Goal: Task Accomplishment & Management: Complete application form

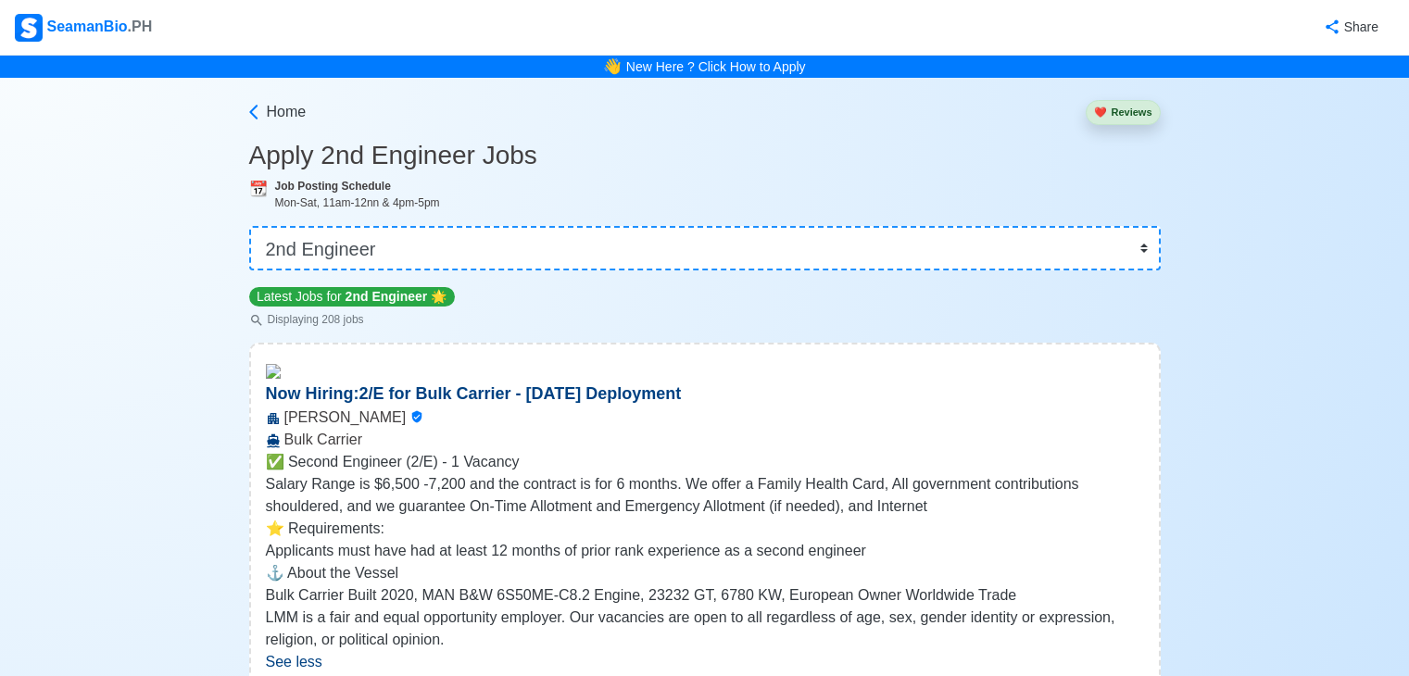
select select "2nd Engineer"
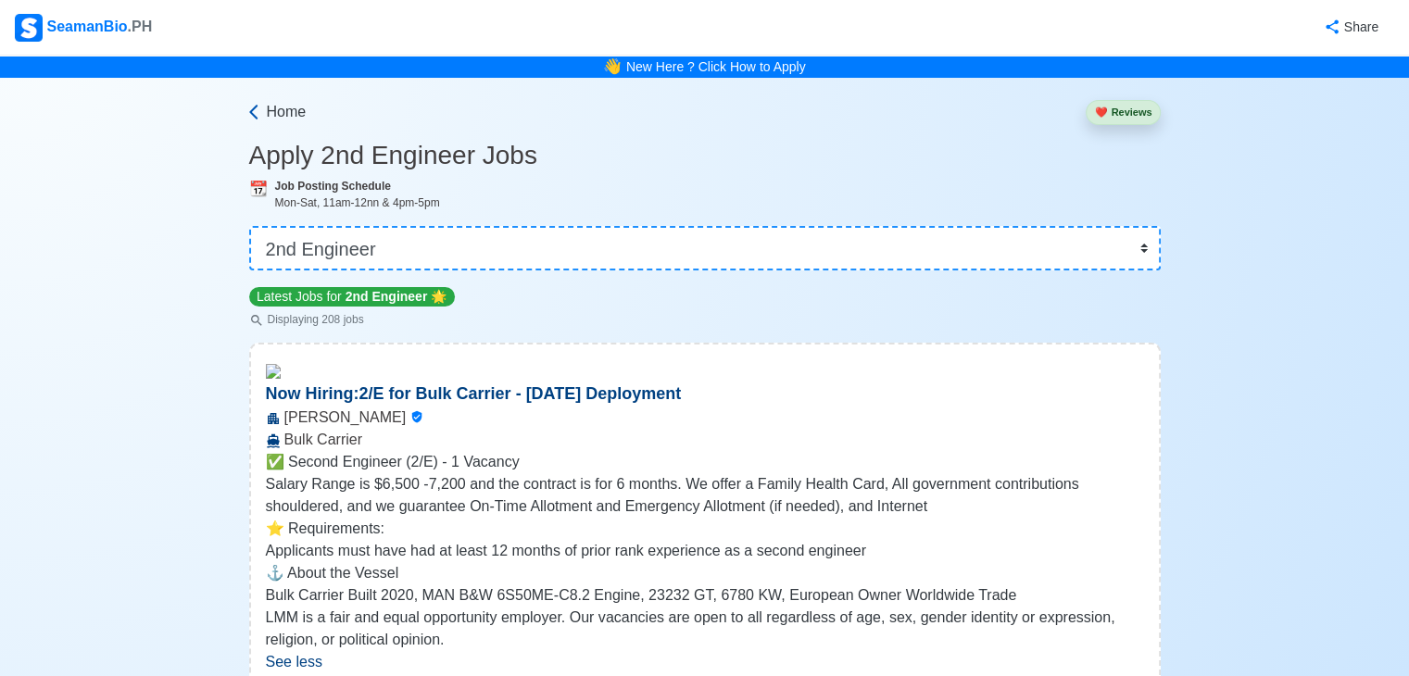
click at [289, 107] on span "Home" at bounding box center [287, 112] width 40 height 22
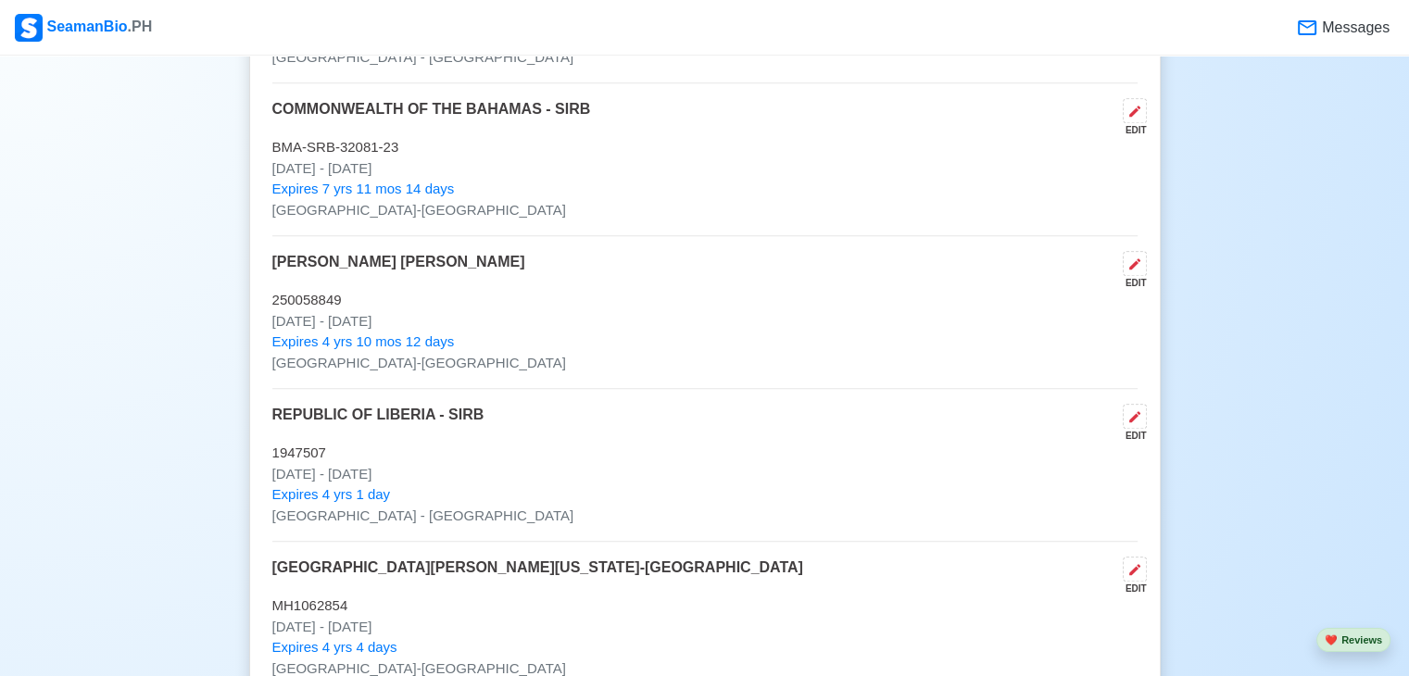
scroll to position [1779, 0]
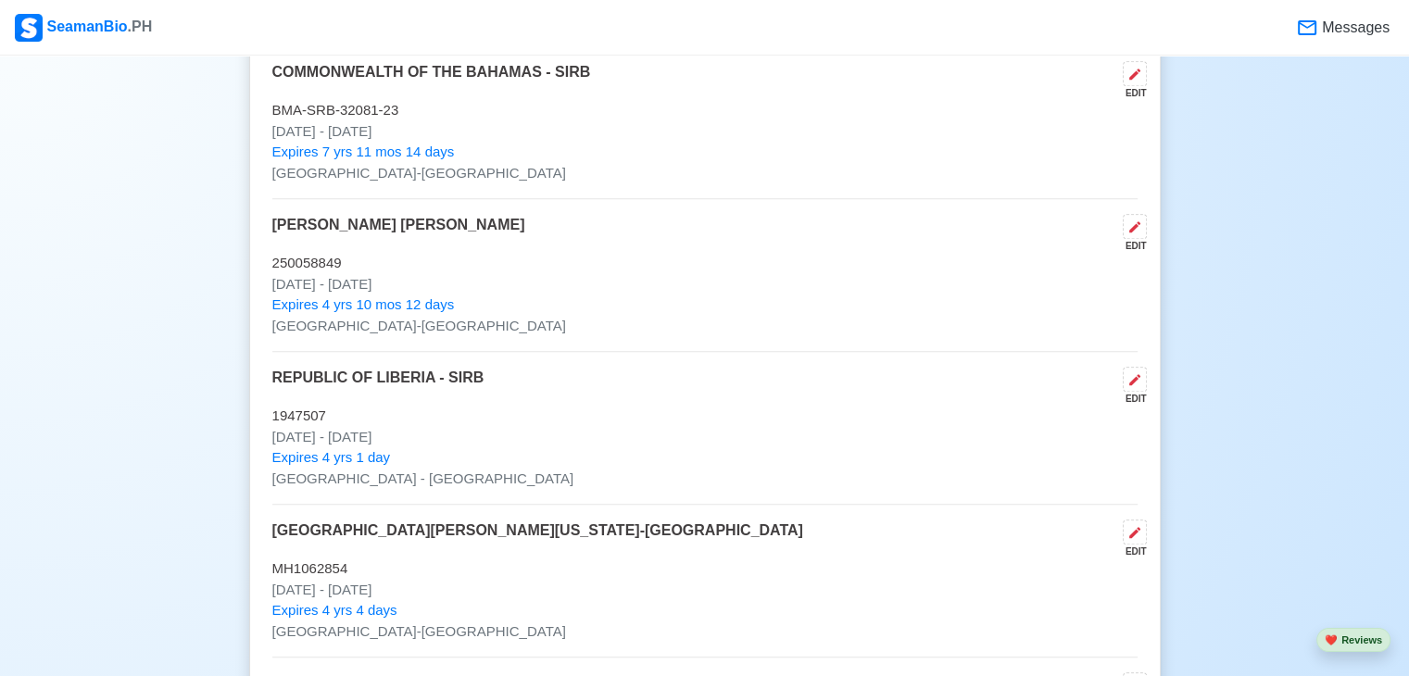
click at [272, 265] on p "250058849" at bounding box center [704, 263] width 865 height 21
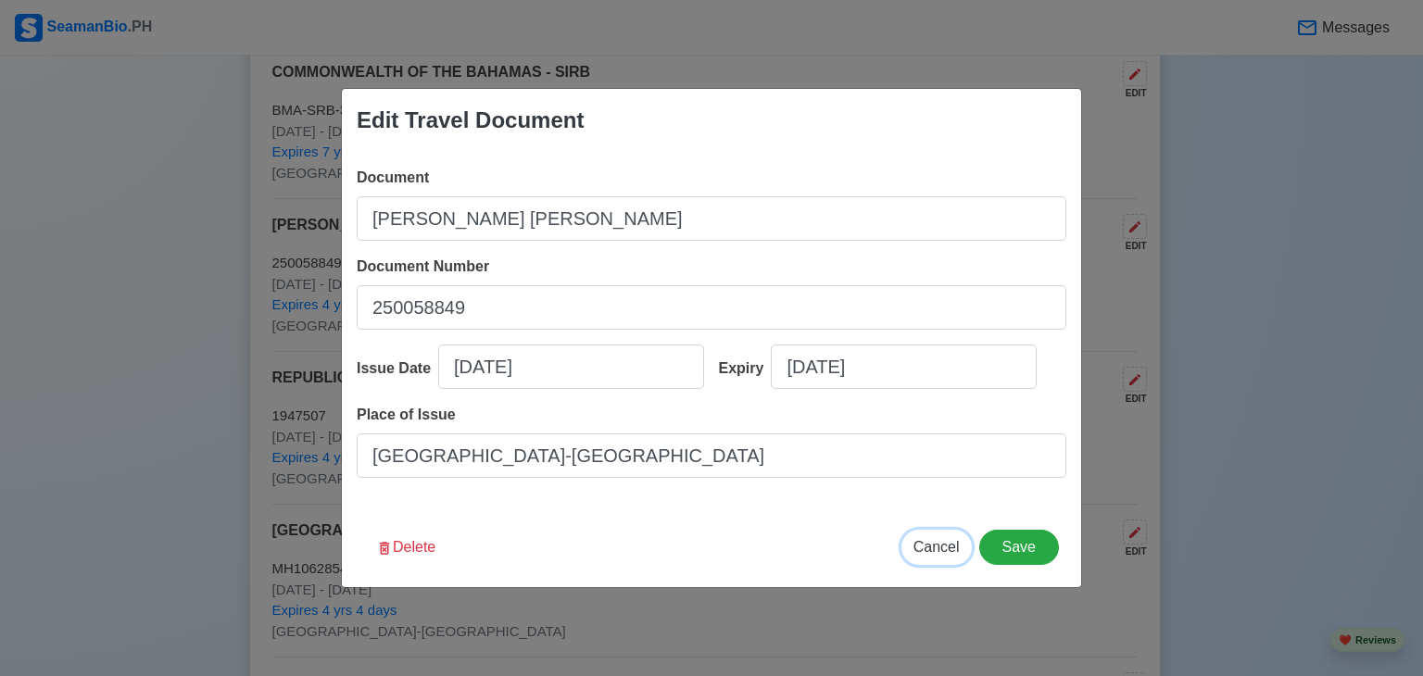
click at [931, 550] on span "Cancel" at bounding box center [937, 547] width 46 height 16
type input "[DATE]"
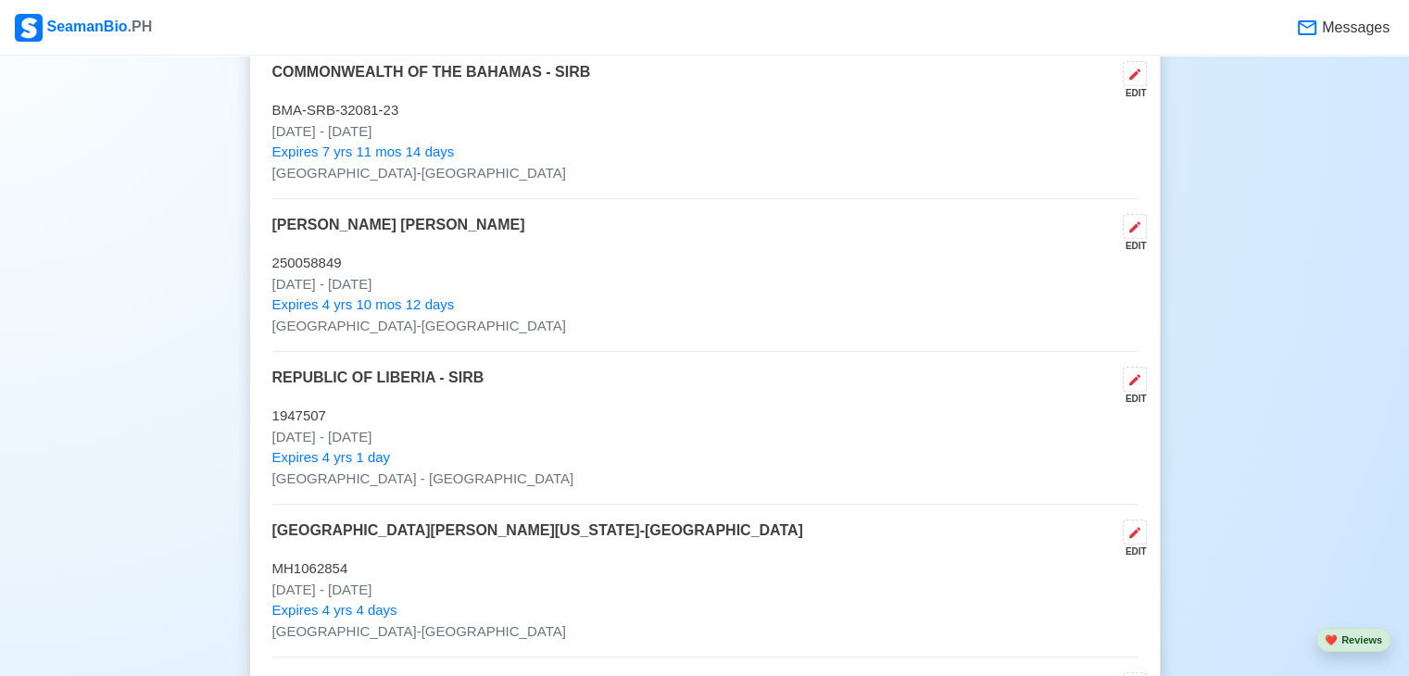
click at [491, 129] on p "[DATE] - [DATE]" at bounding box center [704, 131] width 865 height 21
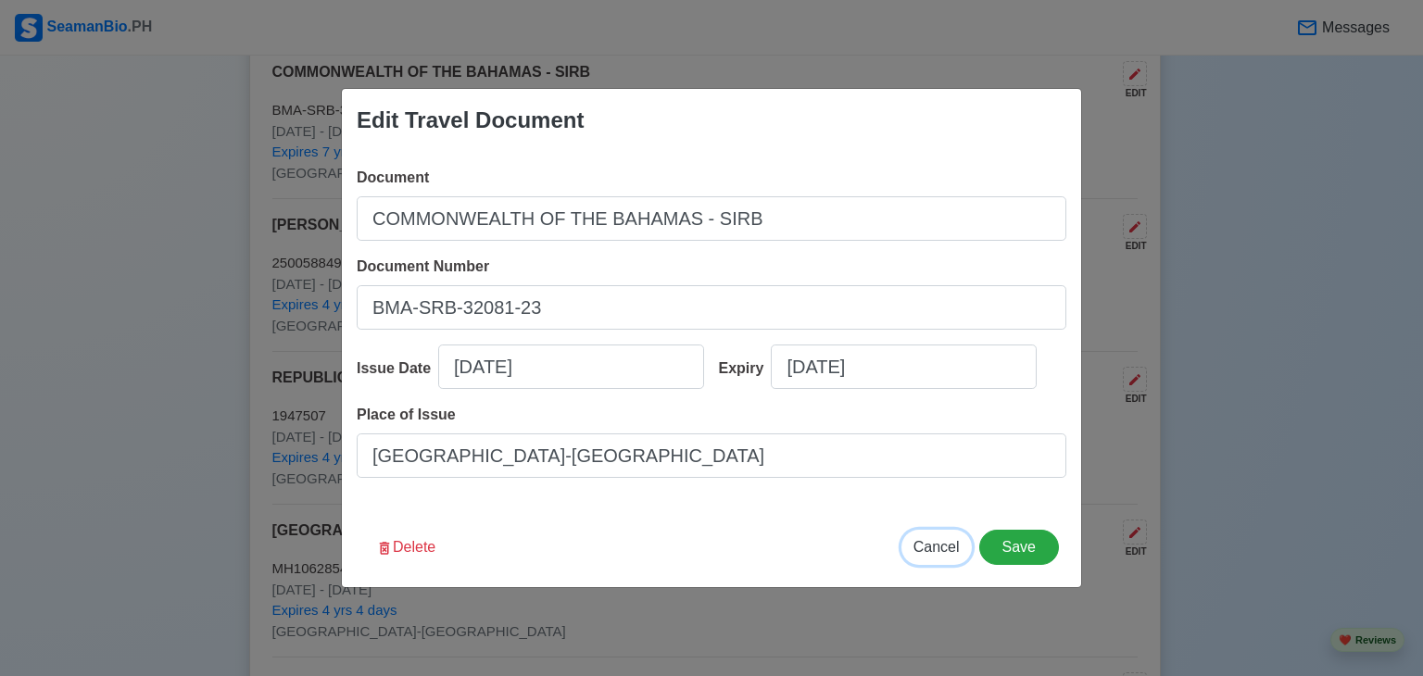
click at [938, 546] on span "Cancel" at bounding box center [937, 547] width 46 height 16
type input "[DATE]"
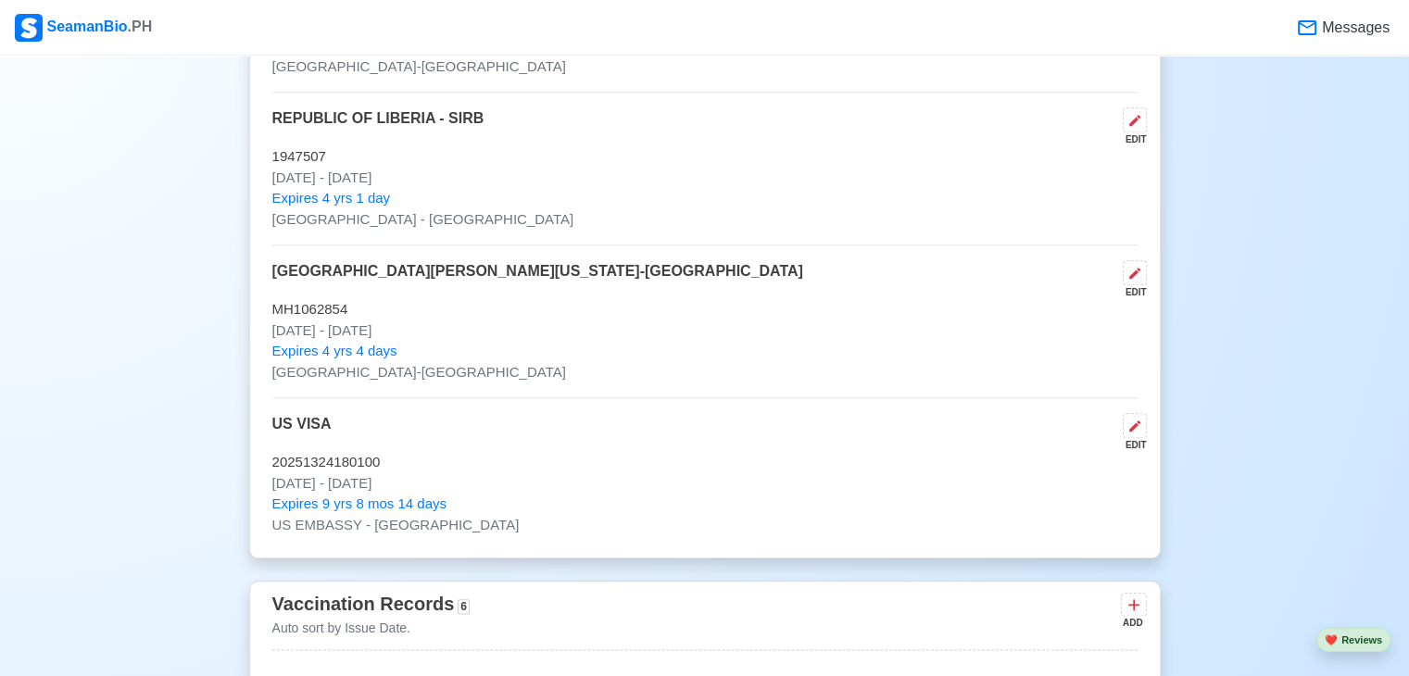
scroll to position [2075, 0]
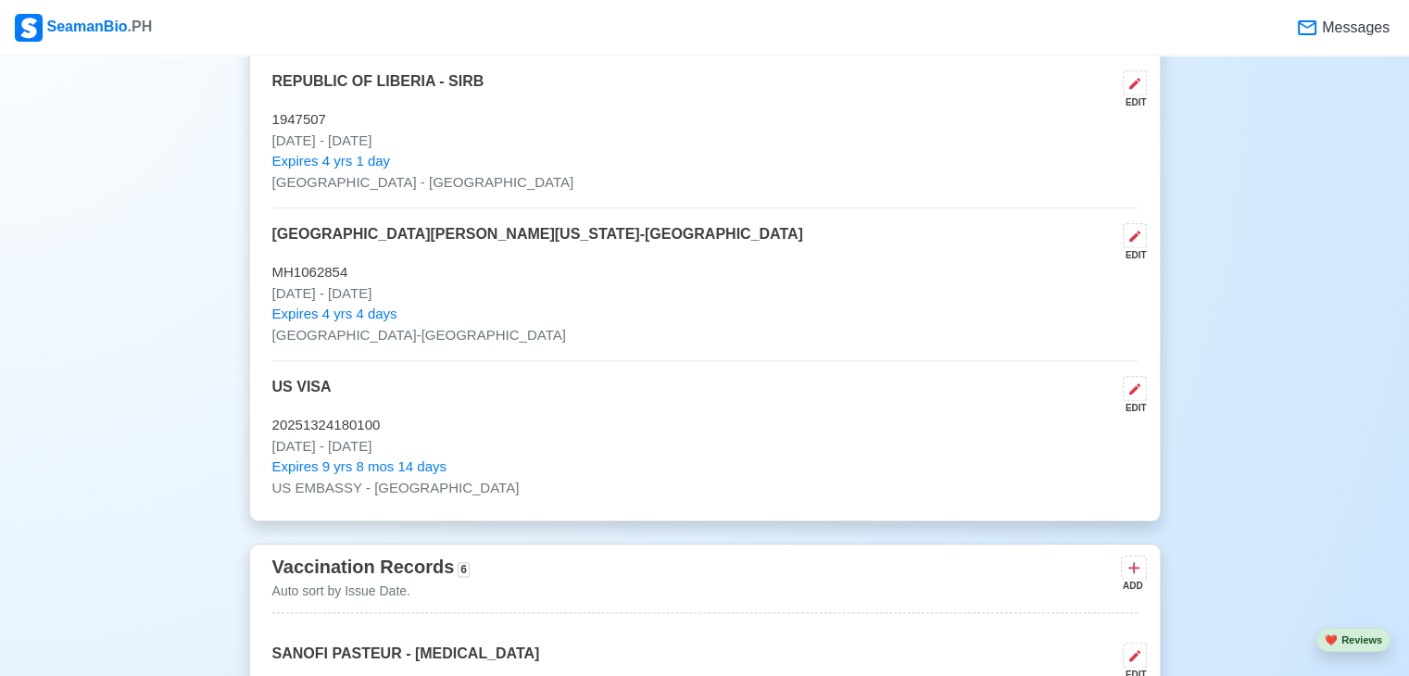
click at [555, 145] on p "[DATE] - [DATE]" at bounding box center [704, 141] width 865 height 21
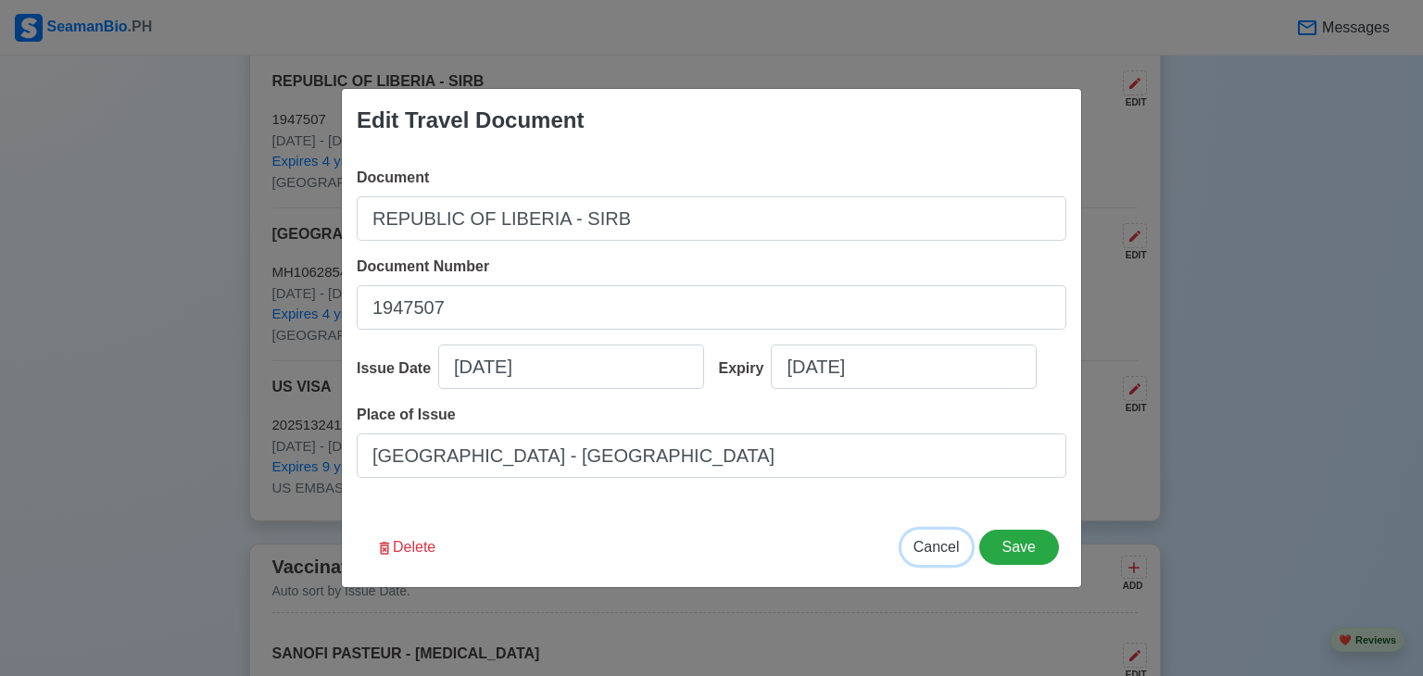
click at [935, 546] on span "Cancel" at bounding box center [937, 547] width 46 height 16
type input "[DATE]"
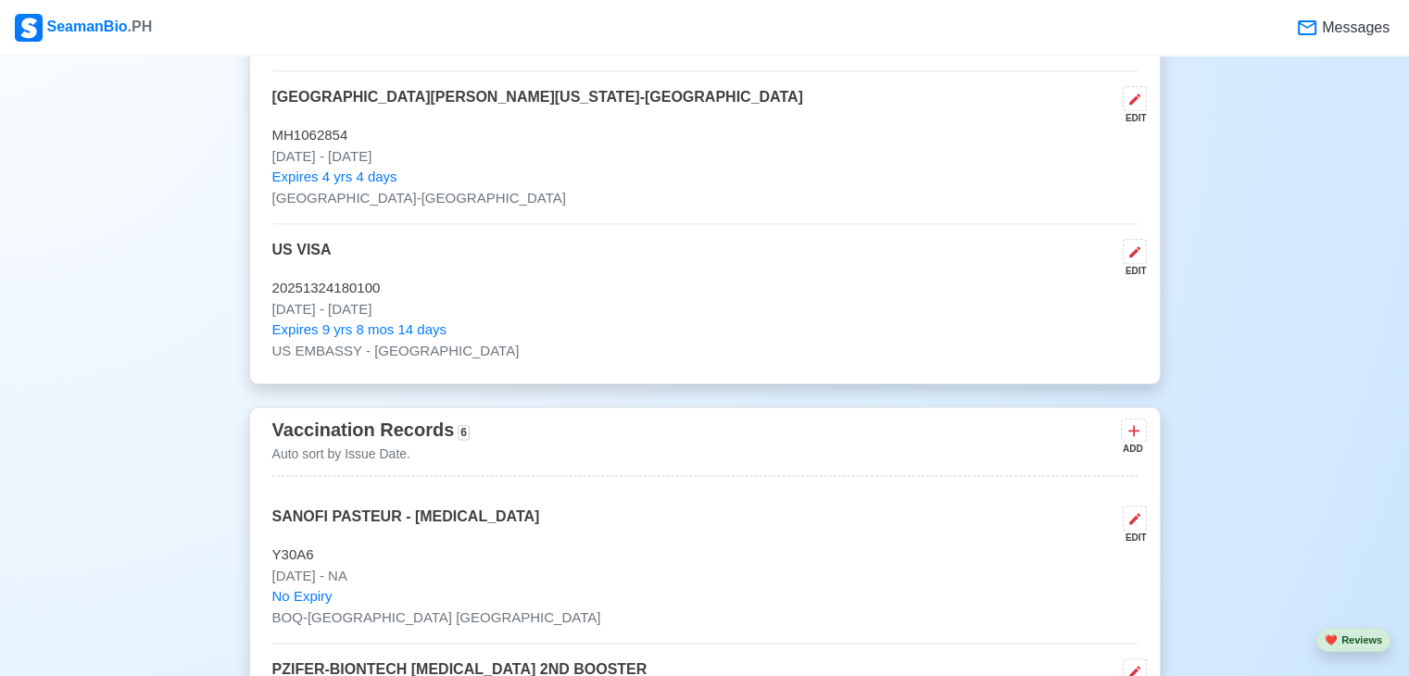
scroll to position [2224, 0]
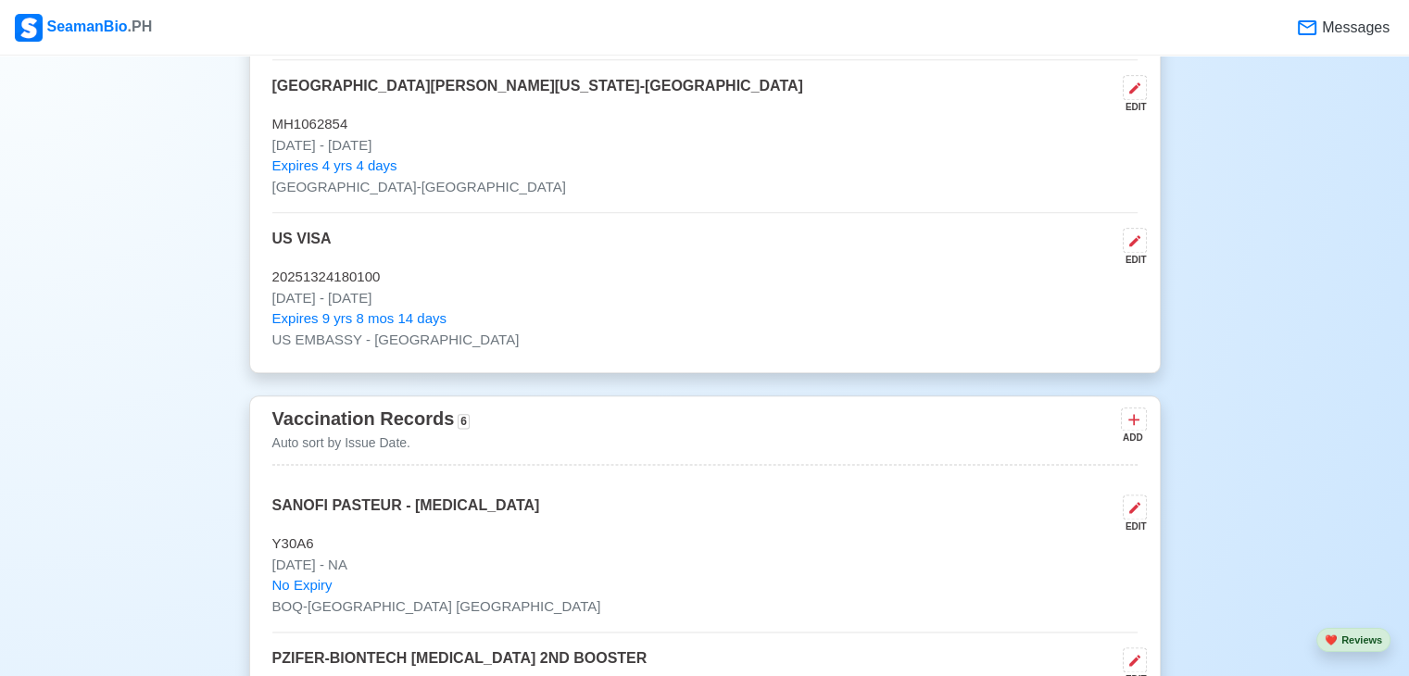
click at [383, 156] on span "Expires 4 yrs 4 days" at bounding box center [334, 166] width 125 height 21
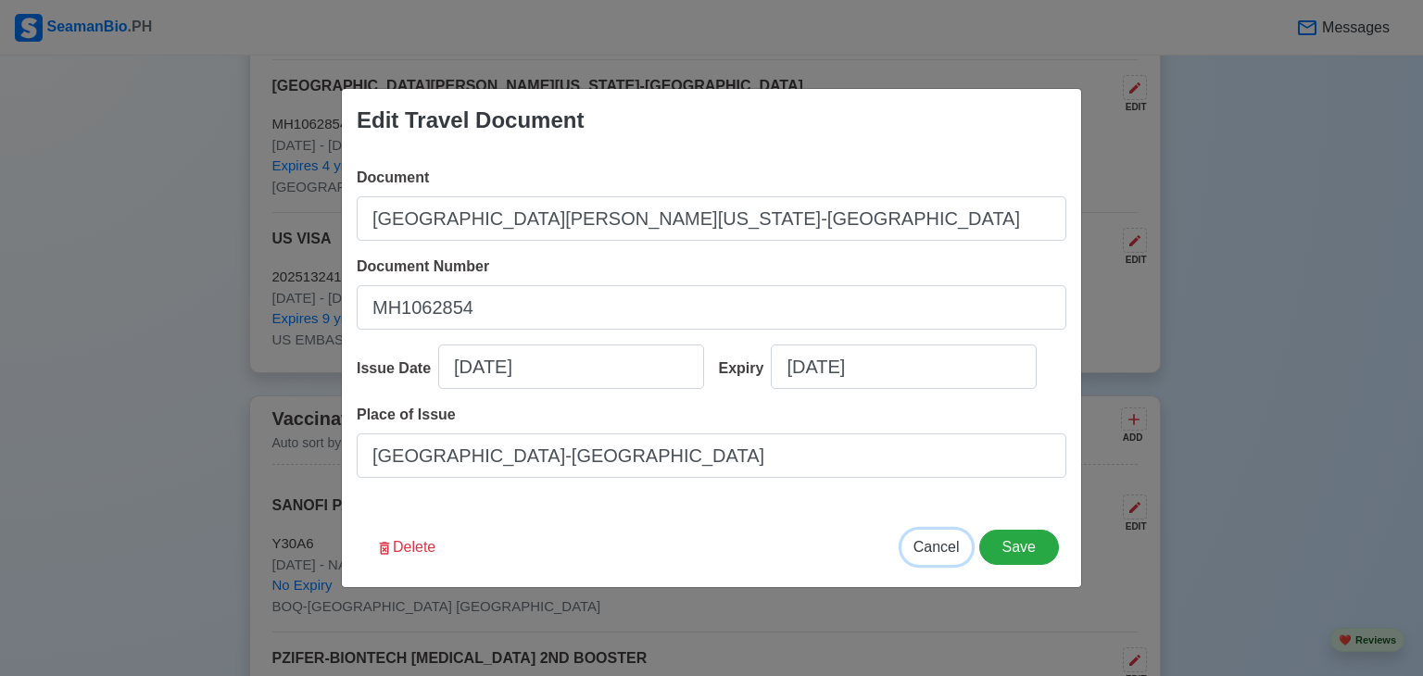
click at [945, 549] on span "Cancel" at bounding box center [937, 547] width 46 height 16
type input "[DATE]"
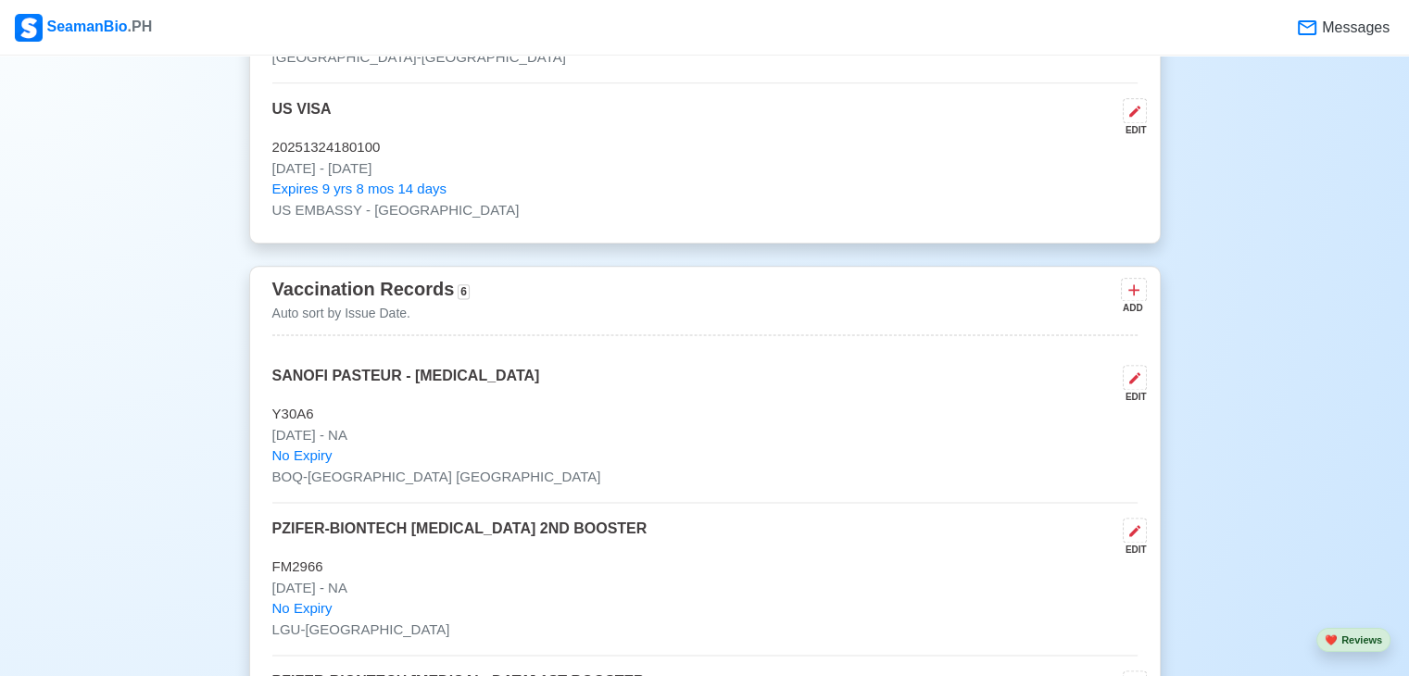
scroll to position [2372, 0]
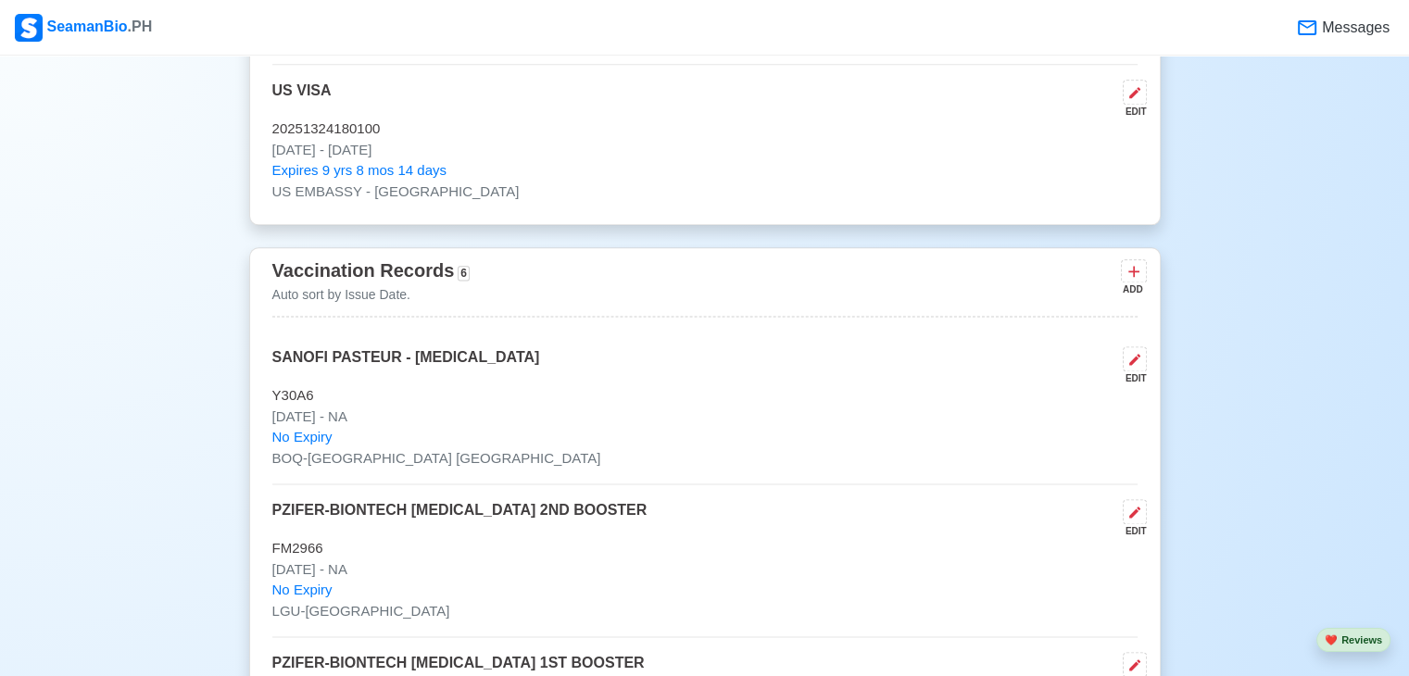
click at [334, 161] on span "Expires 9 yrs 8 mos 14 days" at bounding box center [359, 170] width 174 height 21
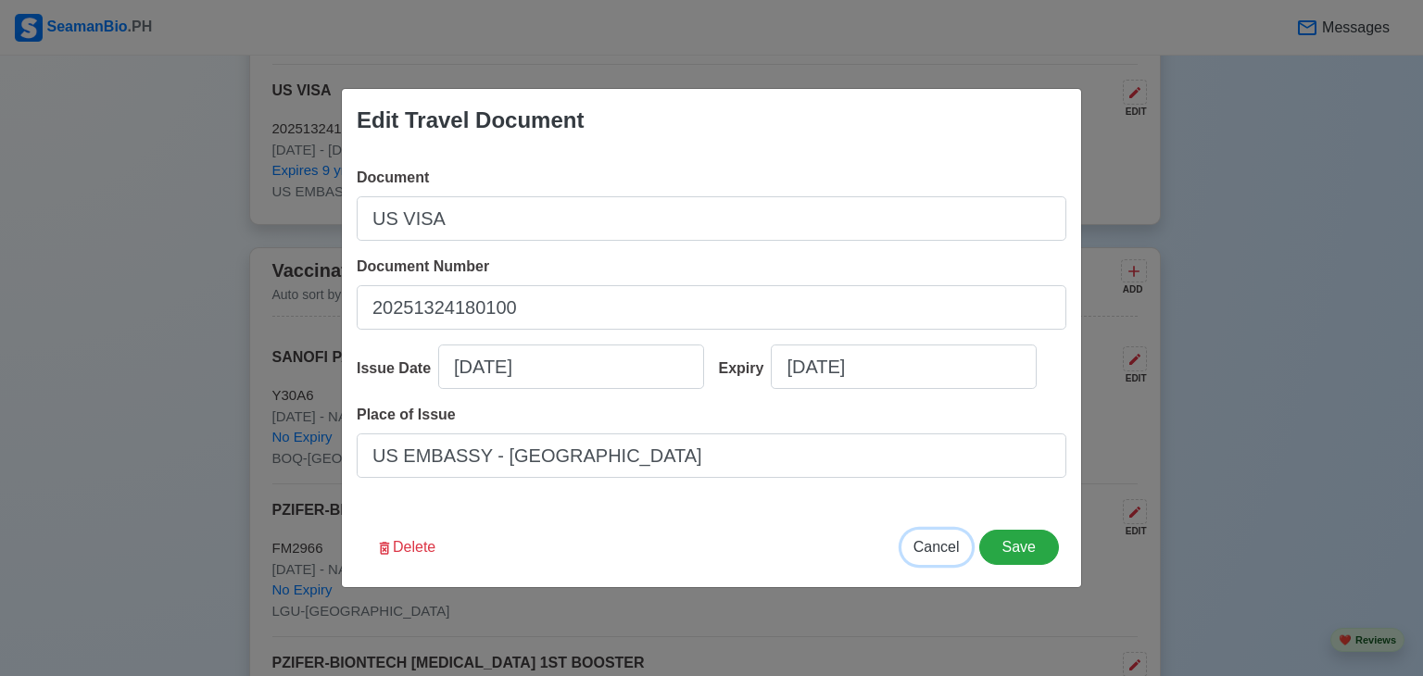
click at [940, 552] on span "Cancel" at bounding box center [937, 547] width 46 height 16
type input "[DATE]"
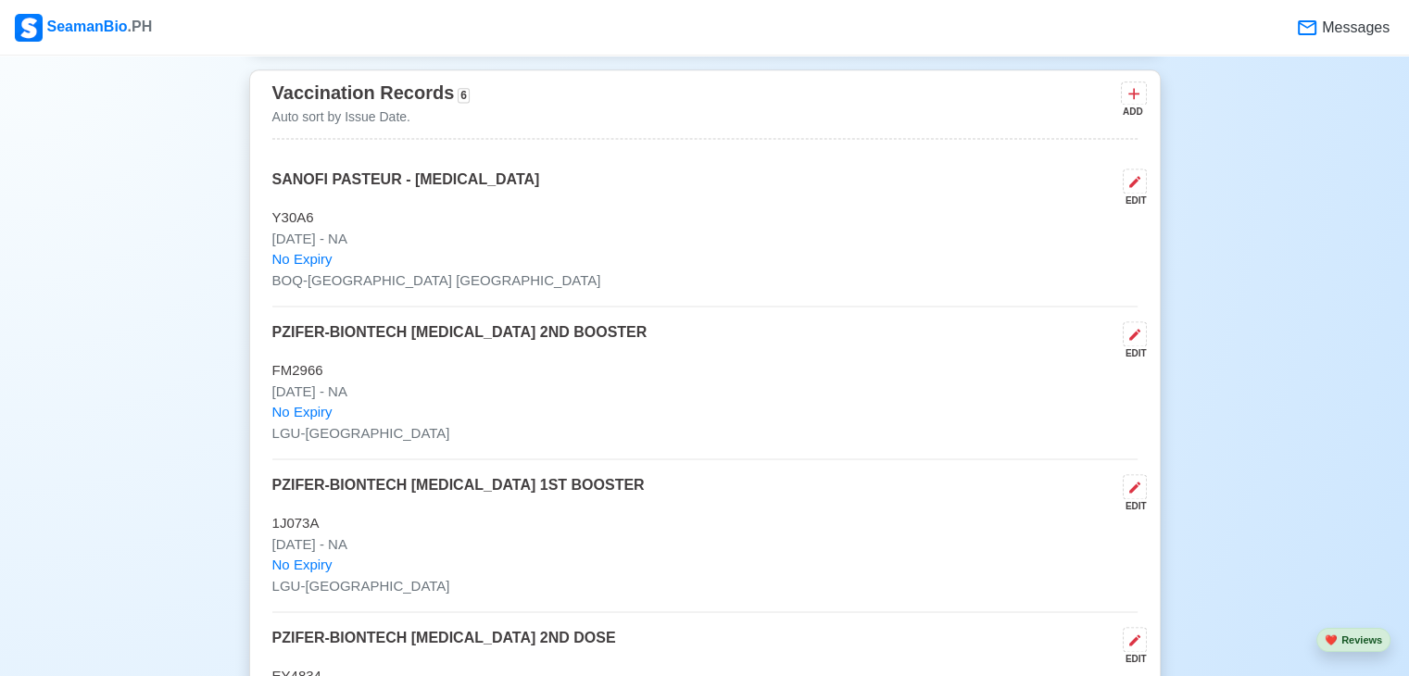
scroll to position [2557, 0]
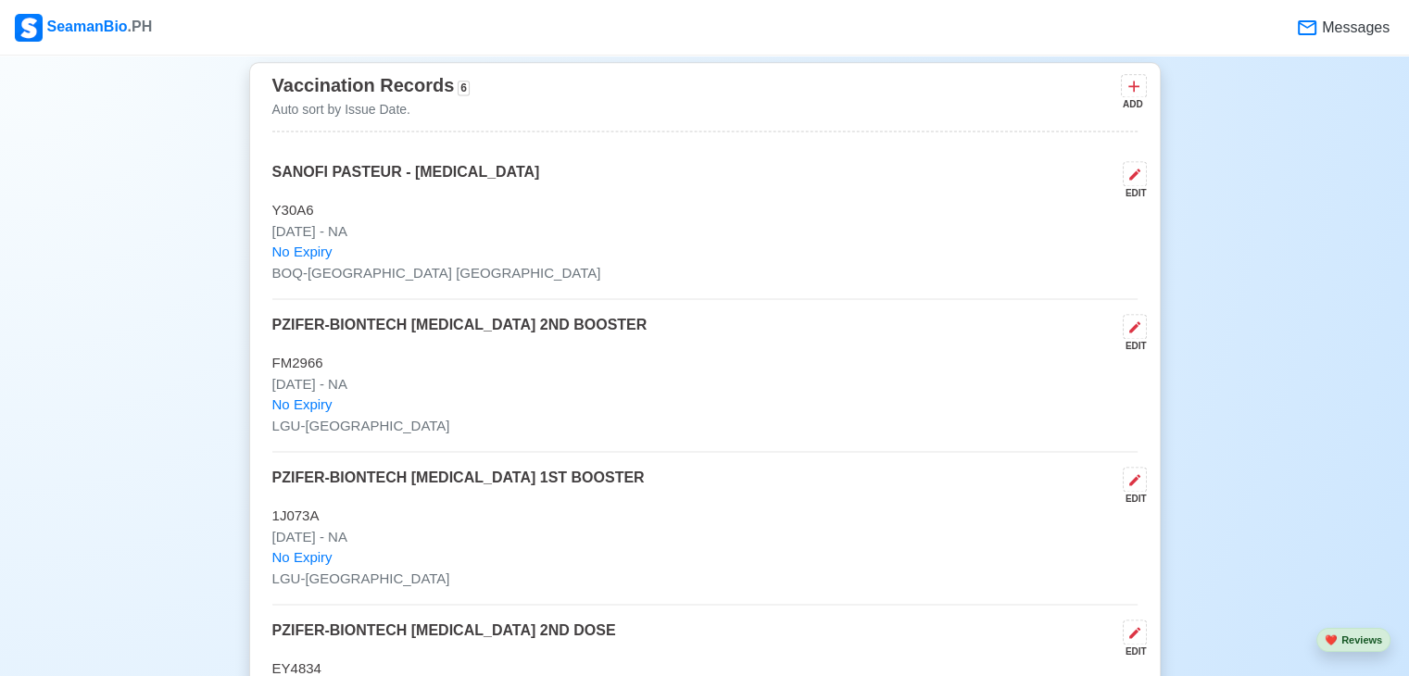
click at [408, 222] on p "[DATE] - NA" at bounding box center [704, 231] width 865 height 21
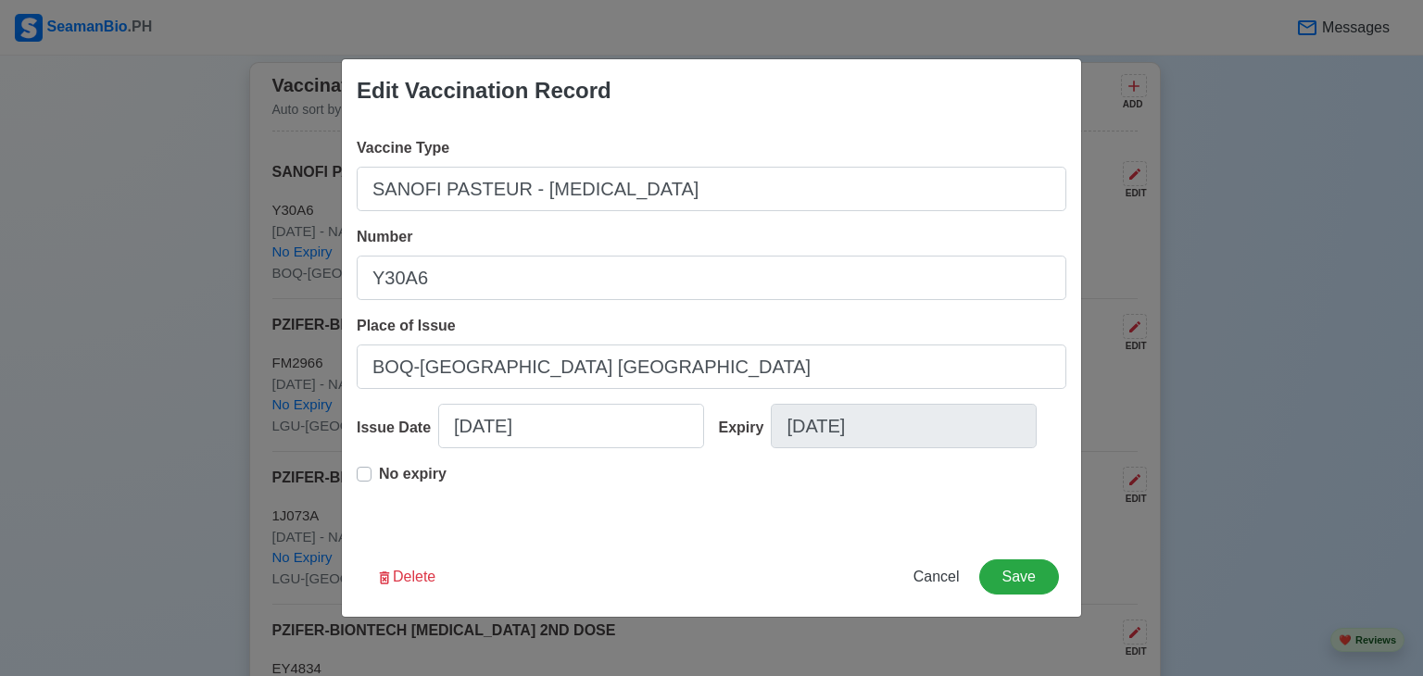
click at [87, 452] on div "Edit Vaccination Record Vaccine Type SANOFI PASTEUR - [MEDICAL_DATA] Number Y30…" at bounding box center [711, 338] width 1423 height 676
click at [947, 579] on span "Cancel" at bounding box center [937, 577] width 46 height 16
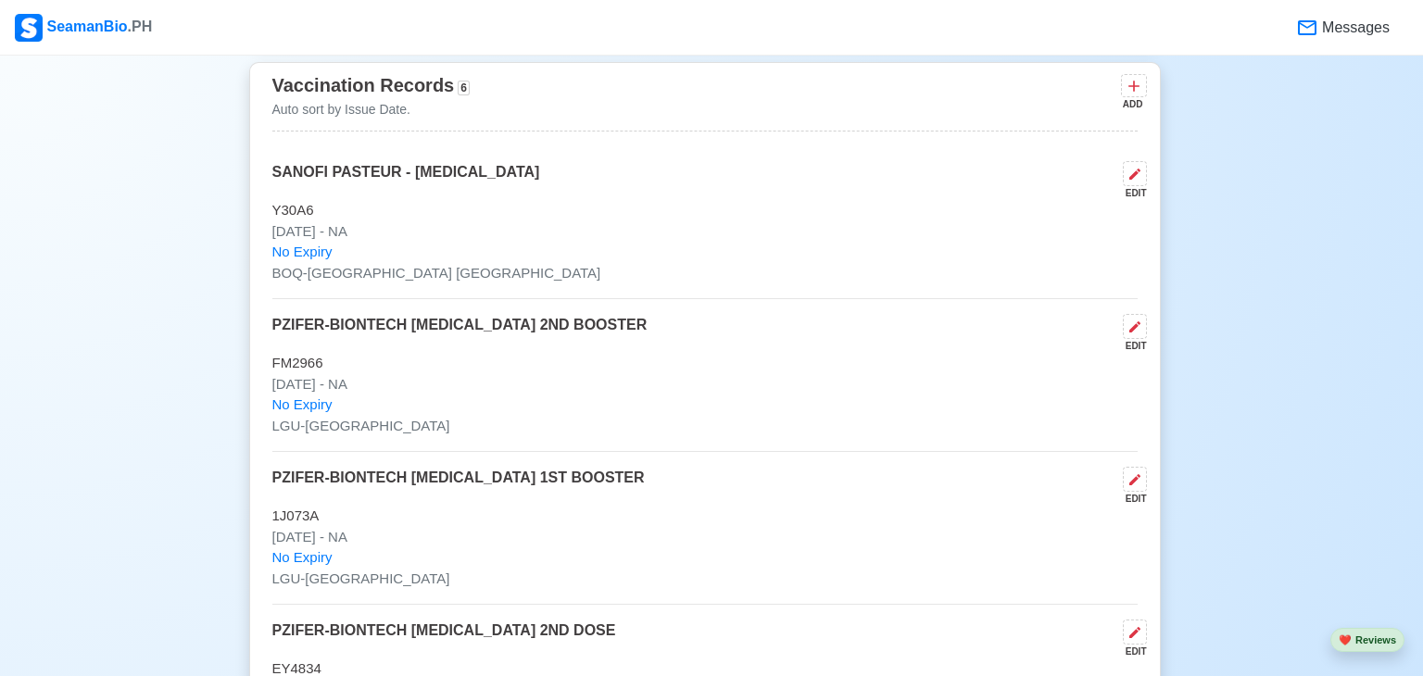
type input "[DATE]"
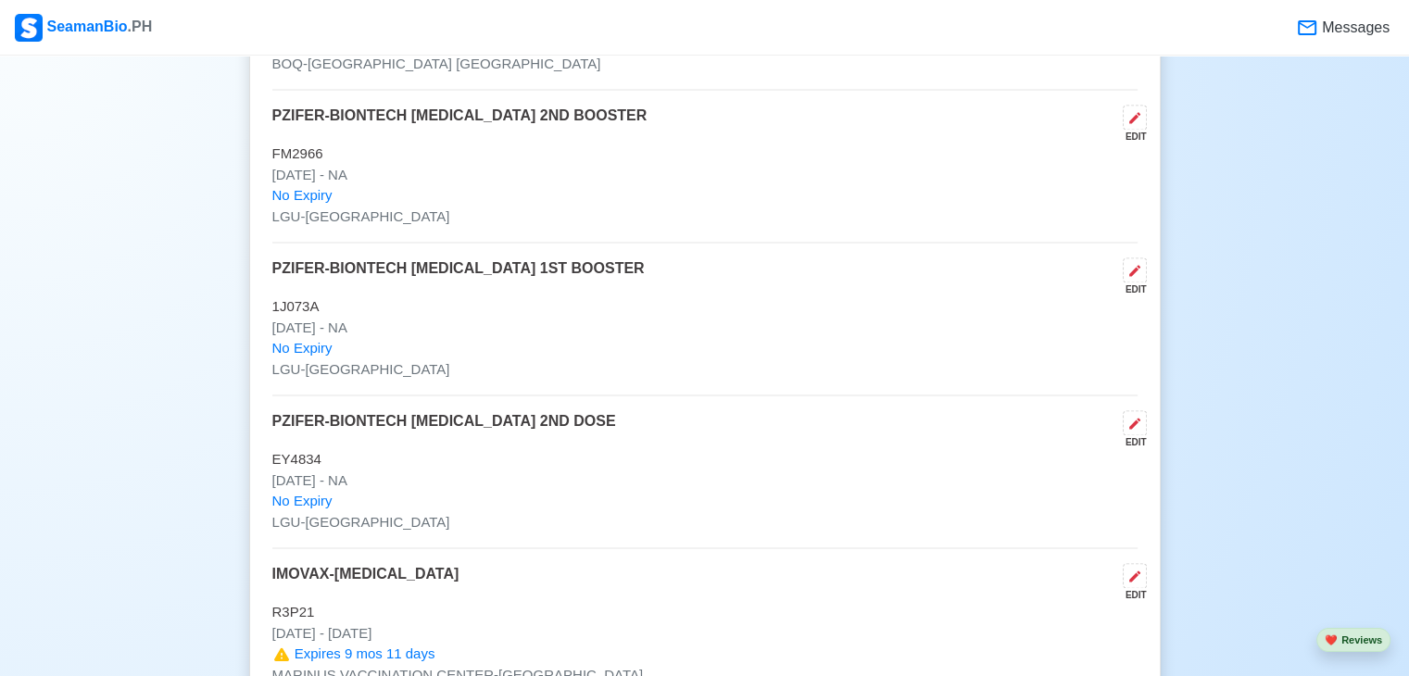
scroll to position [2780, 0]
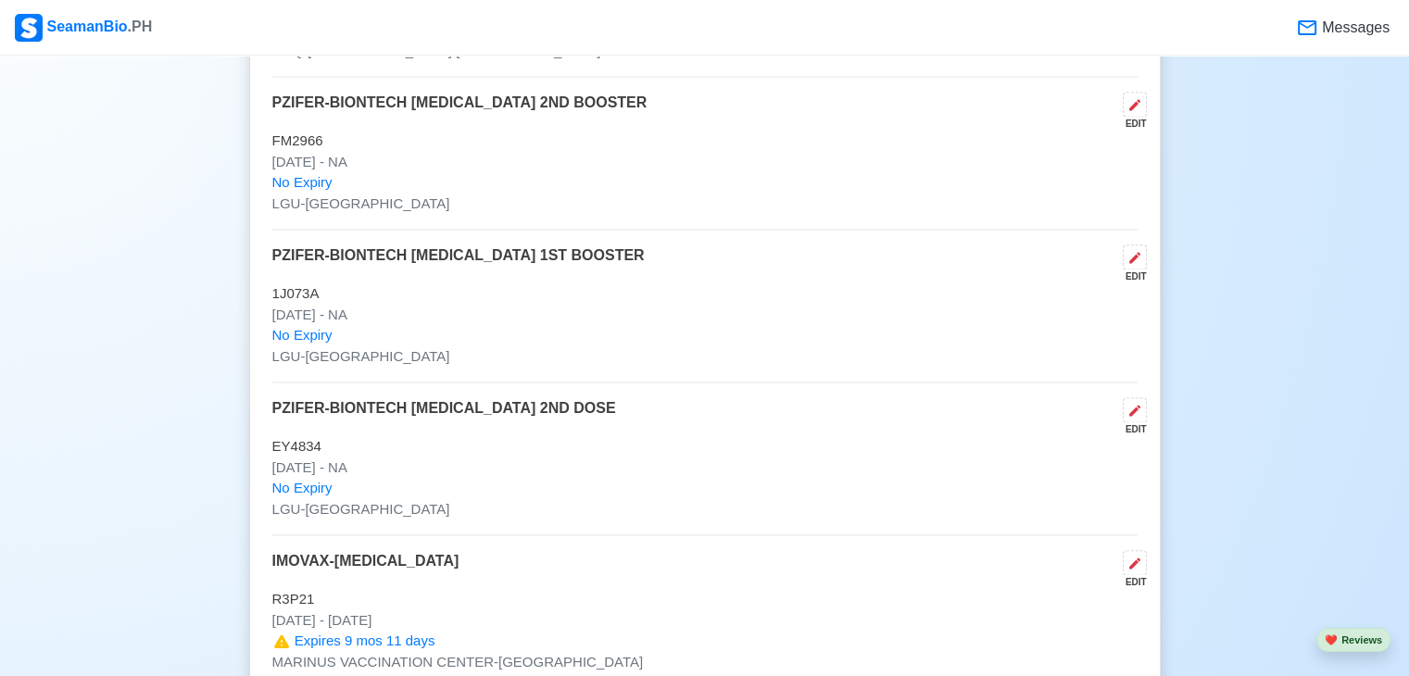
click at [390, 121] on p "PZIFER-BIONTECH [MEDICAL_DATA] 2ND BOOSTER" at bounding box center [459, 111] width 375 height 39
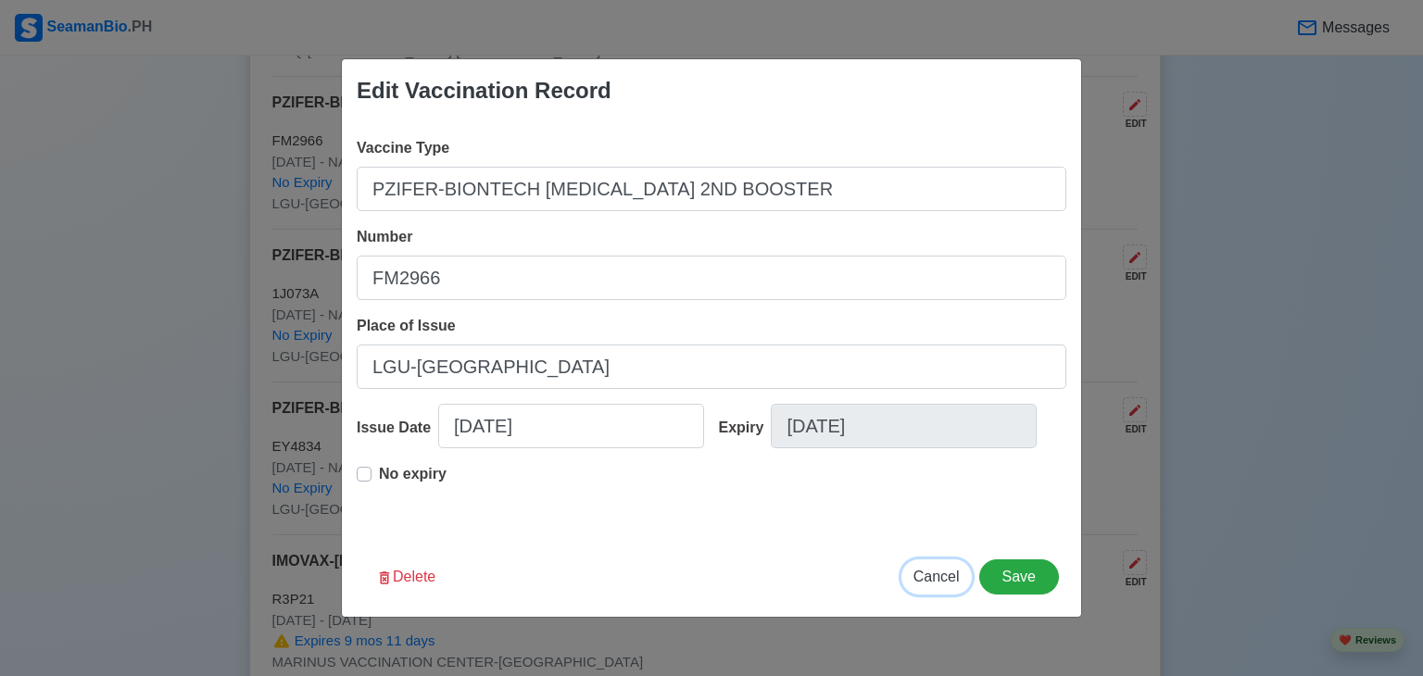
click at [934, 580] on span "Cancel" at bounding box center [937, 577] width 46 height 16
type input "[DATE]"
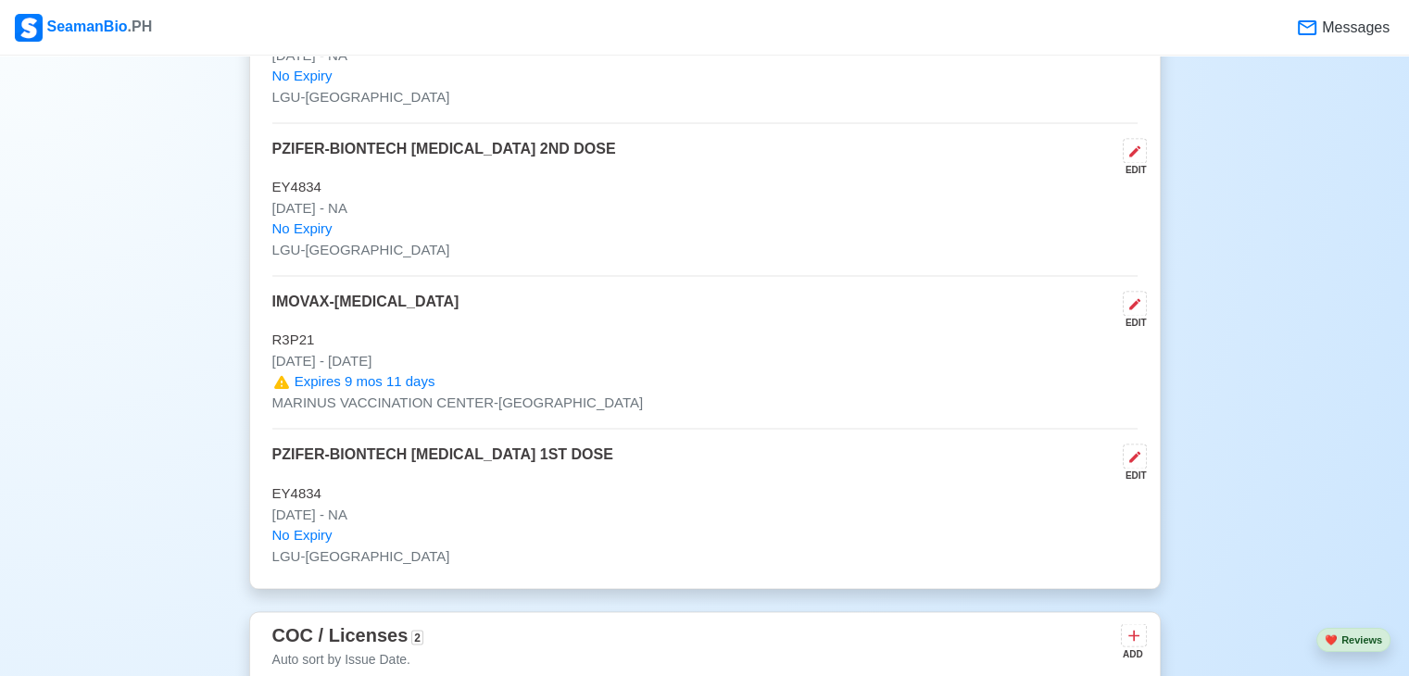
scroll to position [3058, 0]
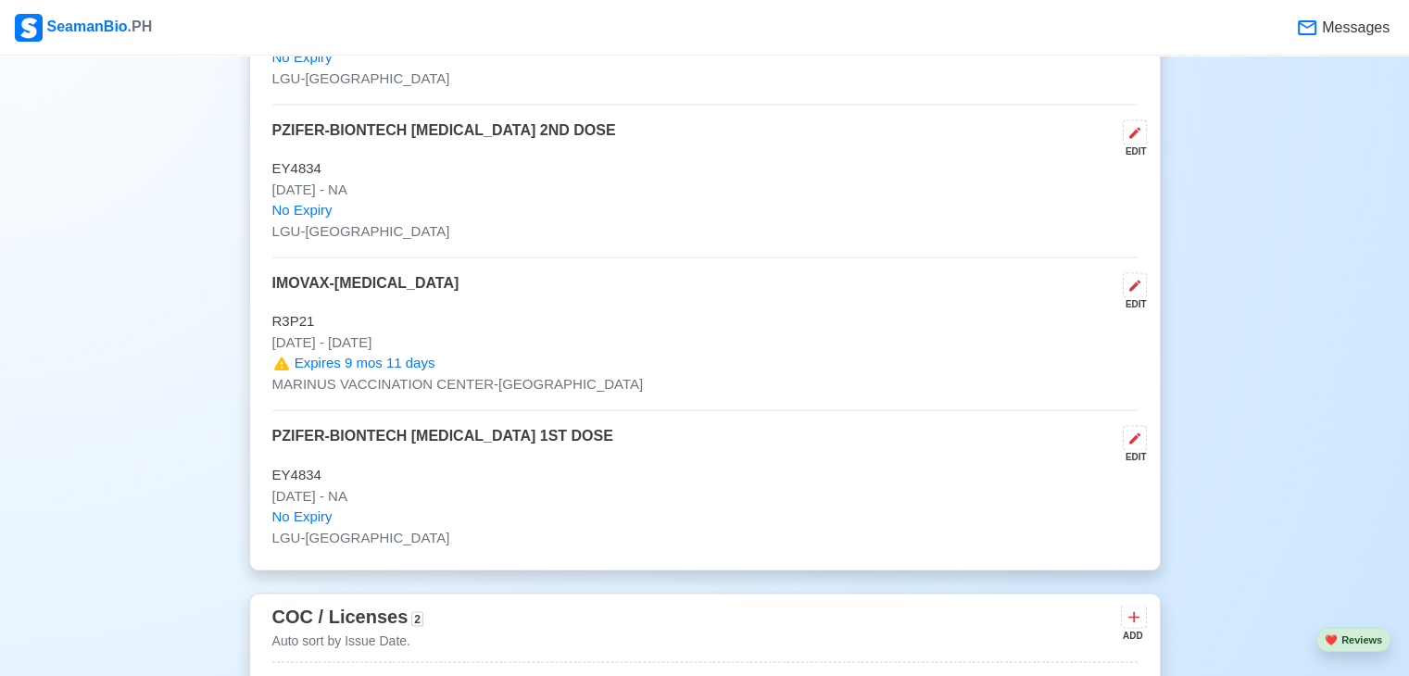
click at [461, 507] on p "No Expiry" at bounding box center [704, 516] width 865 height 21
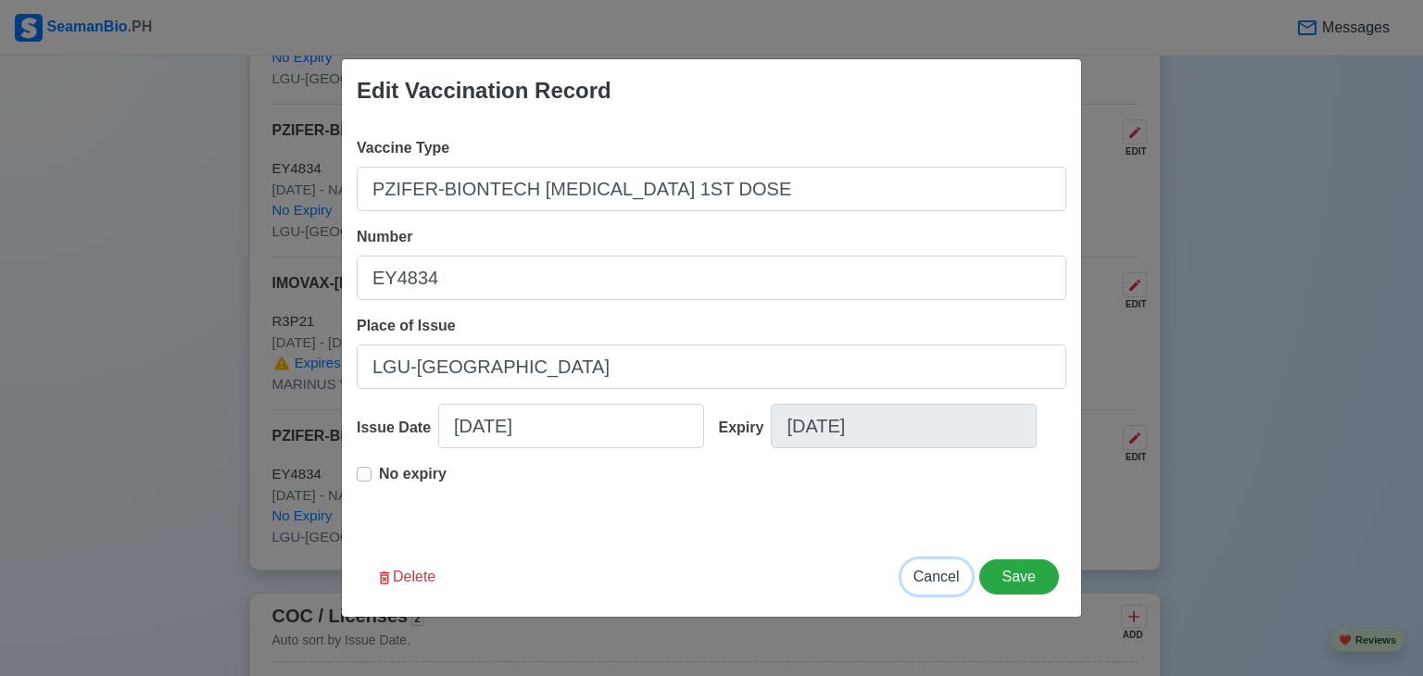
click at [935, 576] on span "Cancel" at bounding box center [937, 577] width 46 height 16
type input "[DATE]"
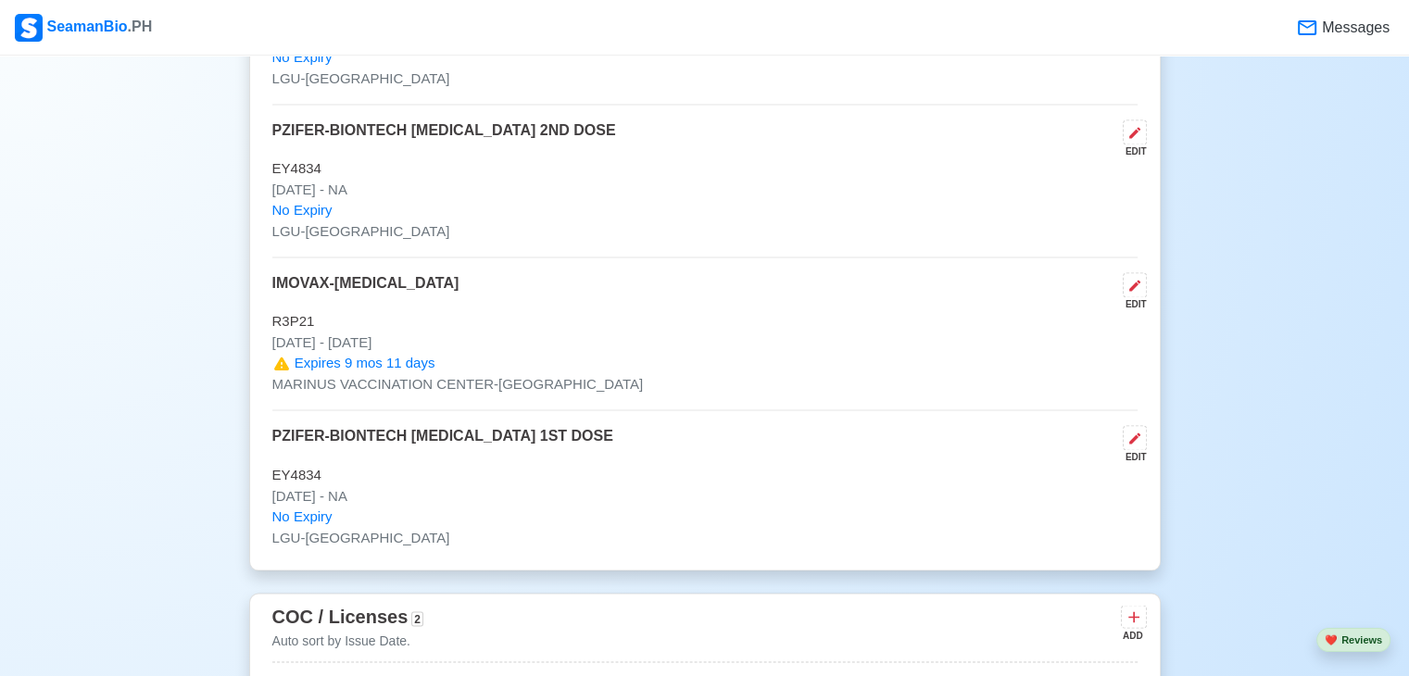
click at [566, 180] on p "[DATE] - NA" at bounding box center [704, 190] width 865 height 21
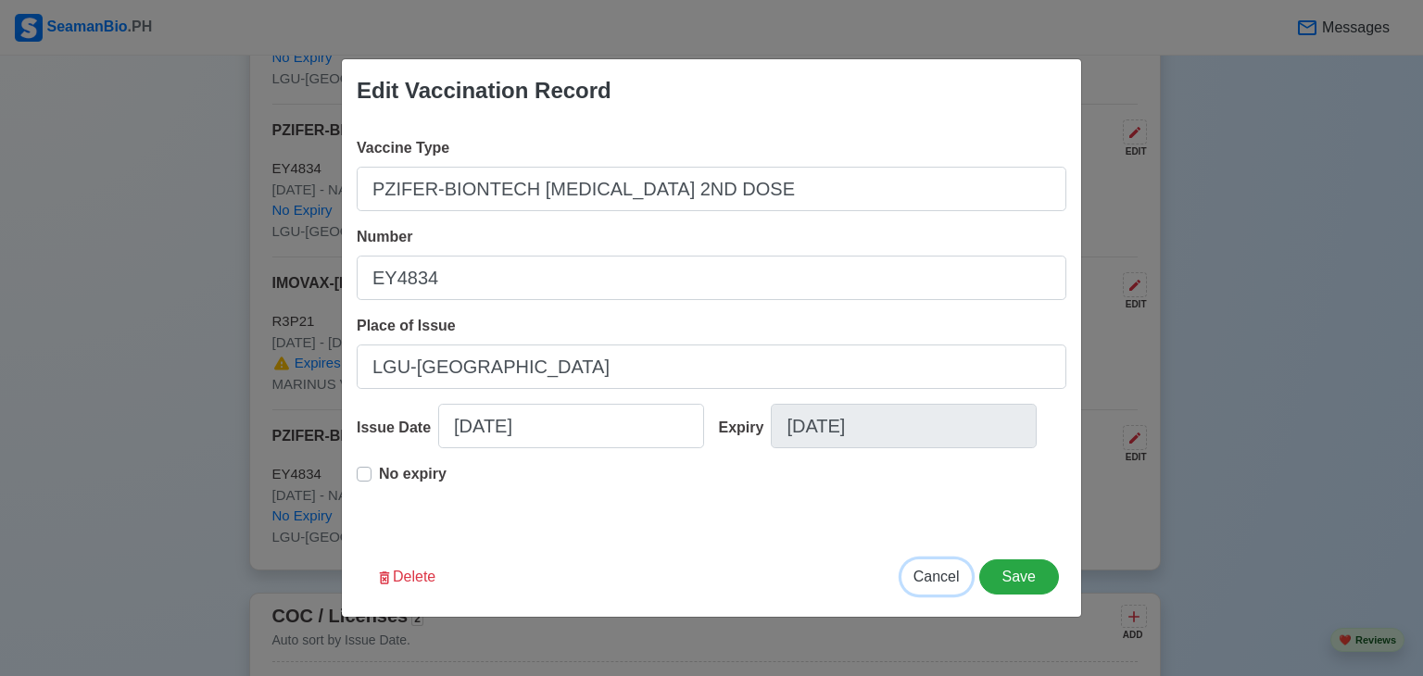
click at [945, 581] on span "Cancel" at bounding box center [937, 577] width 46 height 16
type input "[DATE]"
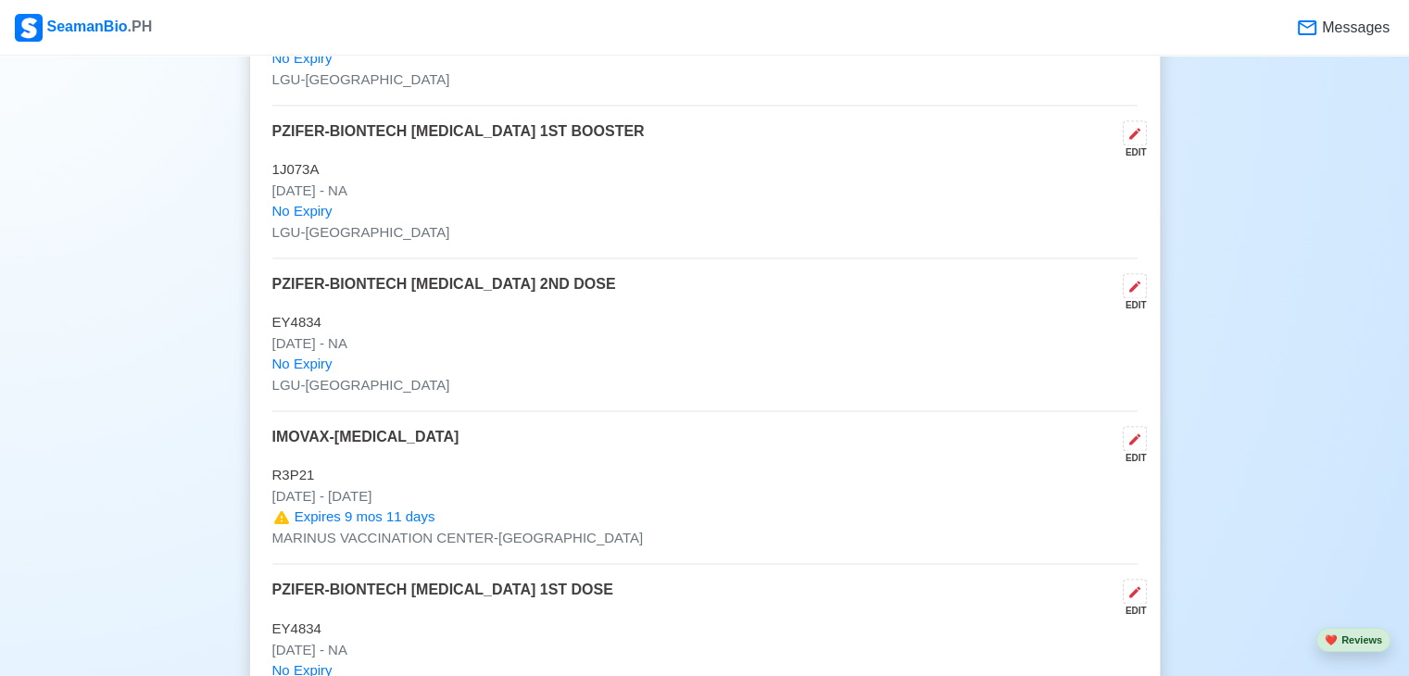
scroll to position [2872, 0]
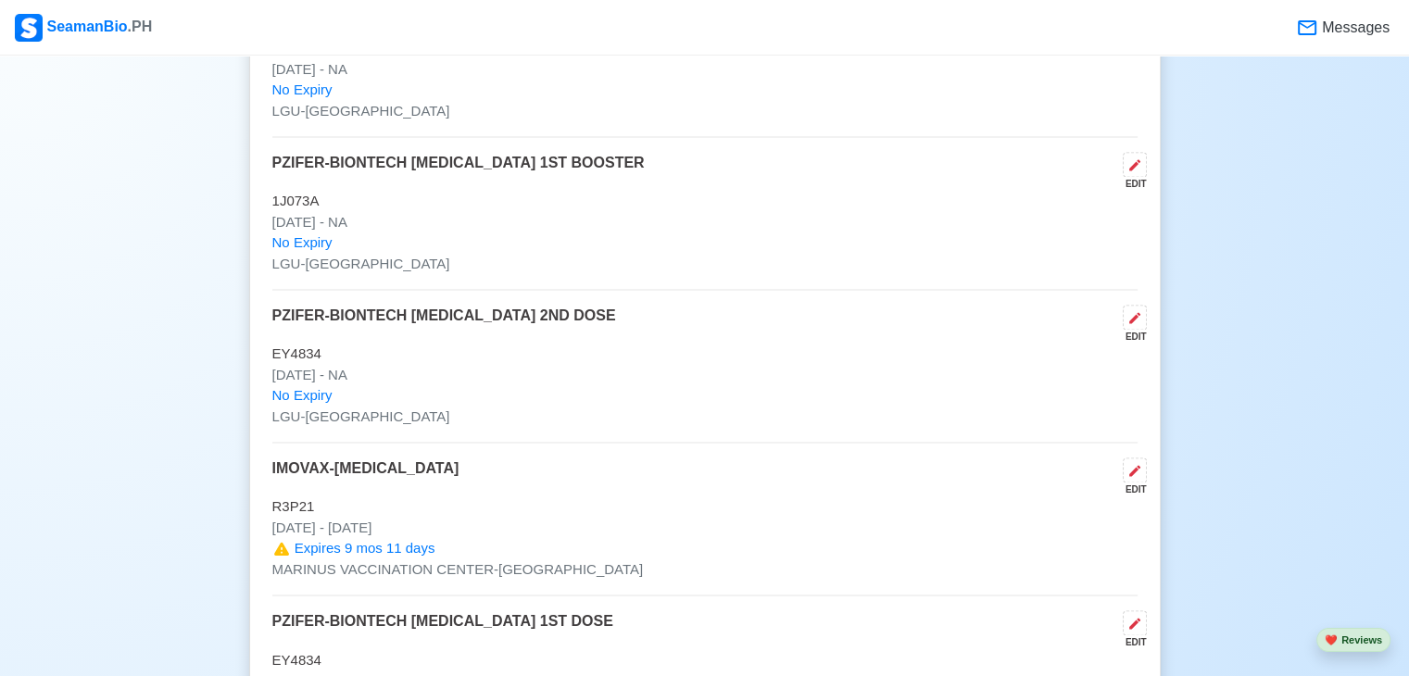
click at [558, 213] on p "[DATE] - NA" at bounding box center [704, 222] width 865 height 21
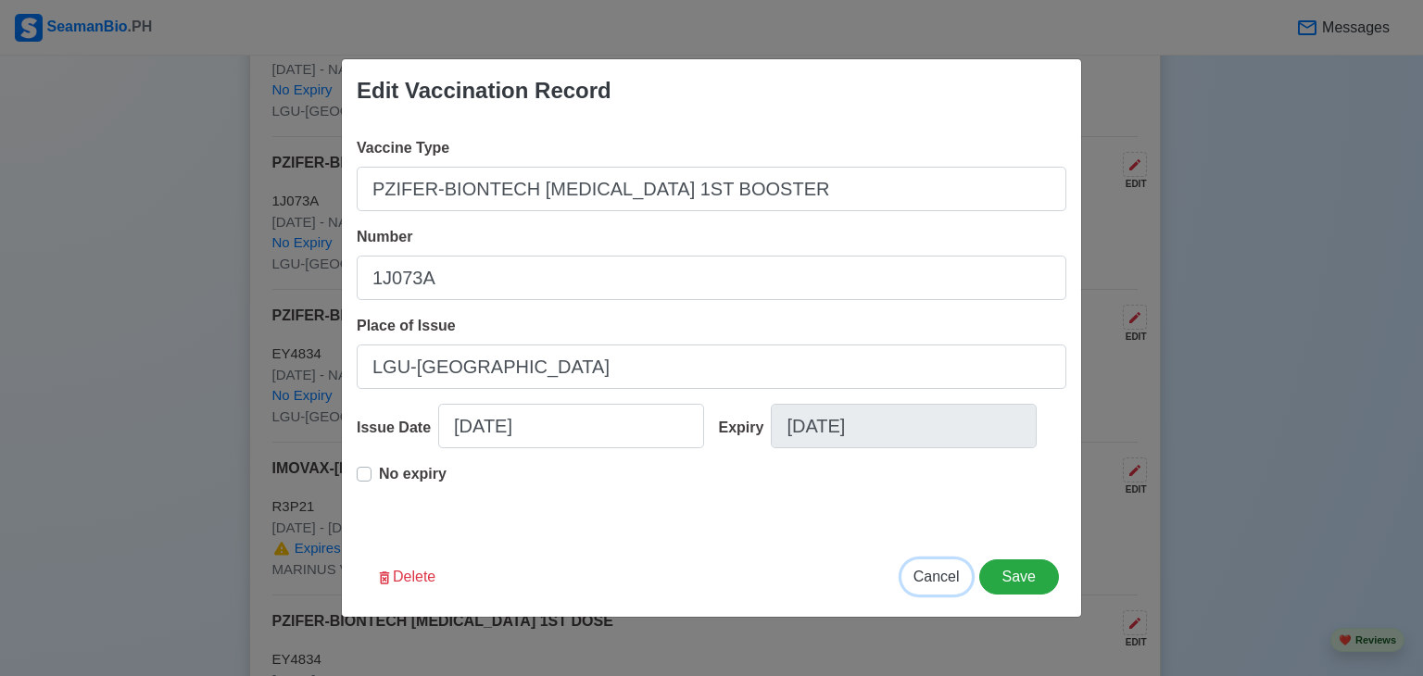
click at [934, 575] on span "Cancel" at bounding box center [937, 577] width 46 height 16
type input "[DATE]"
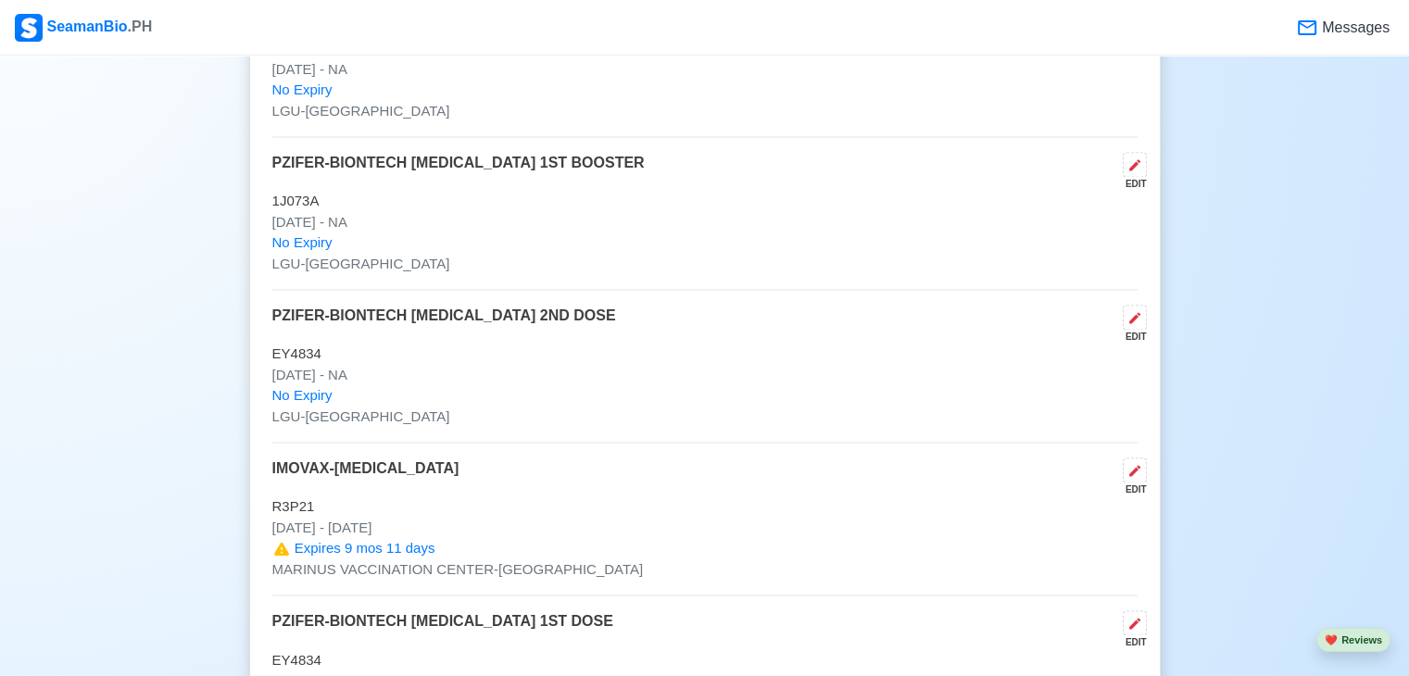
scroll to position [2780, 0]
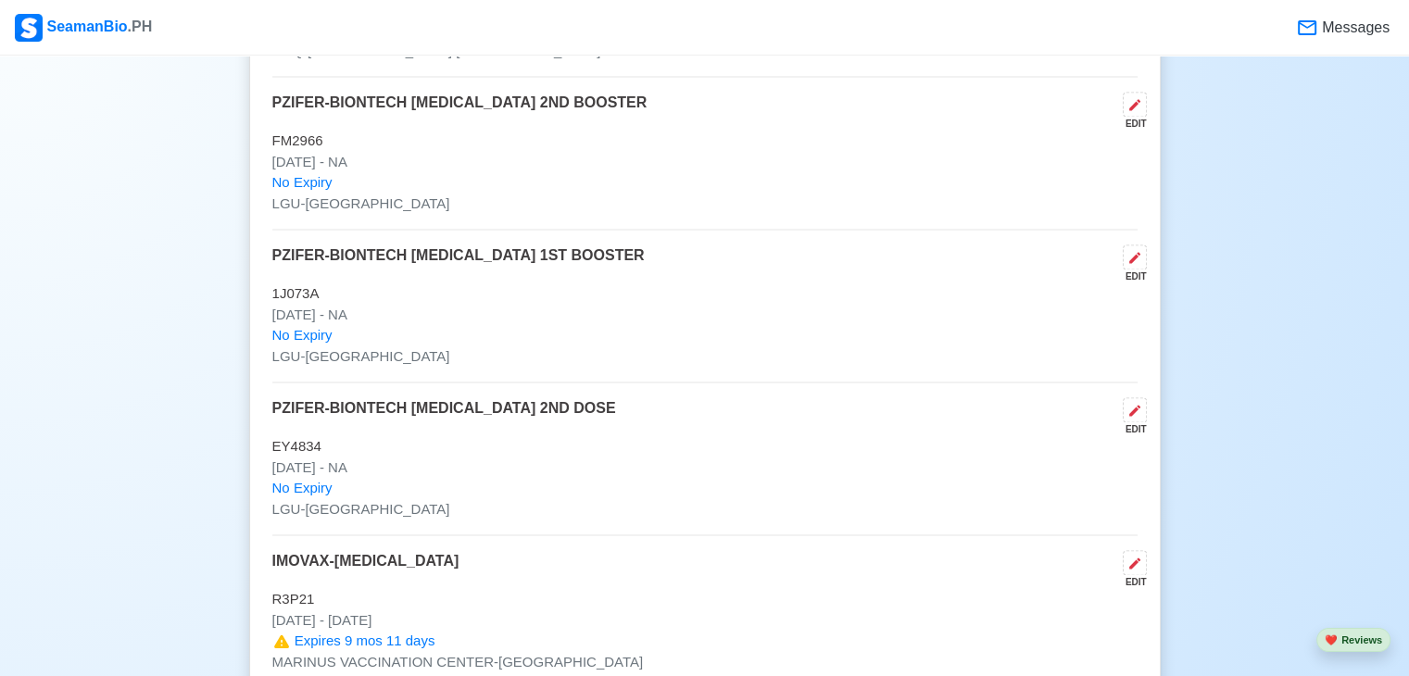
click at [752, 189] on p "No Expiry" at bounding box center [704, 182] width 865 height 21
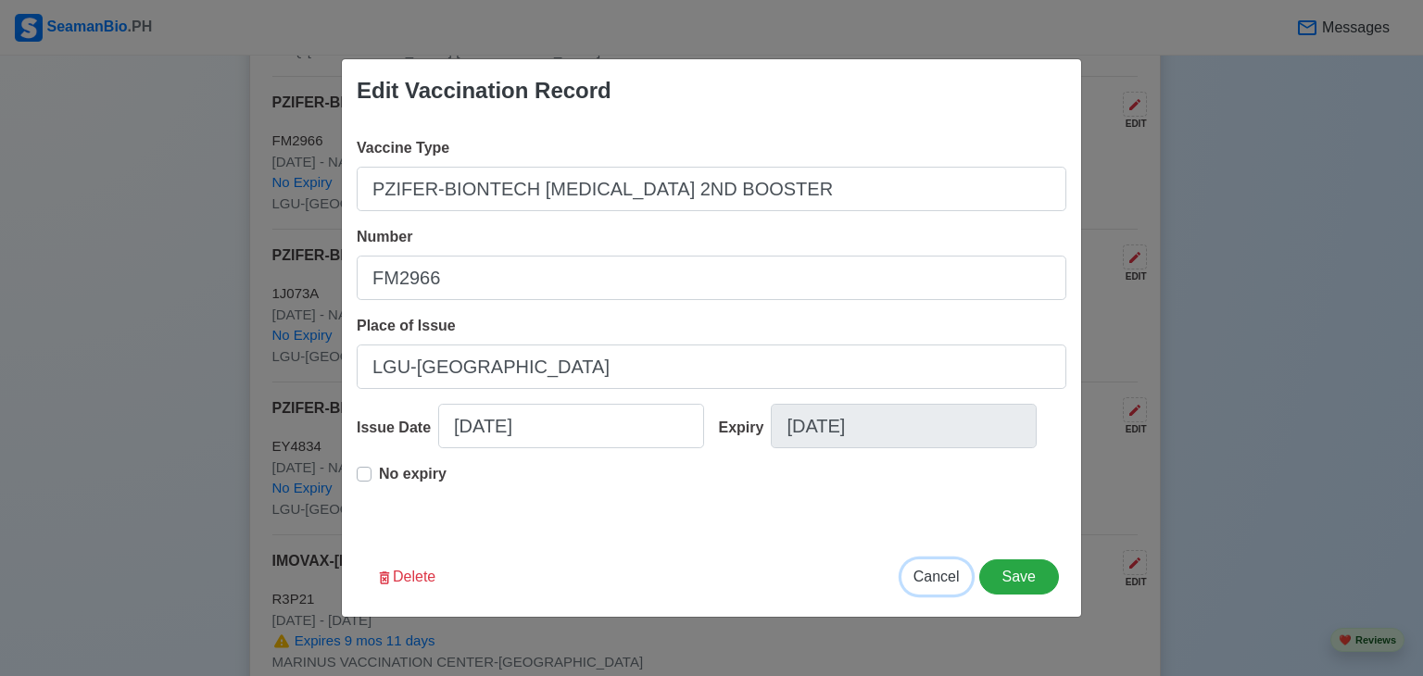
click at [934, 577] on span "Cancel" at bounding box center [937, 577] width 46 height 16
type input "[DATE]"
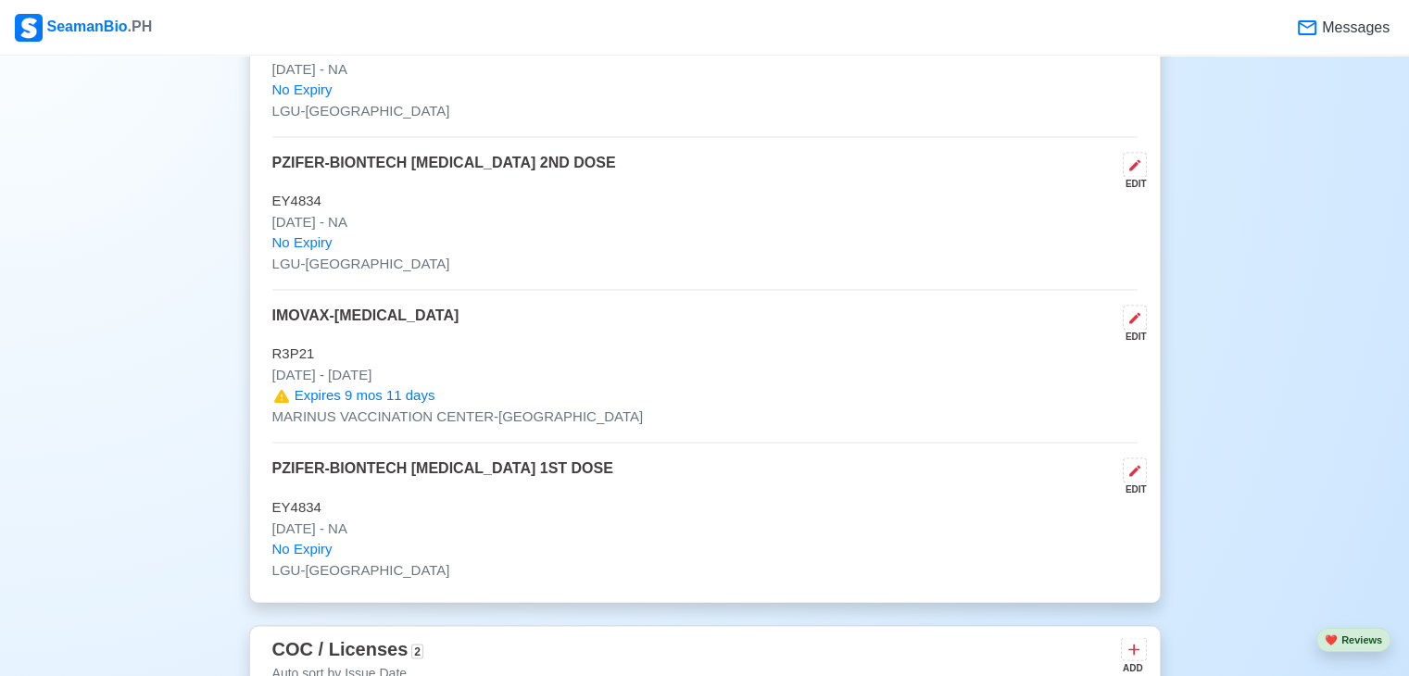
scroll to position [3150, 0]
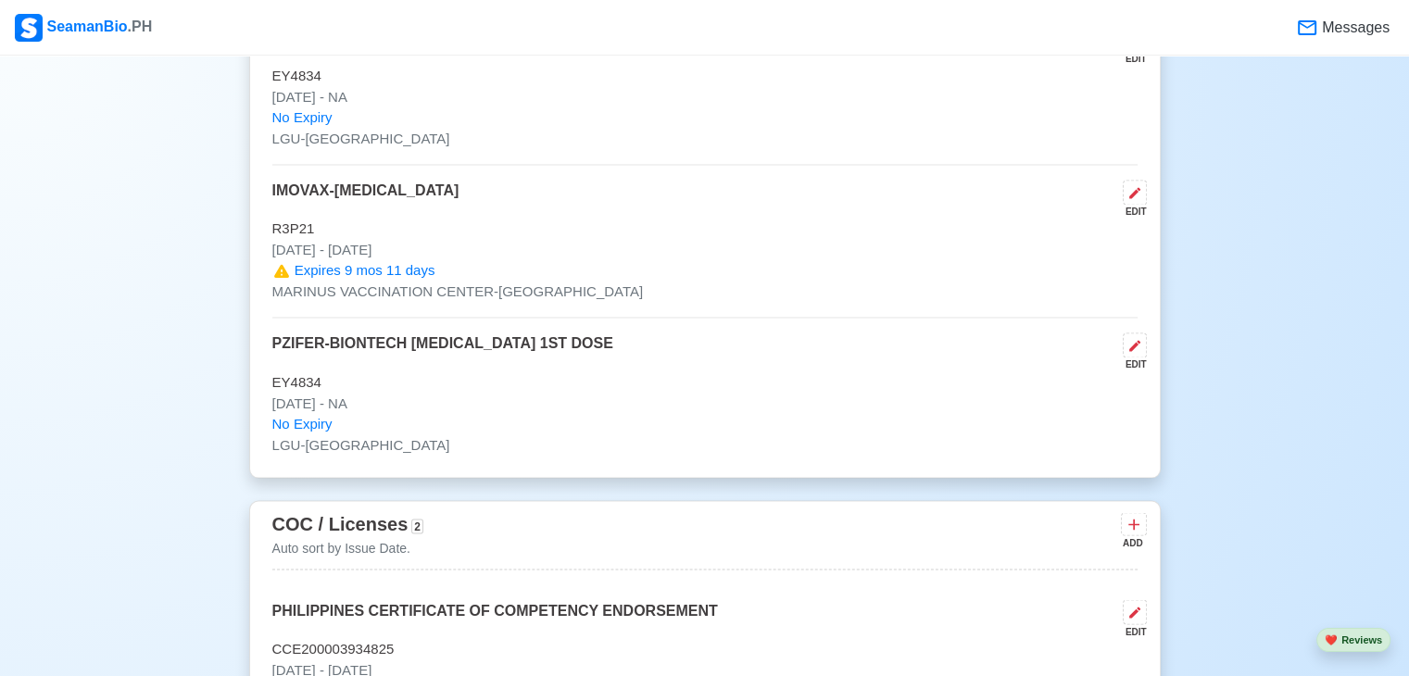
click at [511, 220] on p "R3P21" at bounding box center [704, 229] width 865 height 21
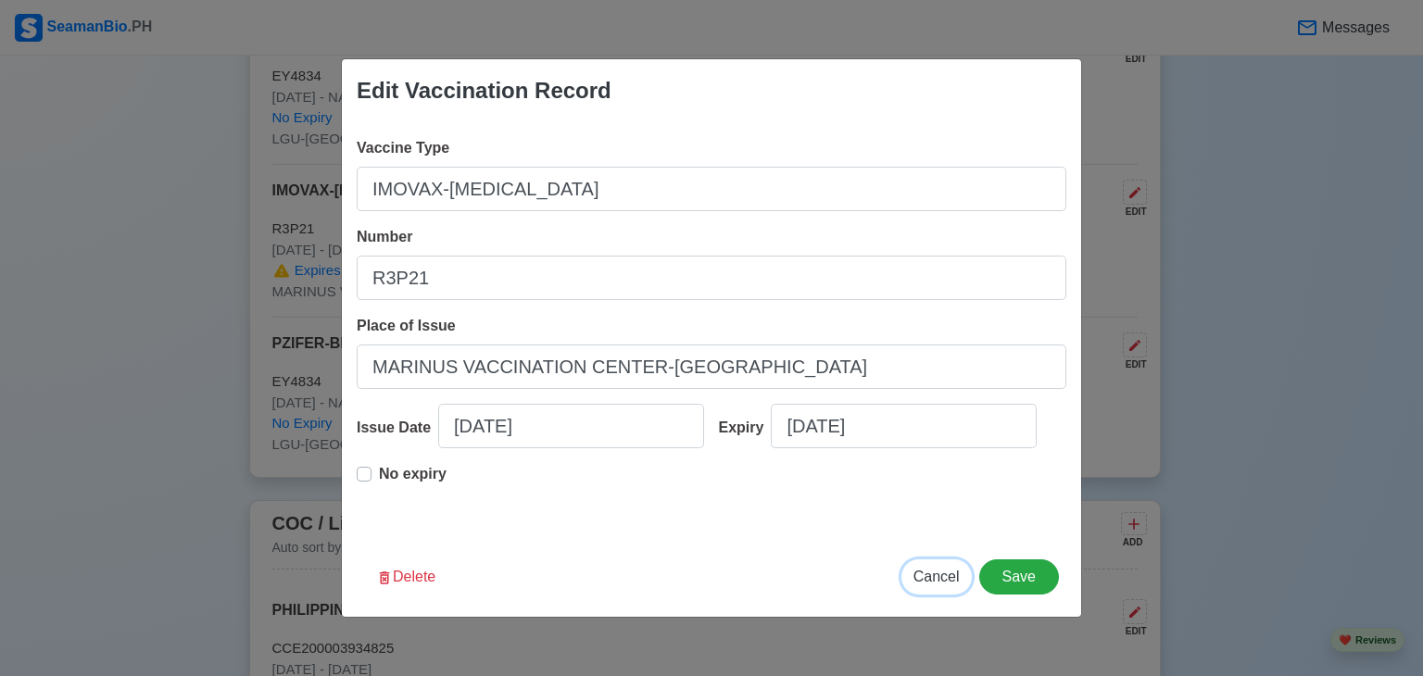
click at [933, 574] on span "Cancel" at bounding box center [937, 577] width 46 height 16
type input "[DATE]"
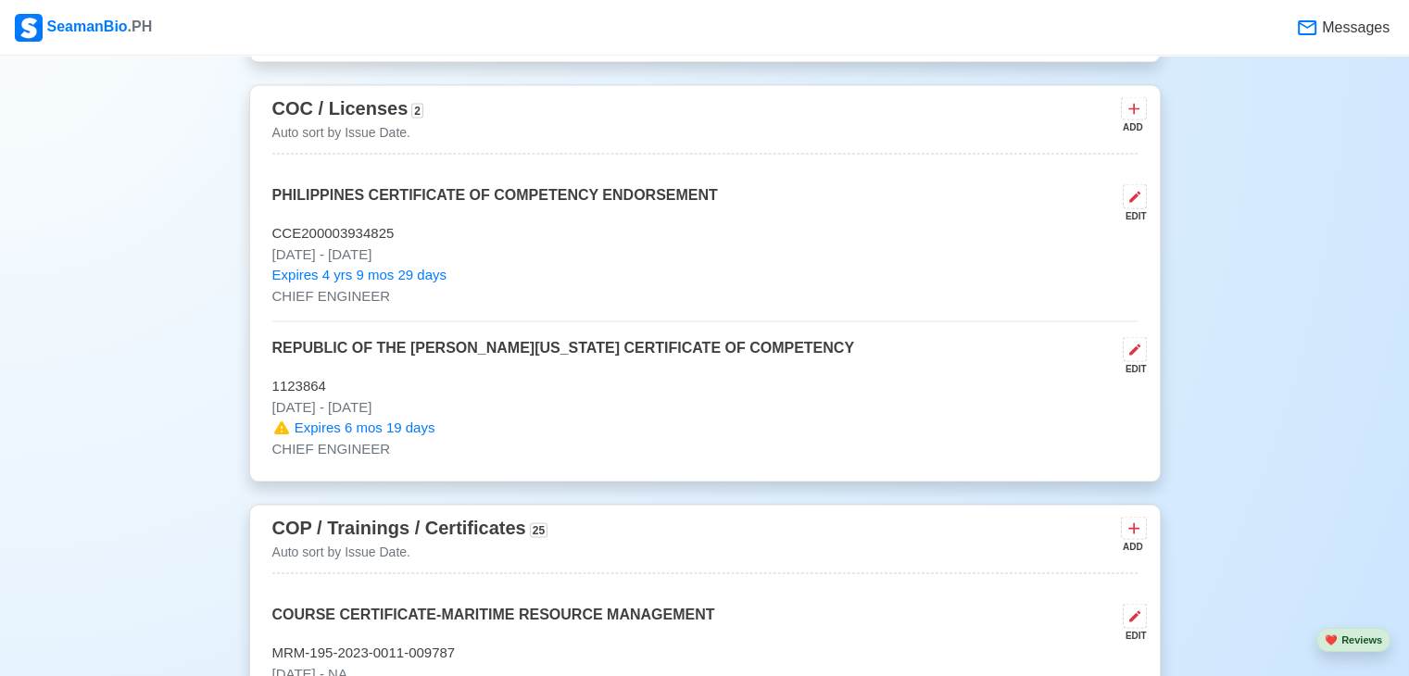
scroll to position [3576, 0]
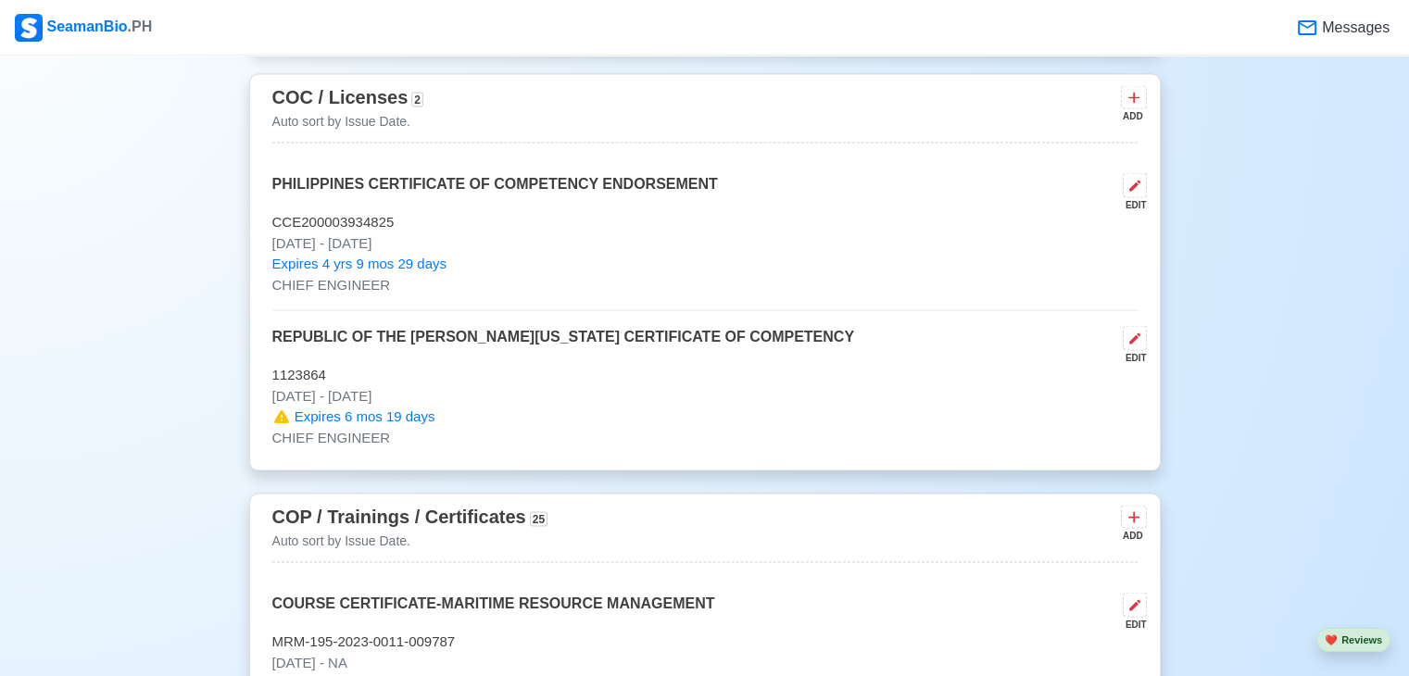
click at [511, 168] on div "COC / Licenses 2 Auto sort by Issue Date. ADD PHILIPPINES CERTIFICATE OF COMPET…" at bounding box center [705, 272] width 912 height 397
click at [517, 194] on p "PHILIPPINES CERTIFICATE OF COMPETENCY ENDORSEMENT" at bounding box center [495, 192] width 446 height 39
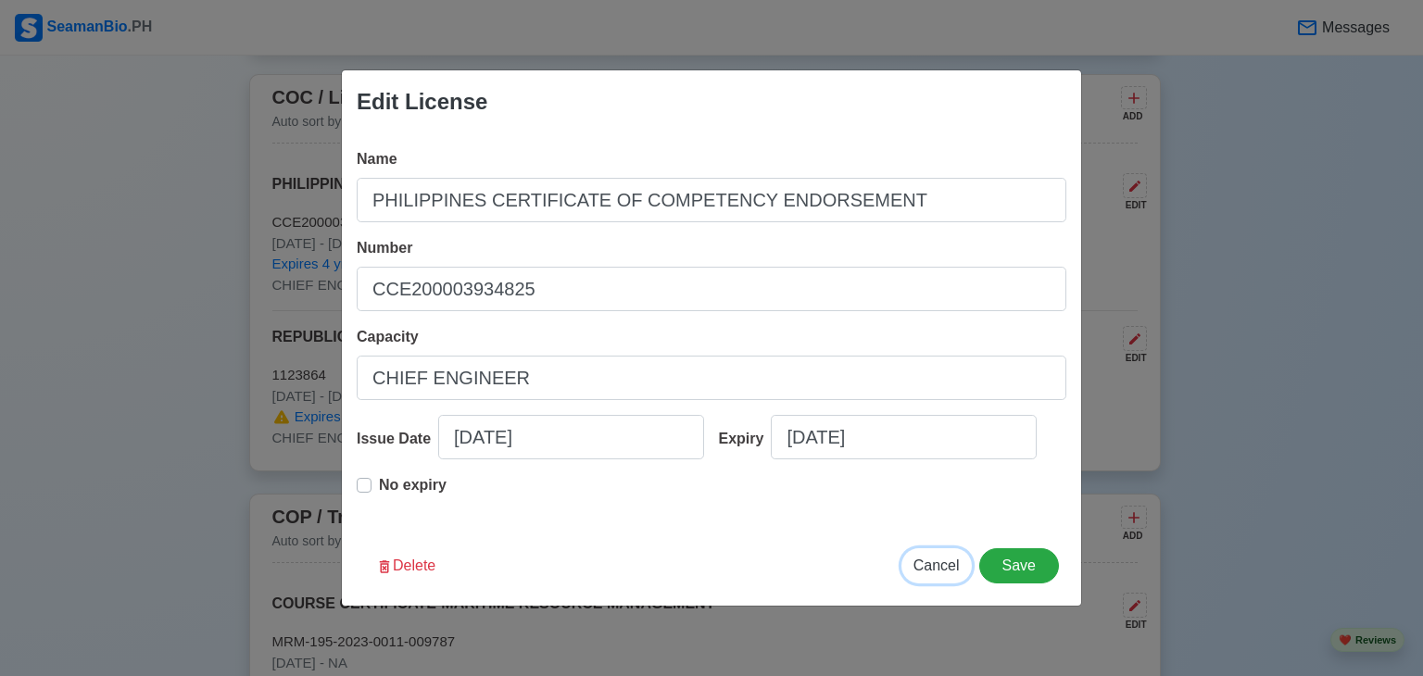
click at [949, 568] on span "Cancel" at bounding box center [937, 566] width 46 height 16
type input "[DATE]"
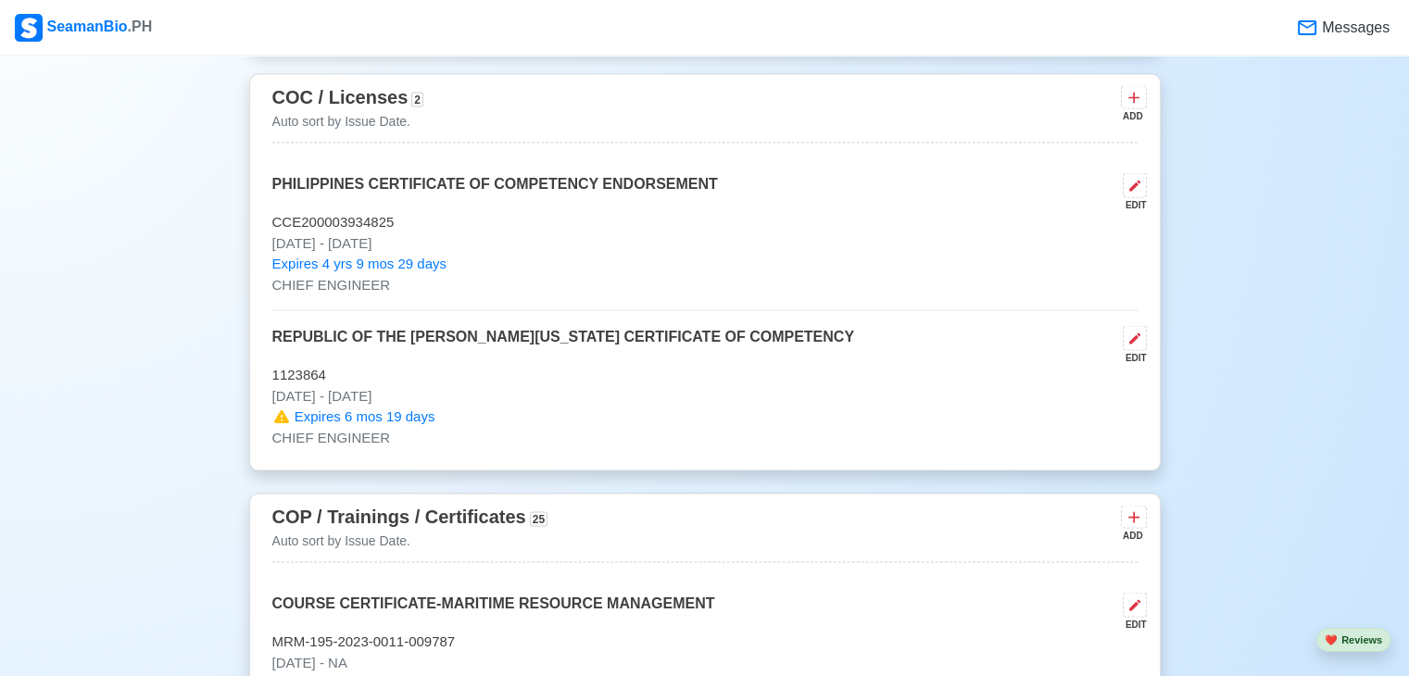
click at [506, 386] on p "[DATE] - [DATE]" at bounding box center [704, 396] width 865 height 21
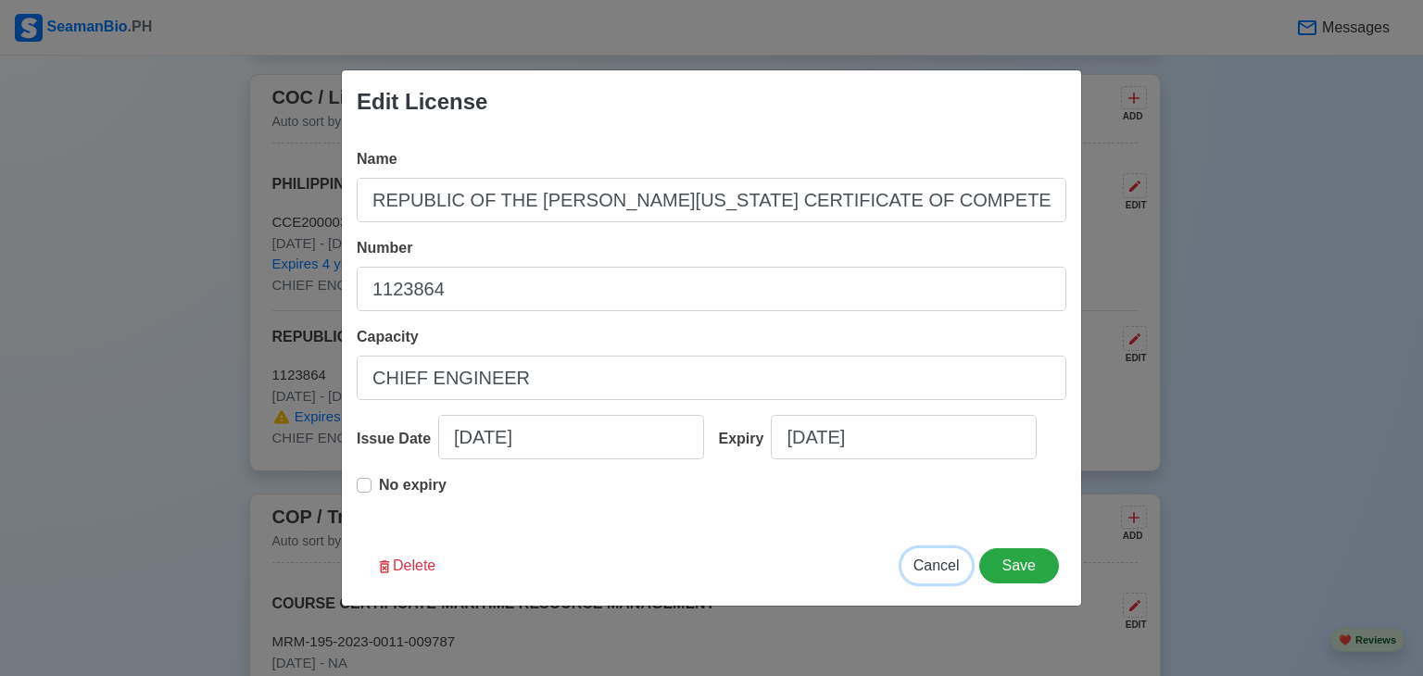
click at [942, 565] on span "Cancel" at bounding box center [937, 566] width 46 height 16
type input "[DATE]"
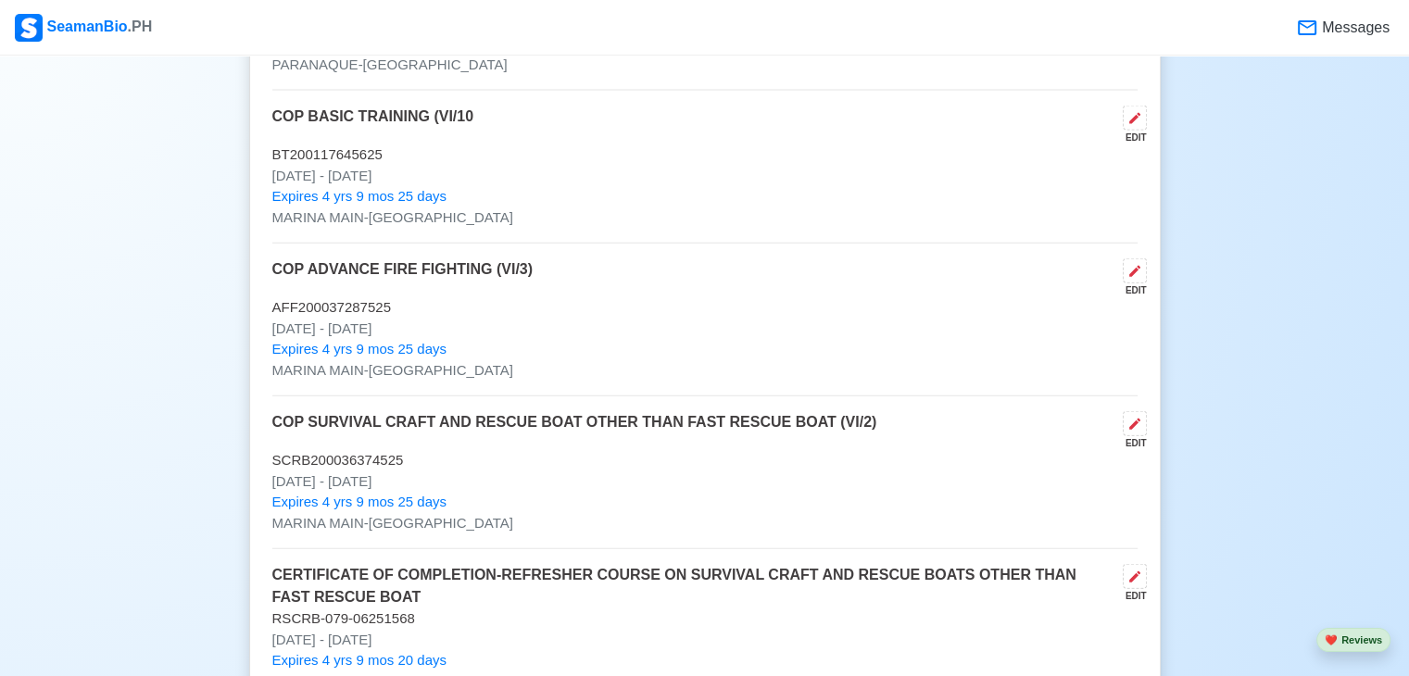
scroll to position [4262, 0]
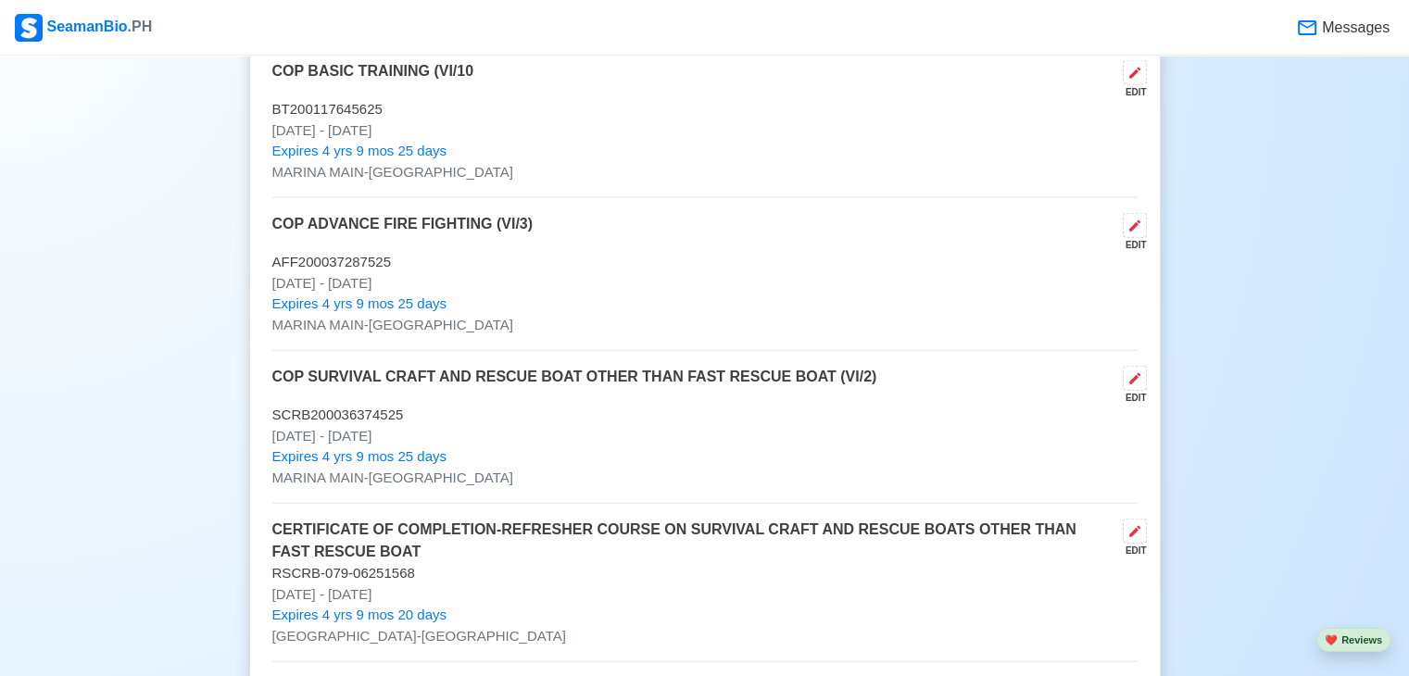
click at [415, 594] on p "[DATE] - [DATE]" at bounding box center [704, 595] width 865 height 21
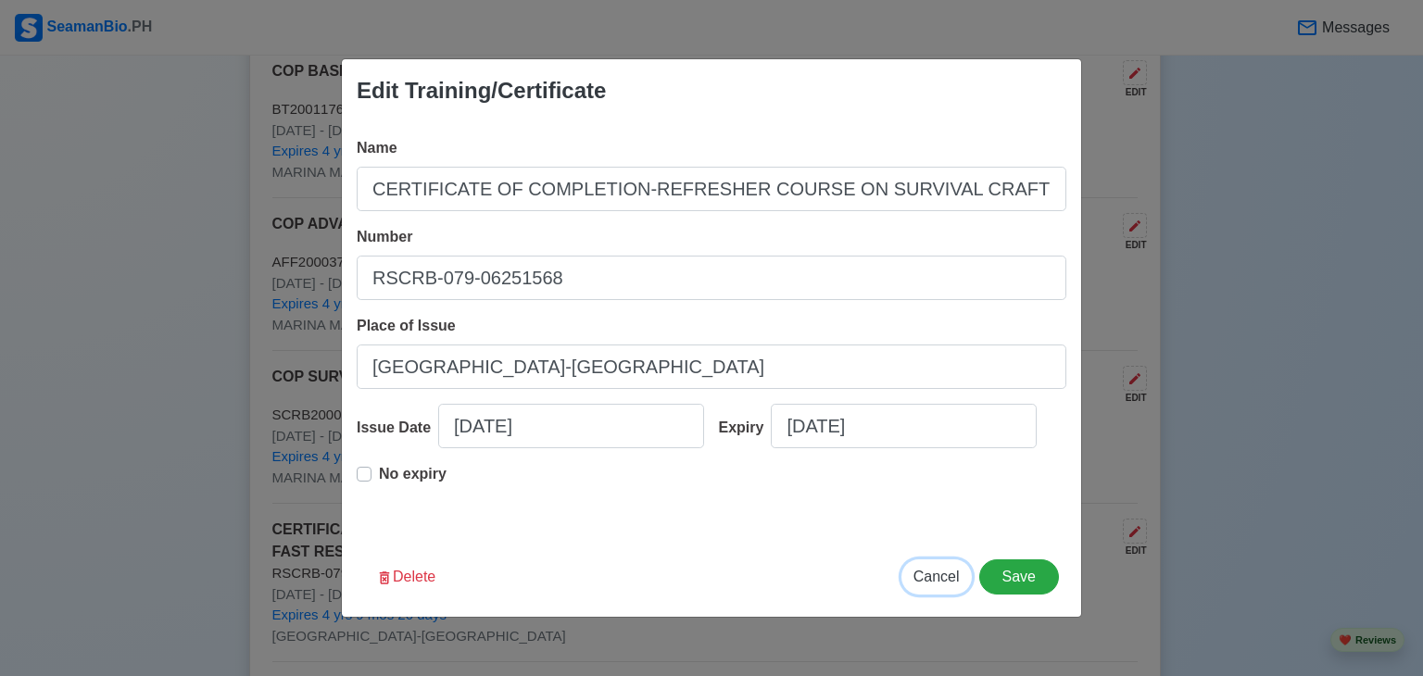
click at [927, 575] on span "Cancel" at bounding box center [937, 577] width 46 height 16
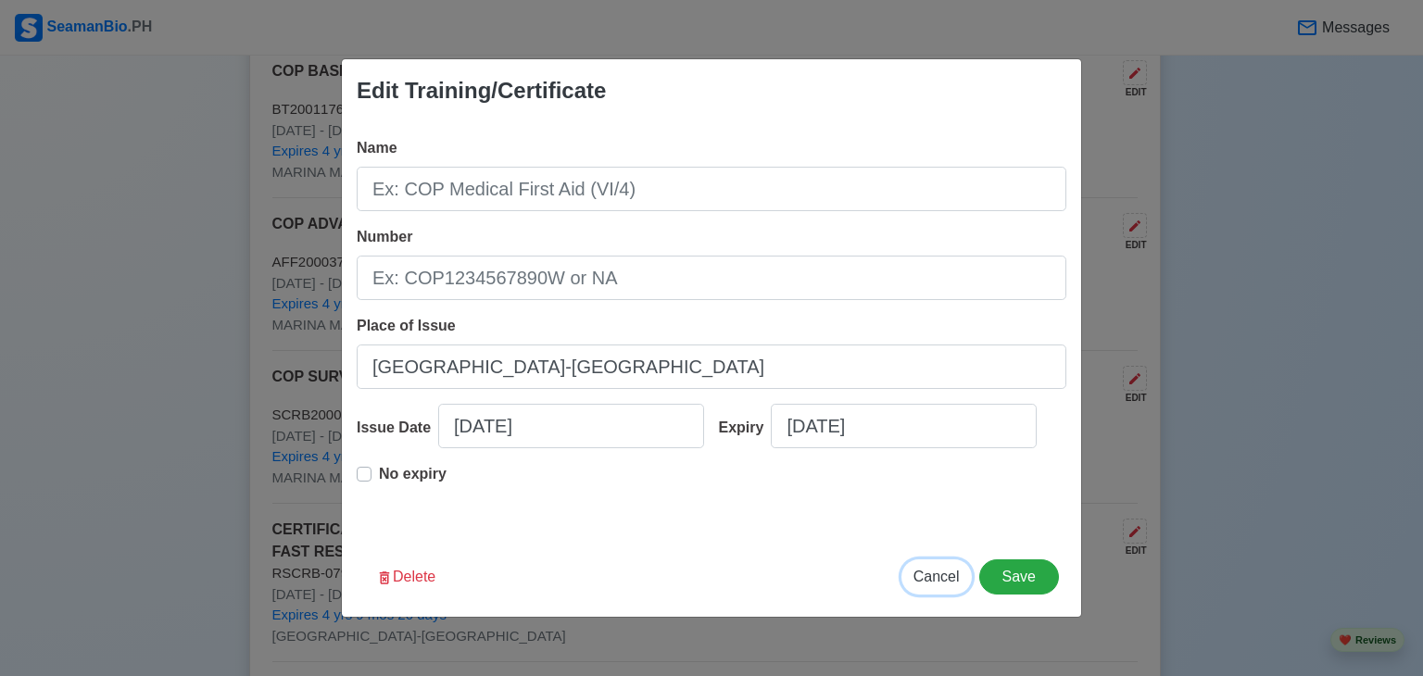
type input "[DATE]"
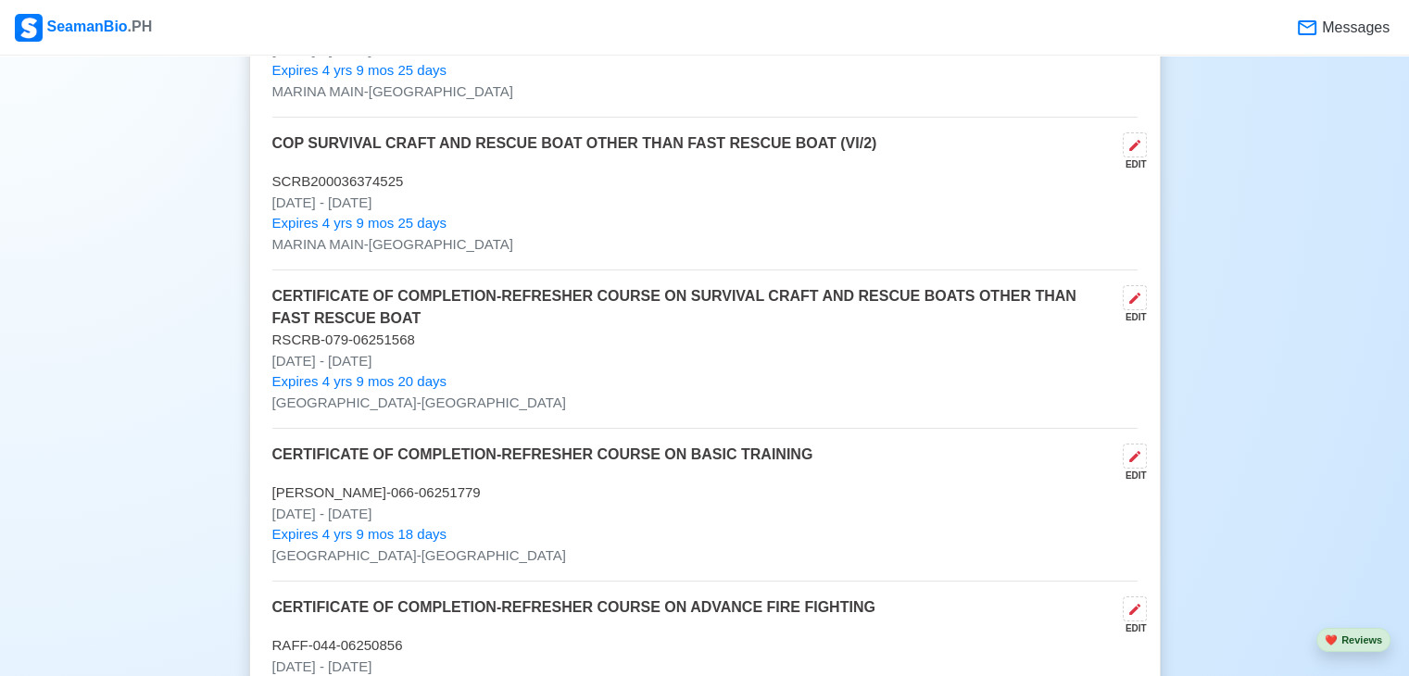
scroll to position [4540, 0]
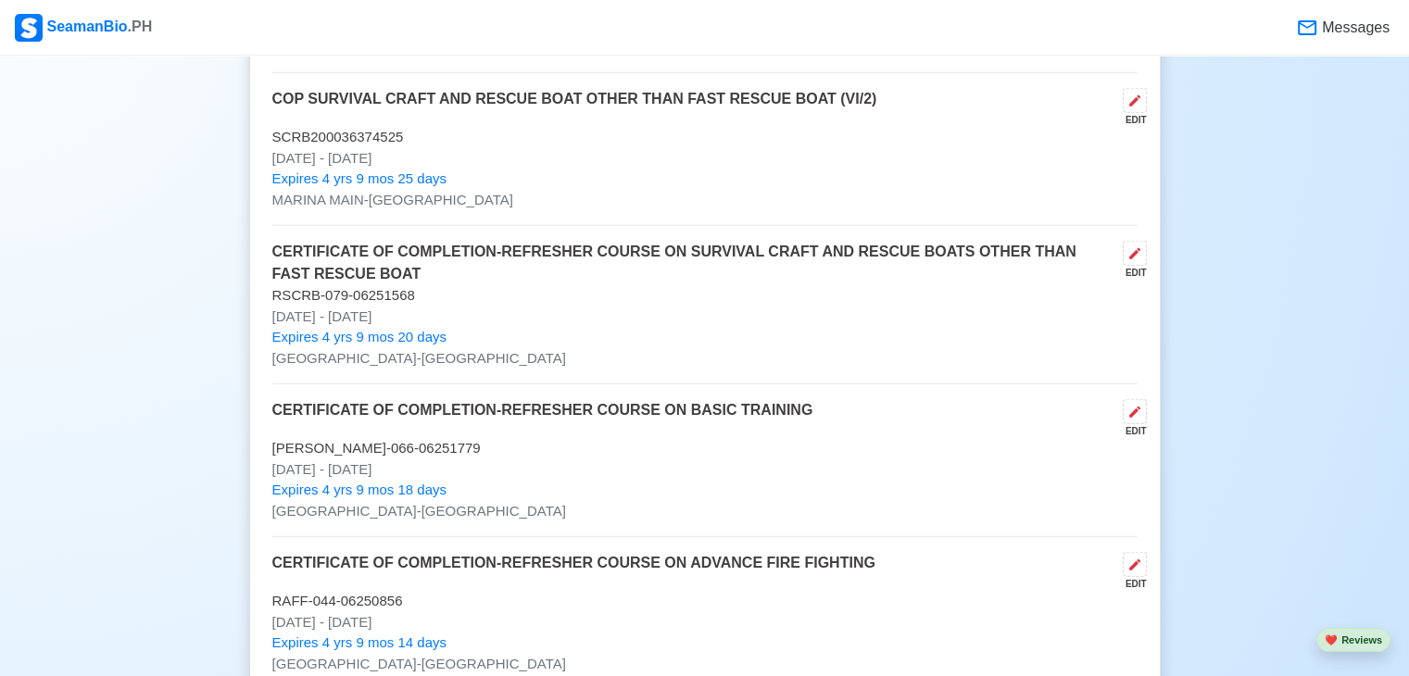
click at [376, 480] on span "Expires 4 yrs 9 mos 18 days" at bounding box center [359, 490] width 174 height 21
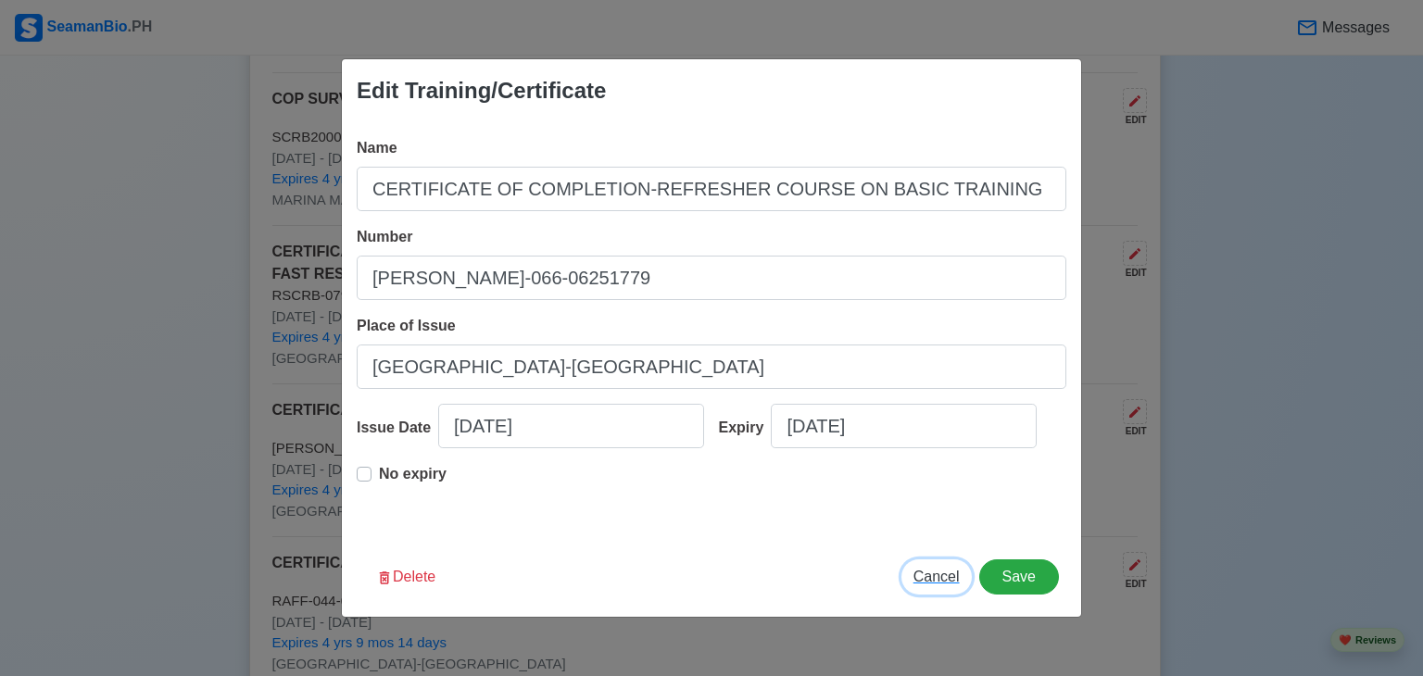
drag, startPoint x: 941, startPoint y: 579, endPoint x: 830, endPoint y: 513, distance: 129.2
click at [942, 579] on span "Cancel" at bounding box center [937, 577] width 46 height 16
type input "[DATE]"
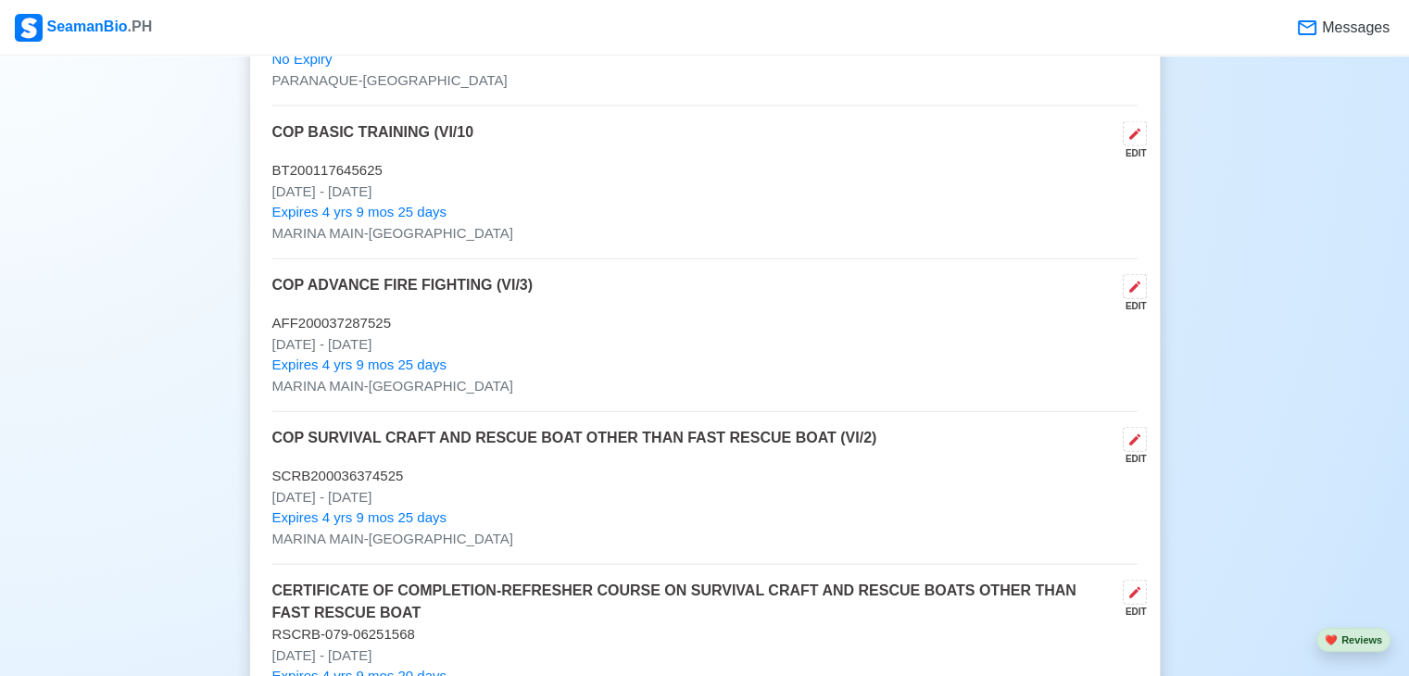
scroll to position [4169, 0]
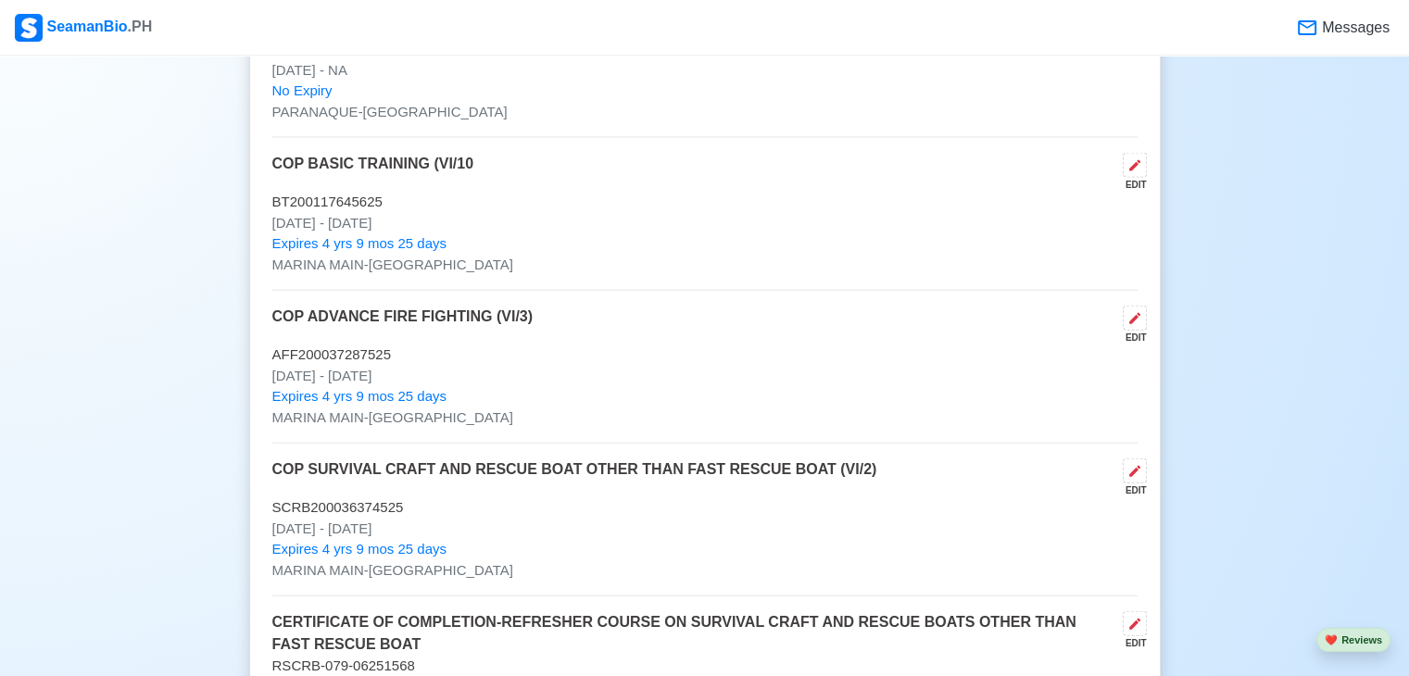
click at [335, 233] on span "Expires 4 yrs 9 mos 25 days" at bounding box center [359, 243] width 174 height 21
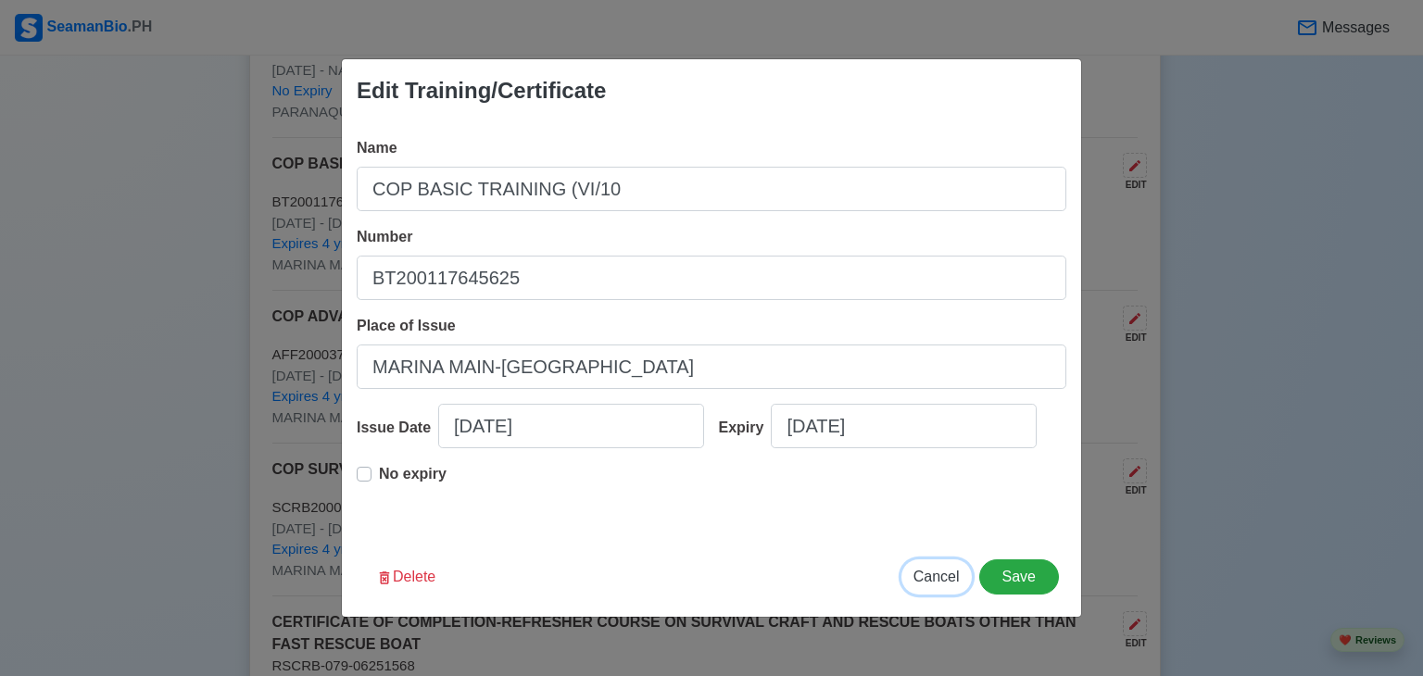
click at [934, 582] on span "Cancel" at bounding box center [937, 577] width 46 height 16
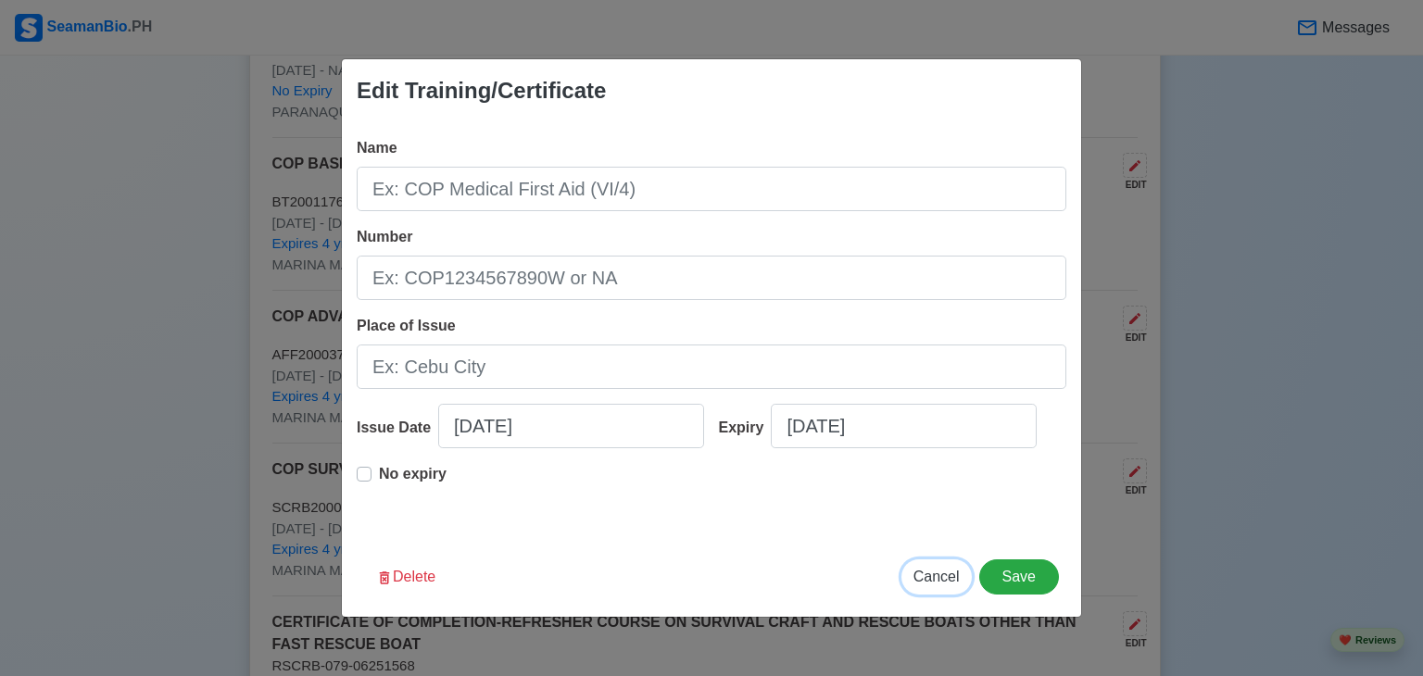
type input "[DATE]"
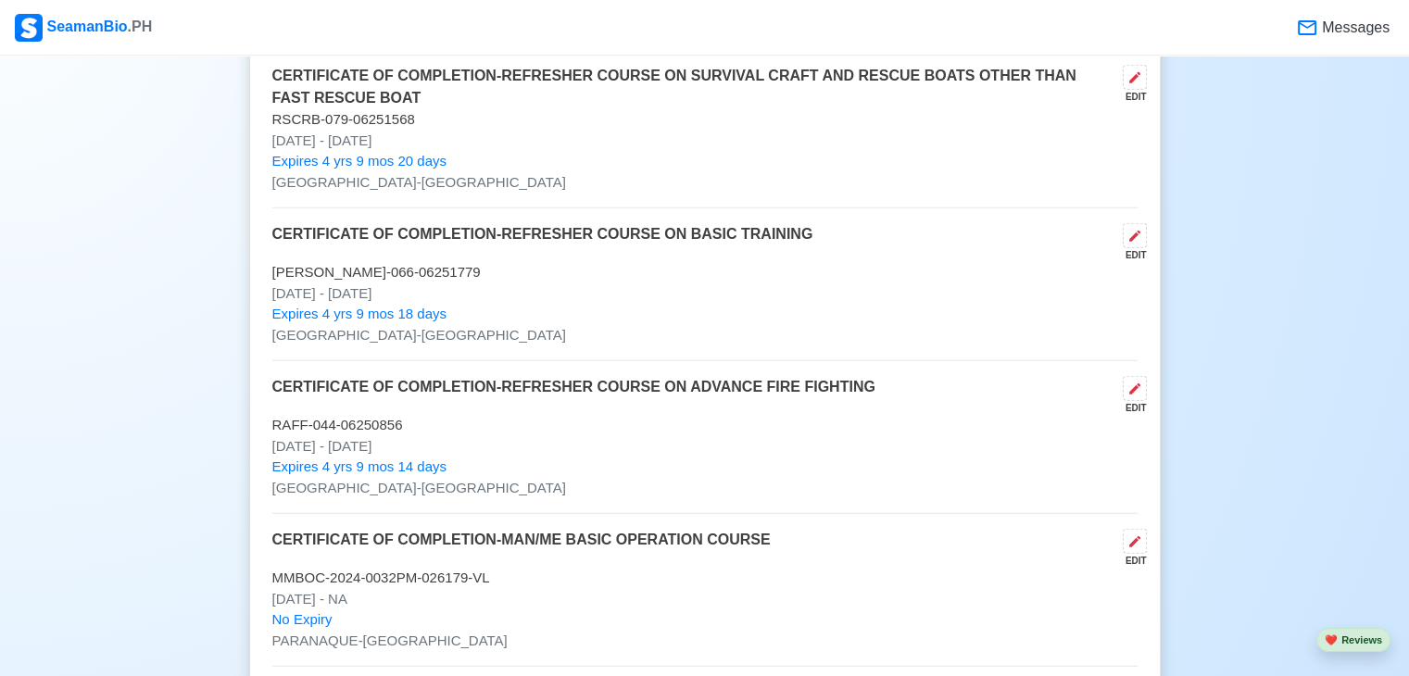
scroll to position [4725, 0]
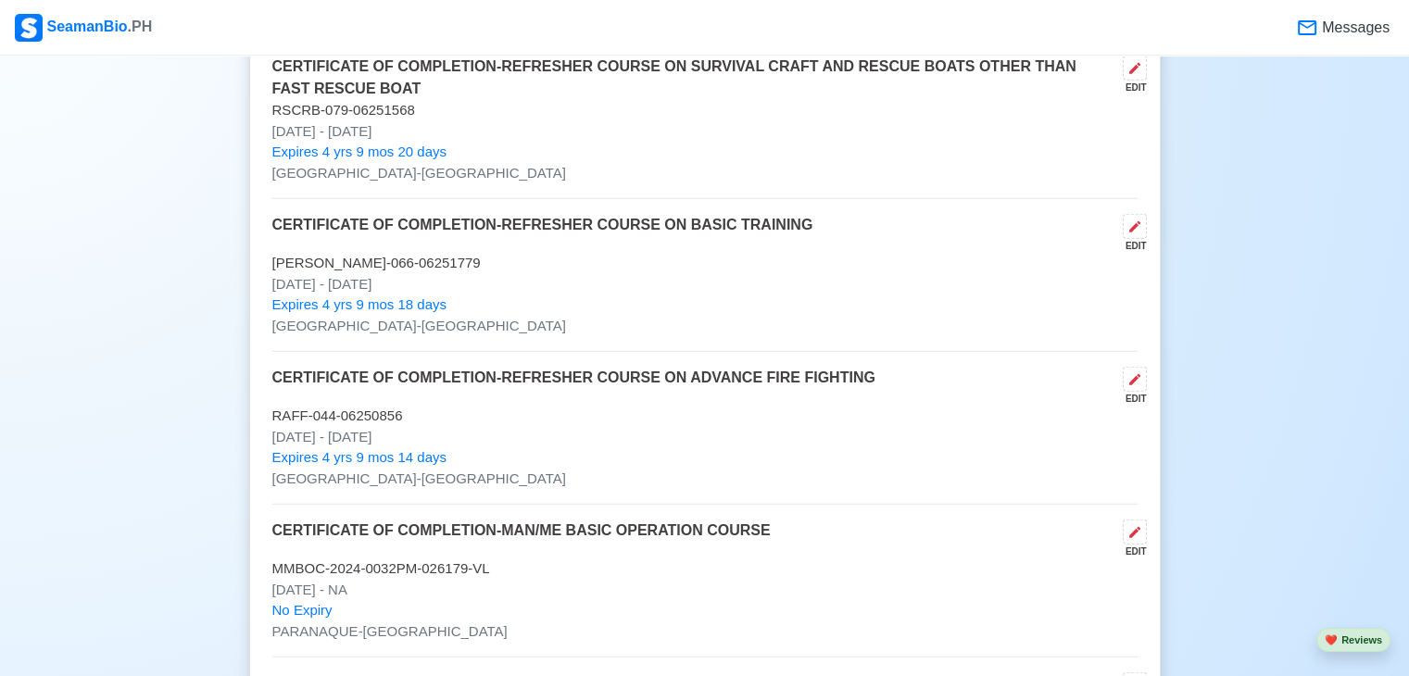
click at [389, 448] on span "Expires 4 yrs 9 mos 14 days" at bounding box center [359, 458] width 174 height 21
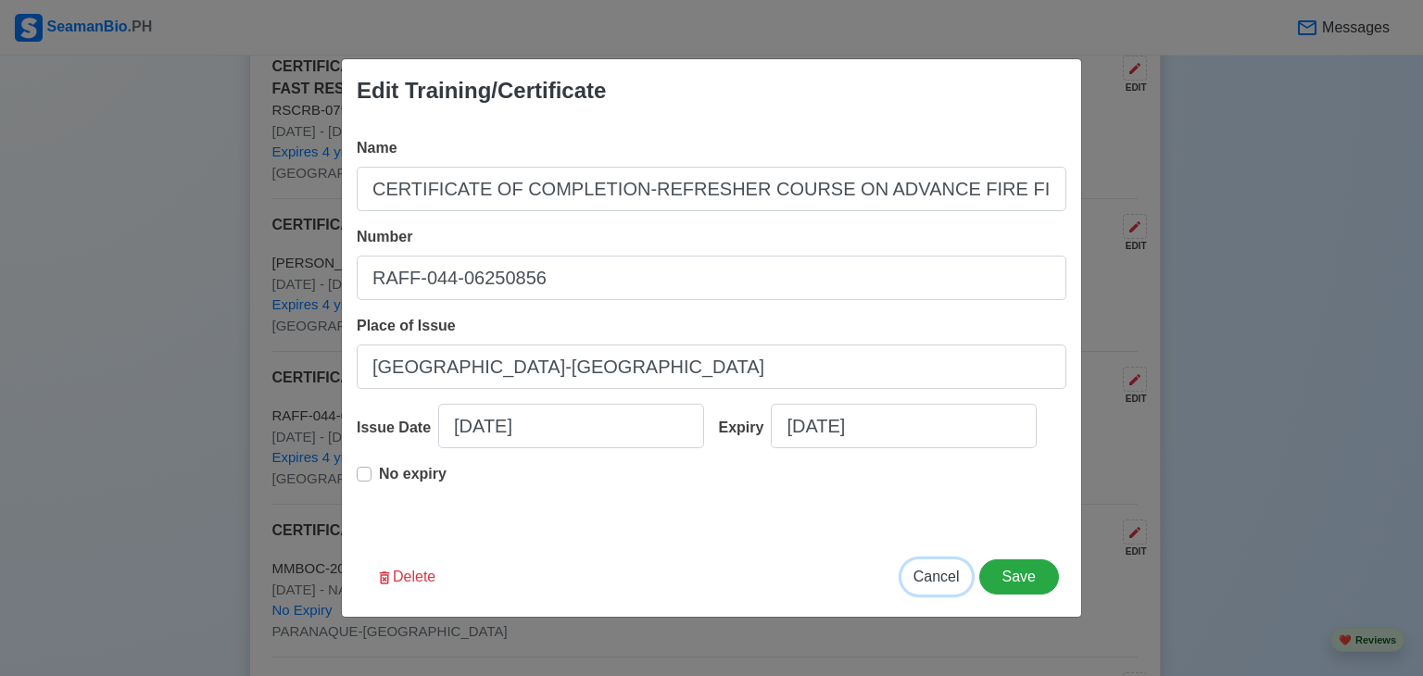
click at [927, 574] on span "Cancel" at bounding box center [937, 577] width 46 height 16
type input "[DATE]"
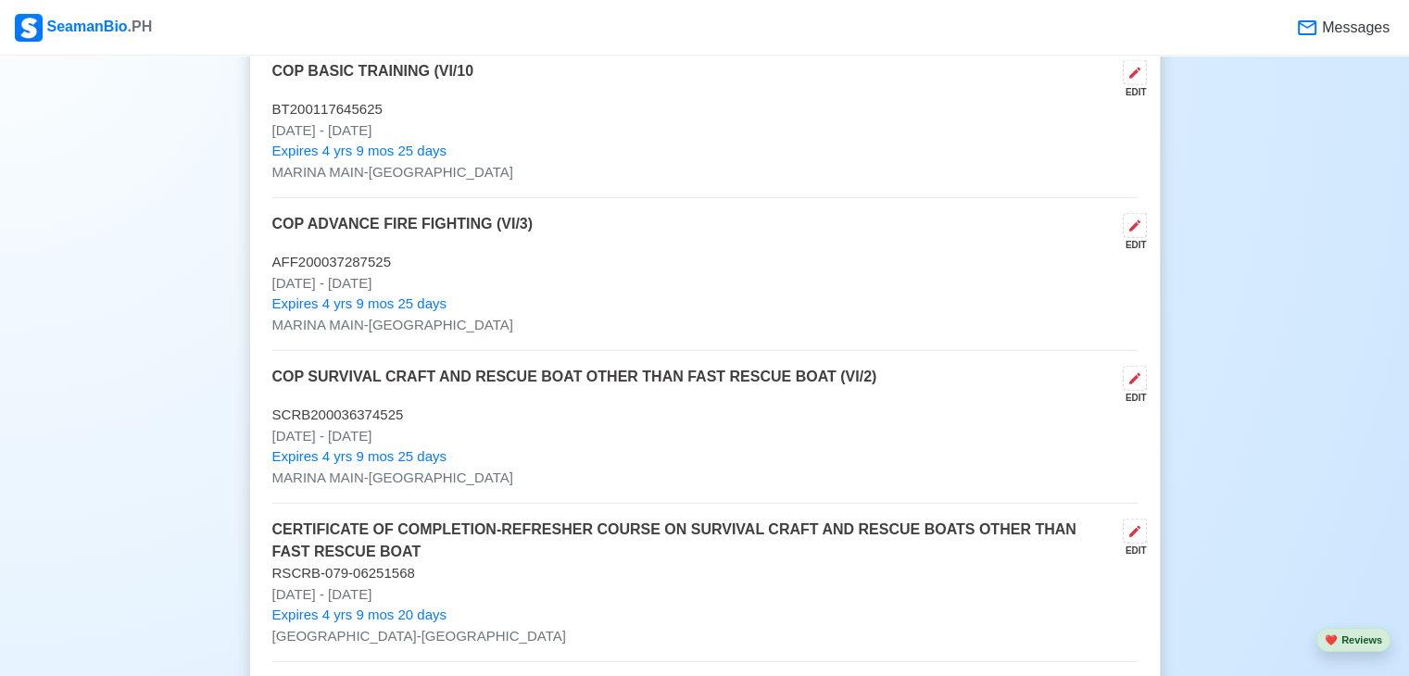
scroll to position [4262, 0]
click at [524, 273] on p "[DATE] - [DATE]" at bounding box center [704, 283] width 865 height 21
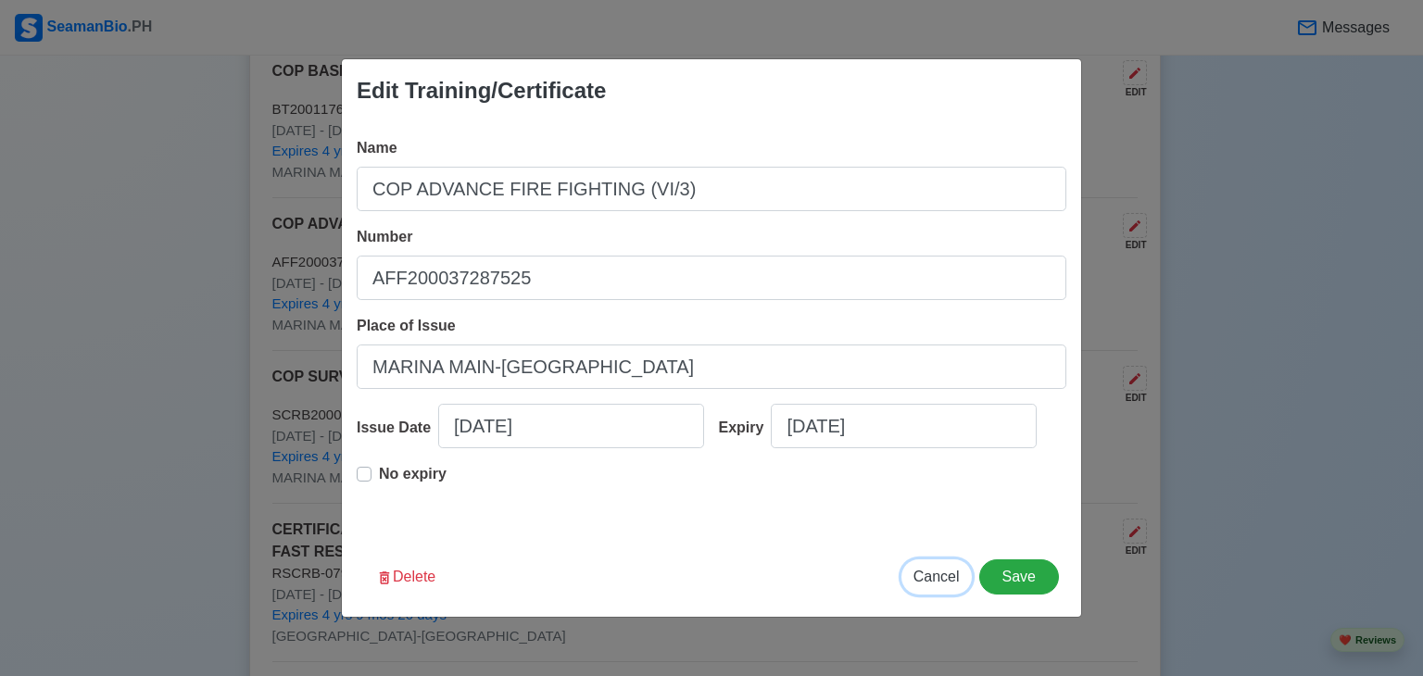
click at [945, 579] on span "Cancel" at bounding box center [937, 577] width 46 height 16
type input "[DATE]"
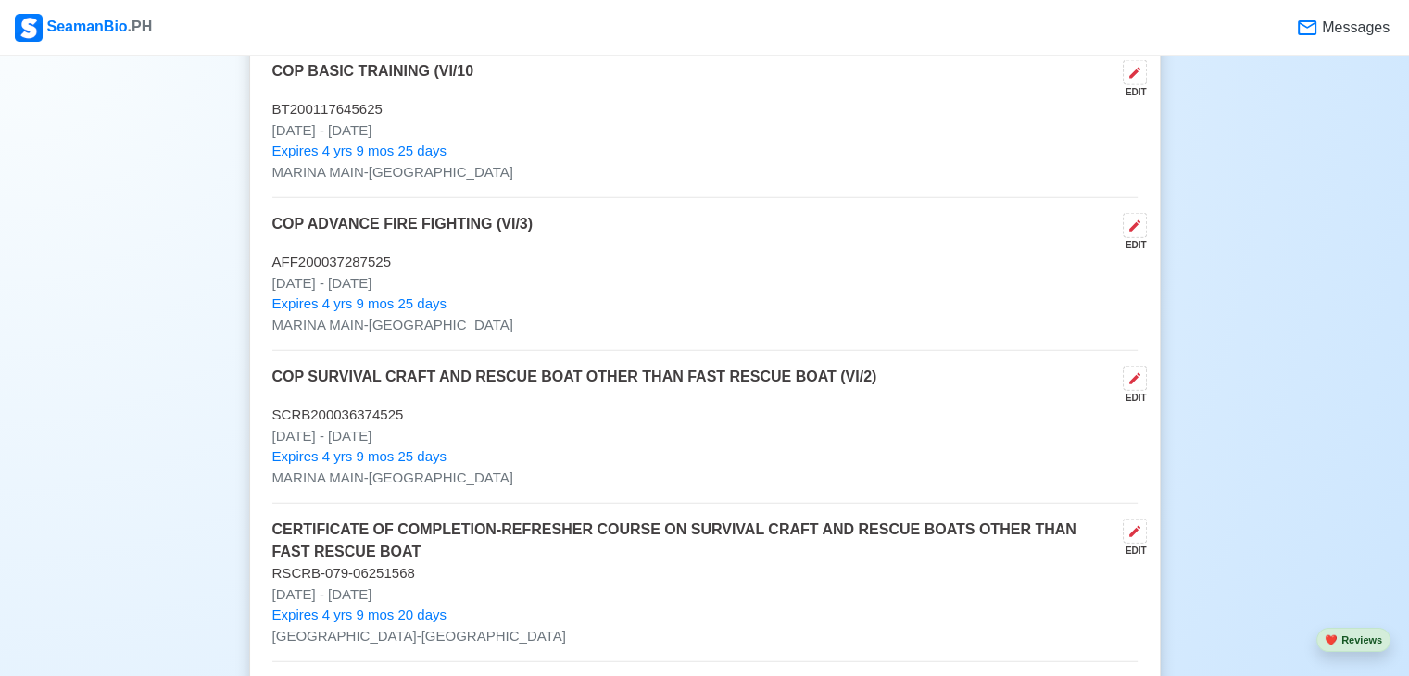
scroll to position [4169, 0]
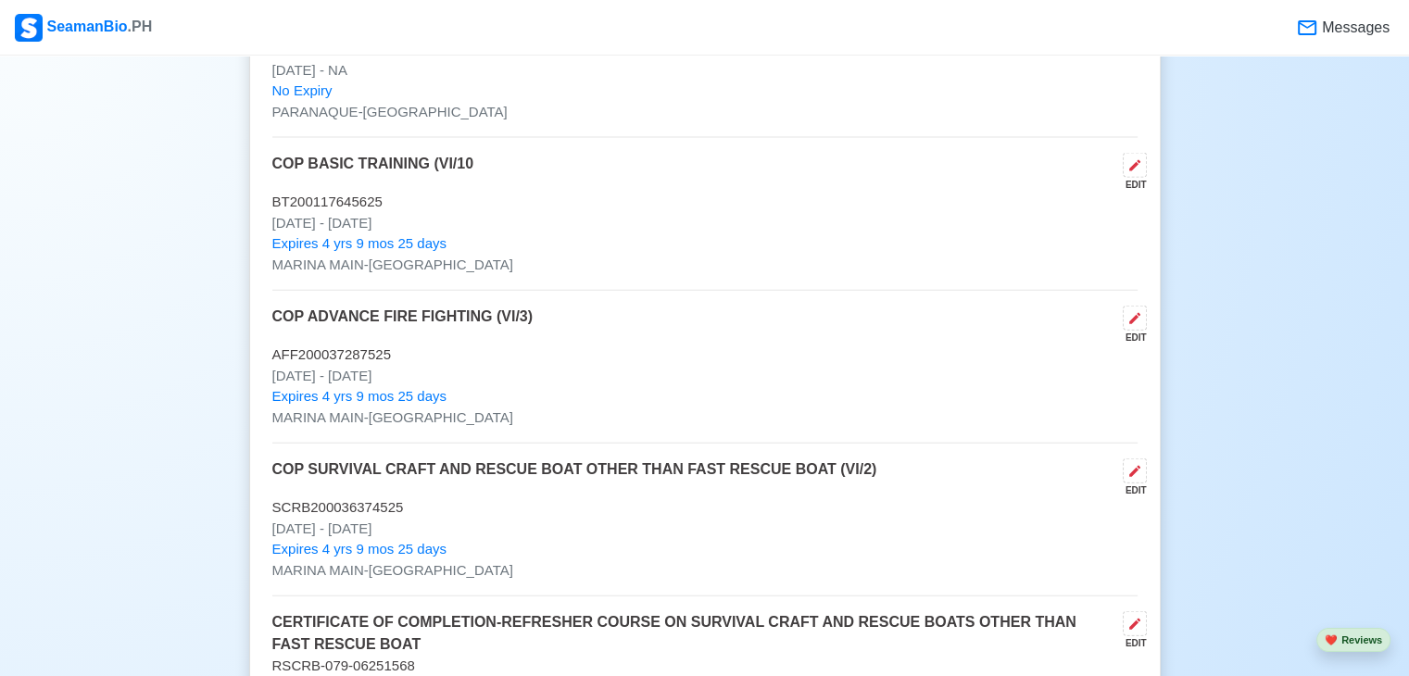
click at [395, 218] on p "[DATE] - [DATE]" at bounding box center [704, 223] width 865 height 21
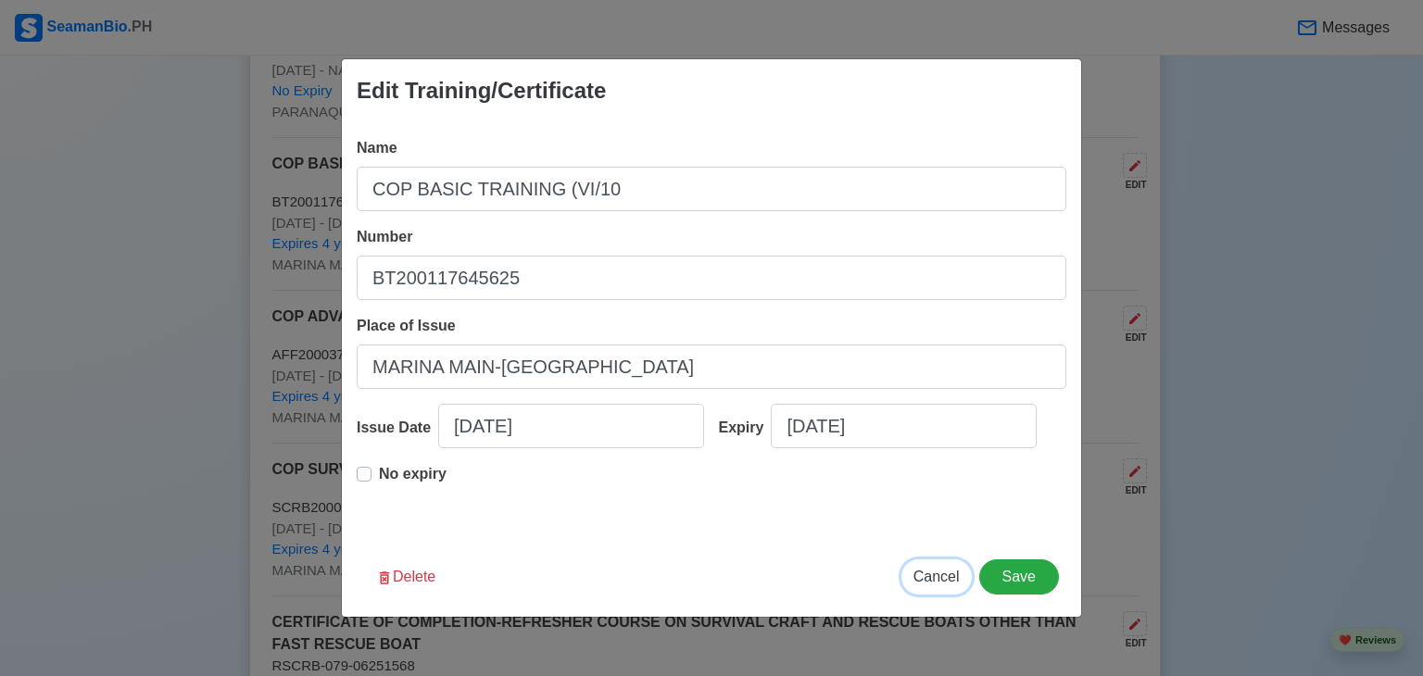
click at [940, 576] on span "Cancel" at bounding box center [937, 577] width 46 height 16
type input "[DATE]"
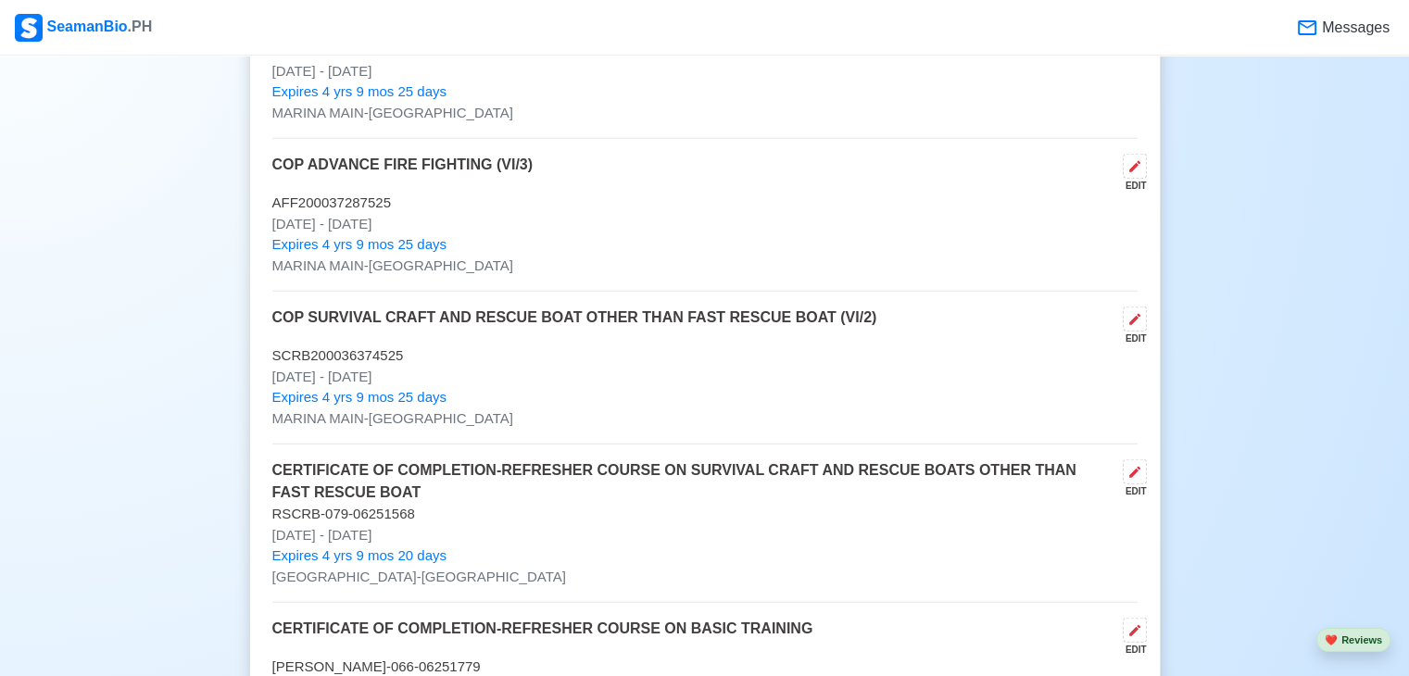
scroll to position [4355, 0]
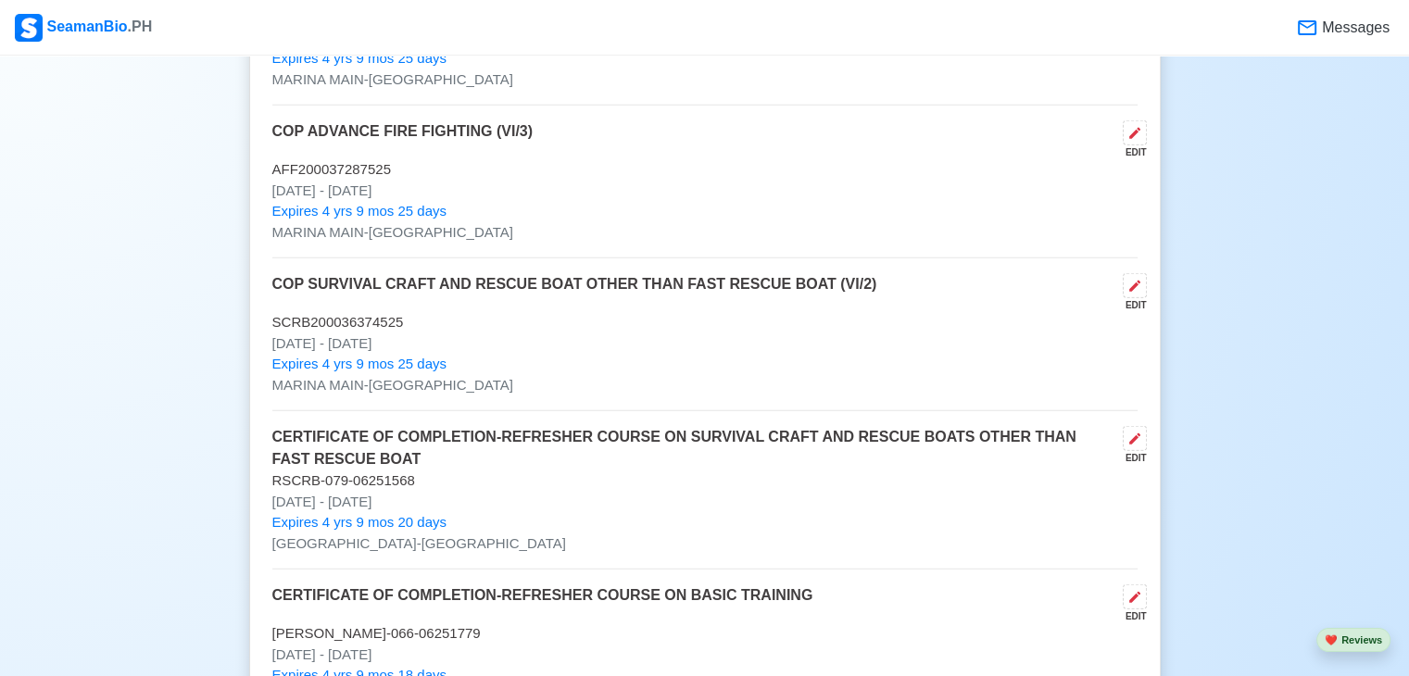
click at [495, 201] on p "Expires 4 yrs 9 mos 25 days" at bounding box center [704, 211] width 865 height 21
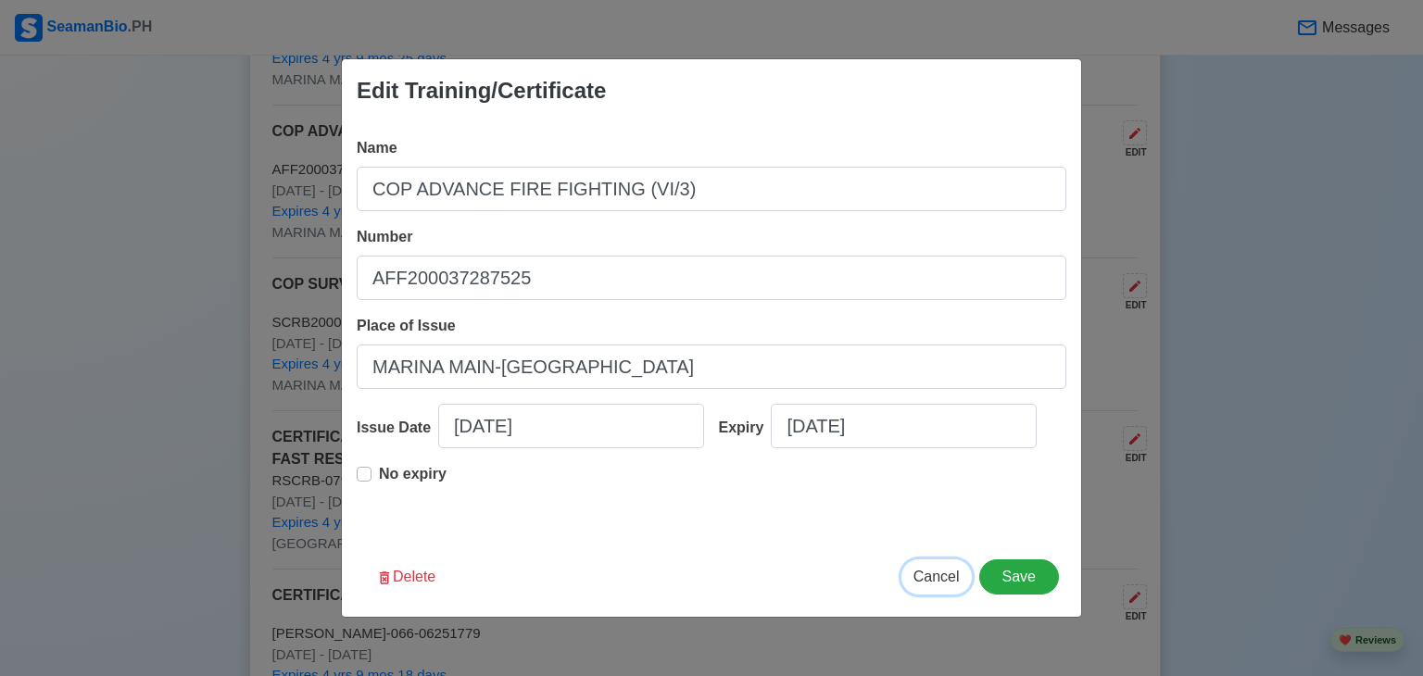
click at [952, 583] on span "Cancel" at bounding box center [937, 577] width 46 height 16
type input "[DATE]"
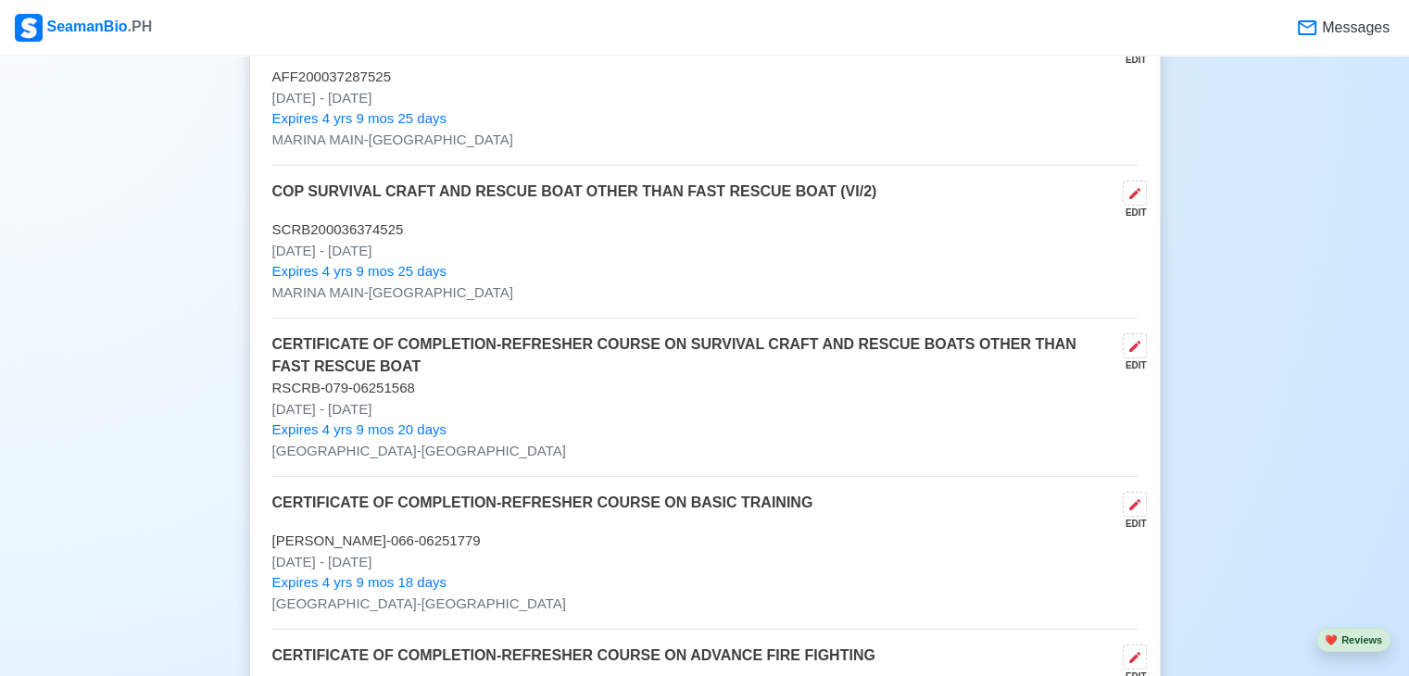
scroll to position [4540, 0]
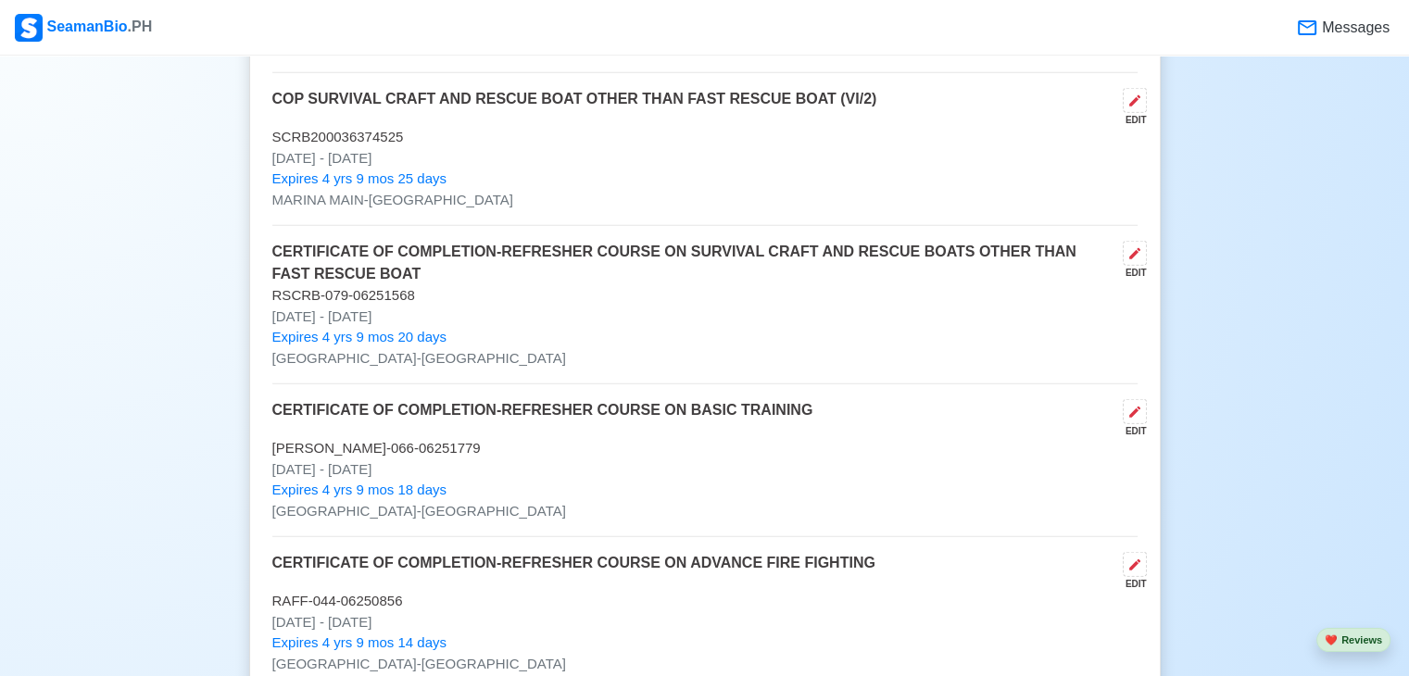
click at [409, 290] on p "RSCRB-079-06251568" at bounding box center [704, 295] width 865 height 21
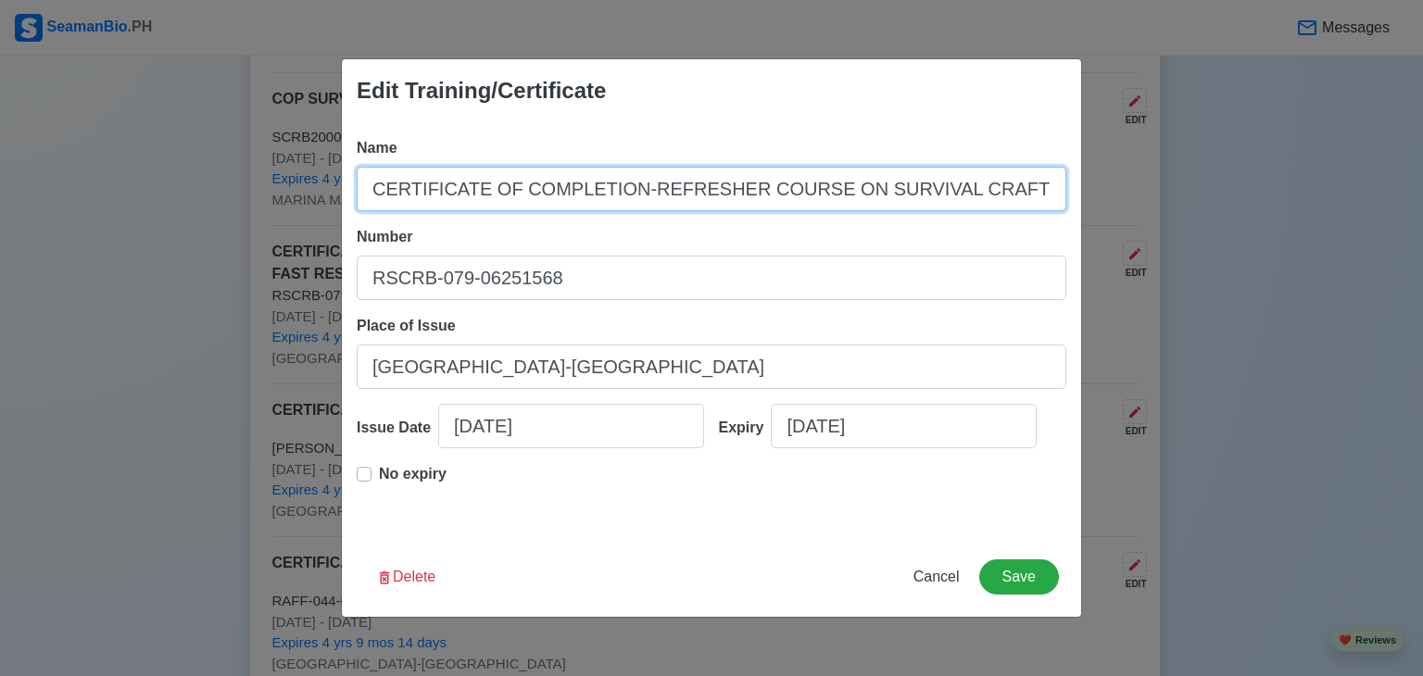
click at [792, 187] on input "CERTIFICATE OF COMPLETION-REFRESHER COURSE ON SURVIVAL CRAFT AND RESCUE BOATS O…" at bounding box center [712, 189] width 710 height 44
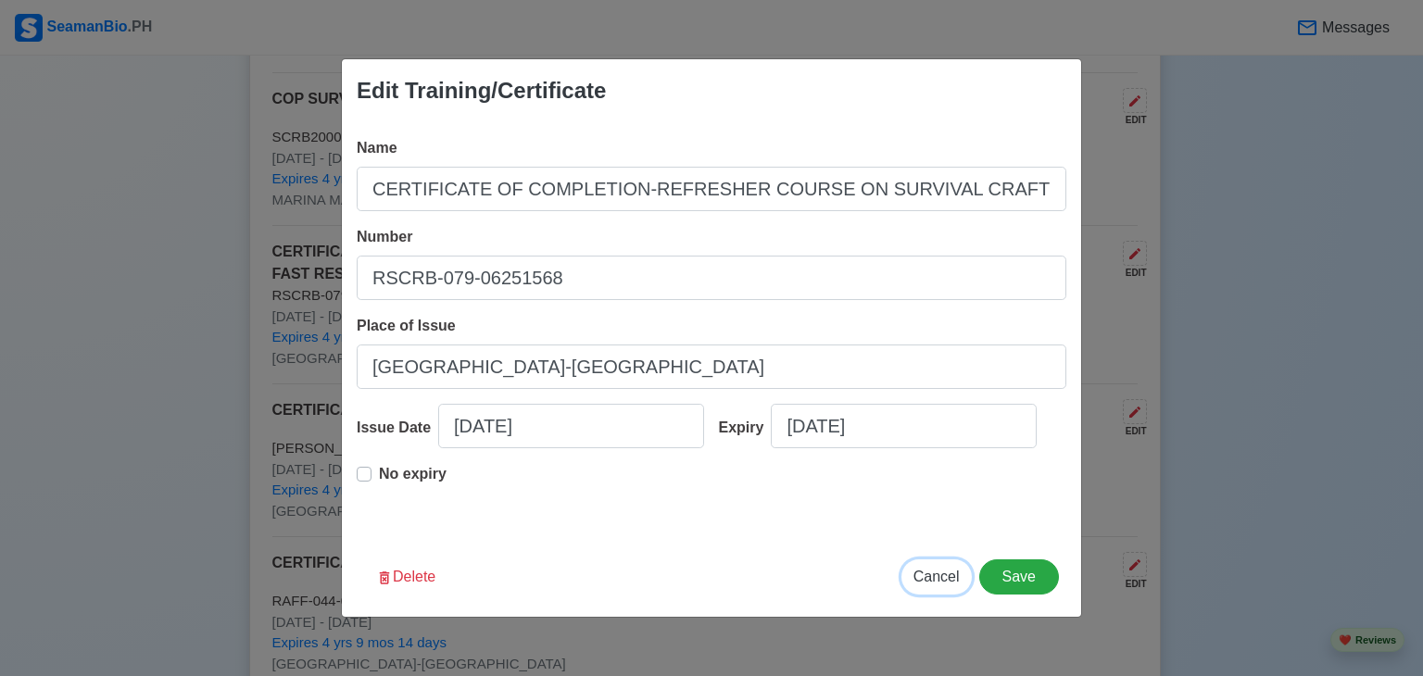
click at [936, 579] on span "Cancel" at bounding box center [937, 577] width 46 height 16
type input "[DATE]"
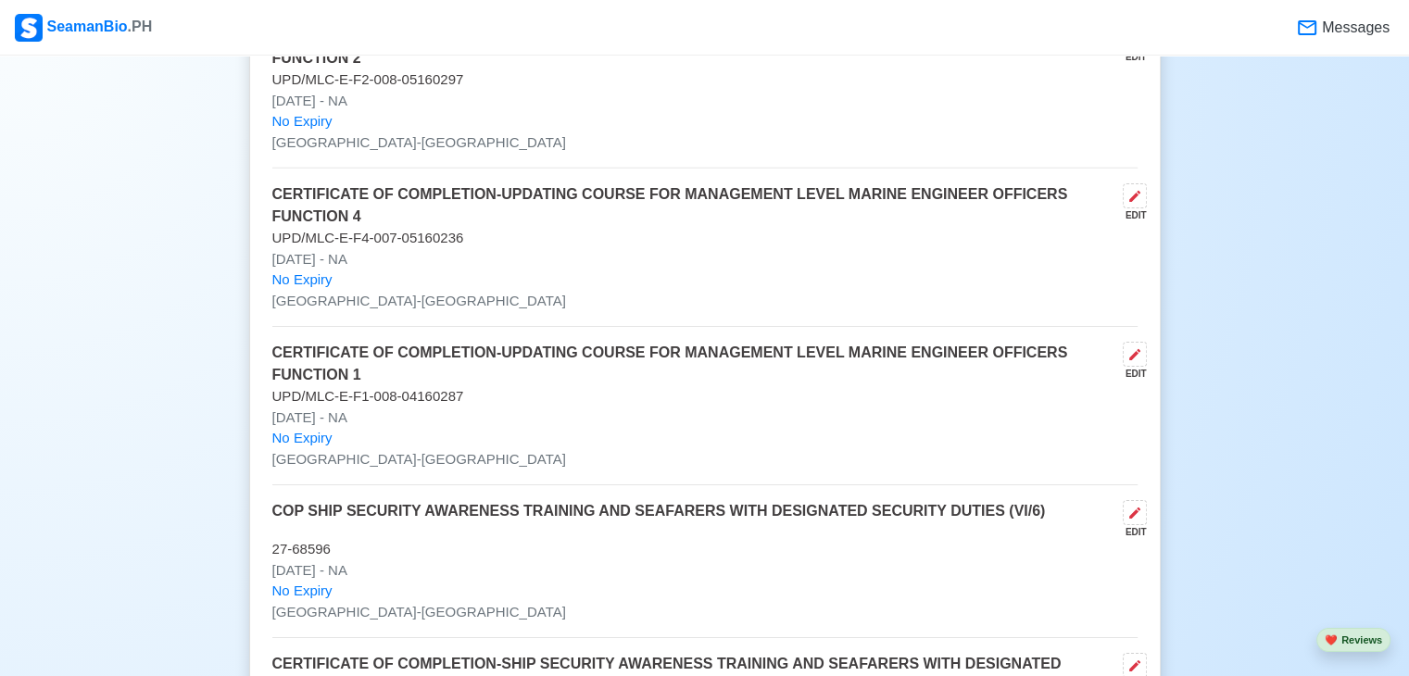
scroll to position [6023, 0]
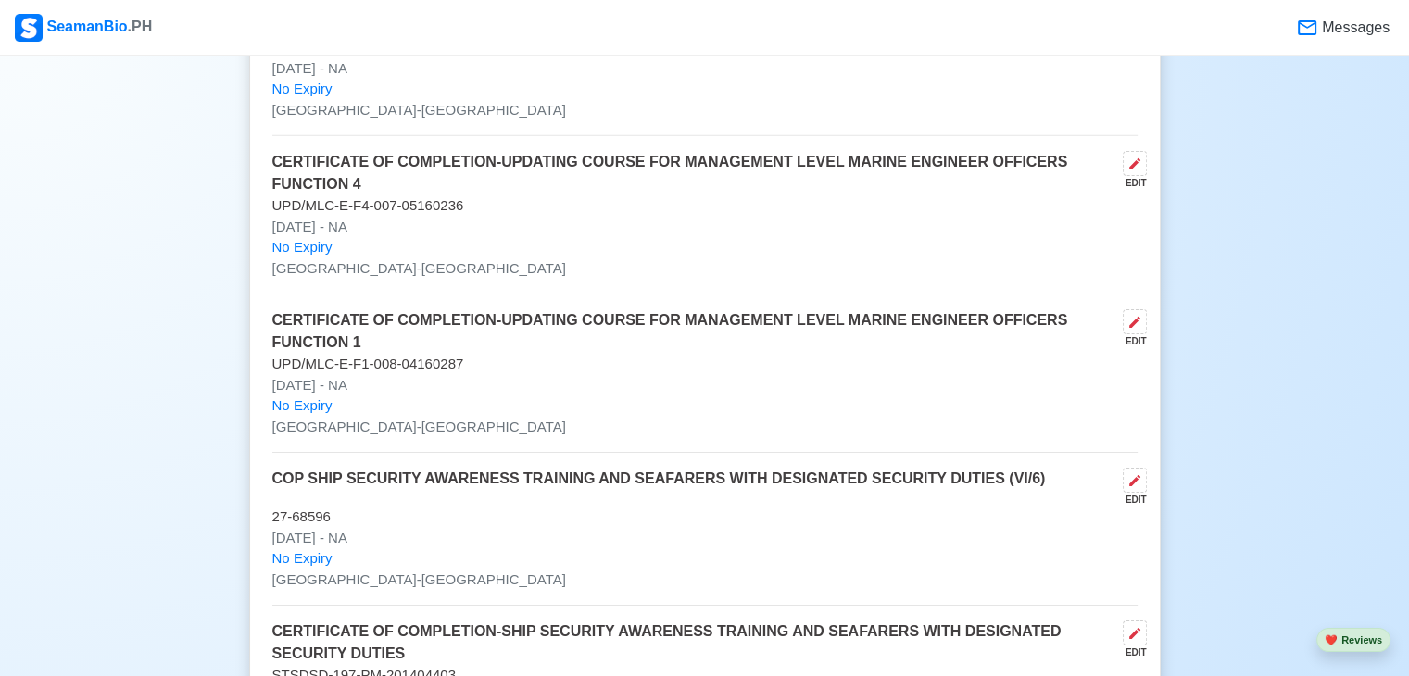
click at [658, 379] on p "[DATE] - NA" at bounding box center [704, 385] width 865 height 21
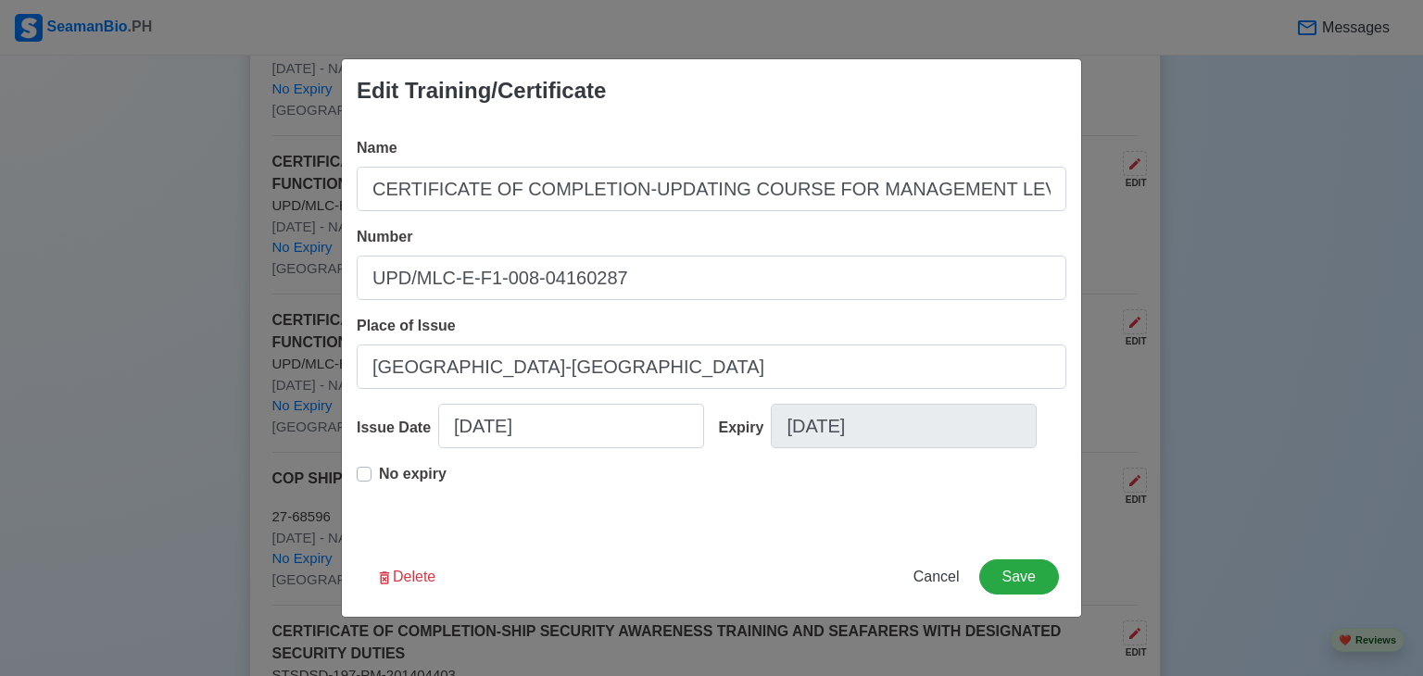
click at [85, 273] on div "Edit Training/Certificate Name CERTIFICATE OF COMPLETION-UPDATING COURSE FOR MA…" at bounding box center [711, 338] width 1423 height 676
click at [959, 579] on span "Cancel" at bounding box center [937, 577] width 46 height 16
type input "[DATE]"
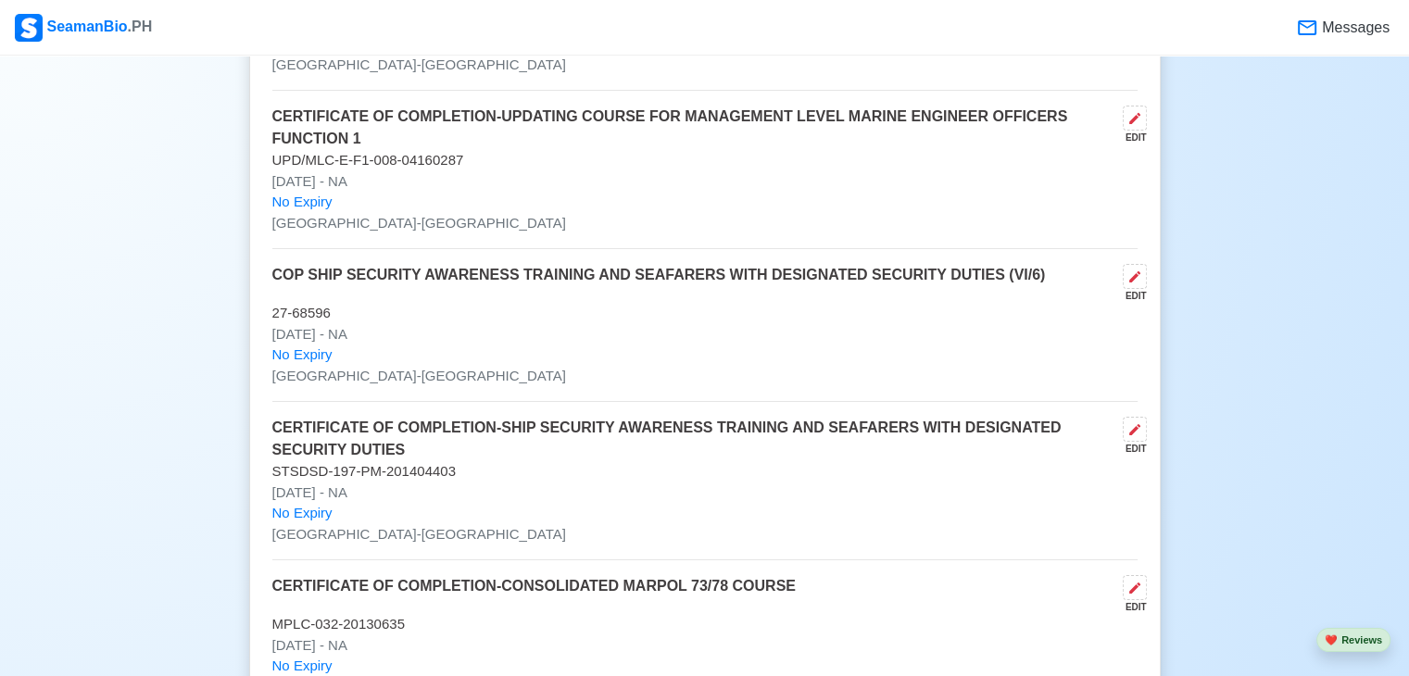
scroll to position [6264, 0]
